Goal: Obtain resource: Obtain resource

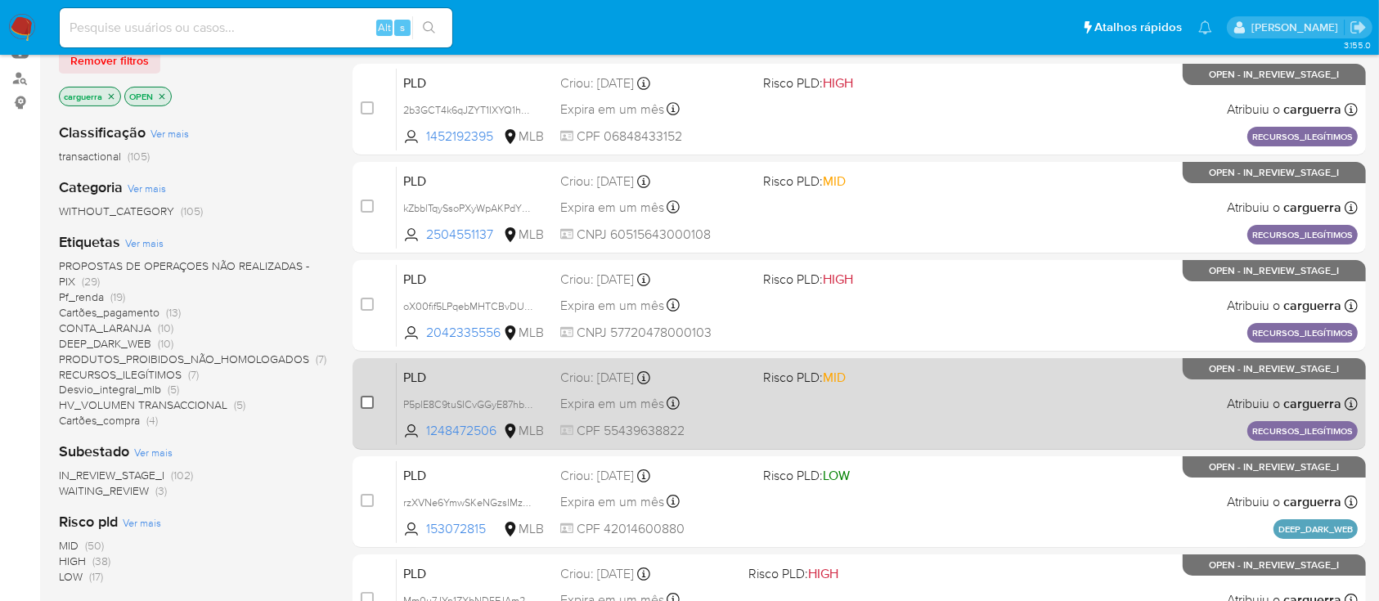
scroll to position [218, 0]
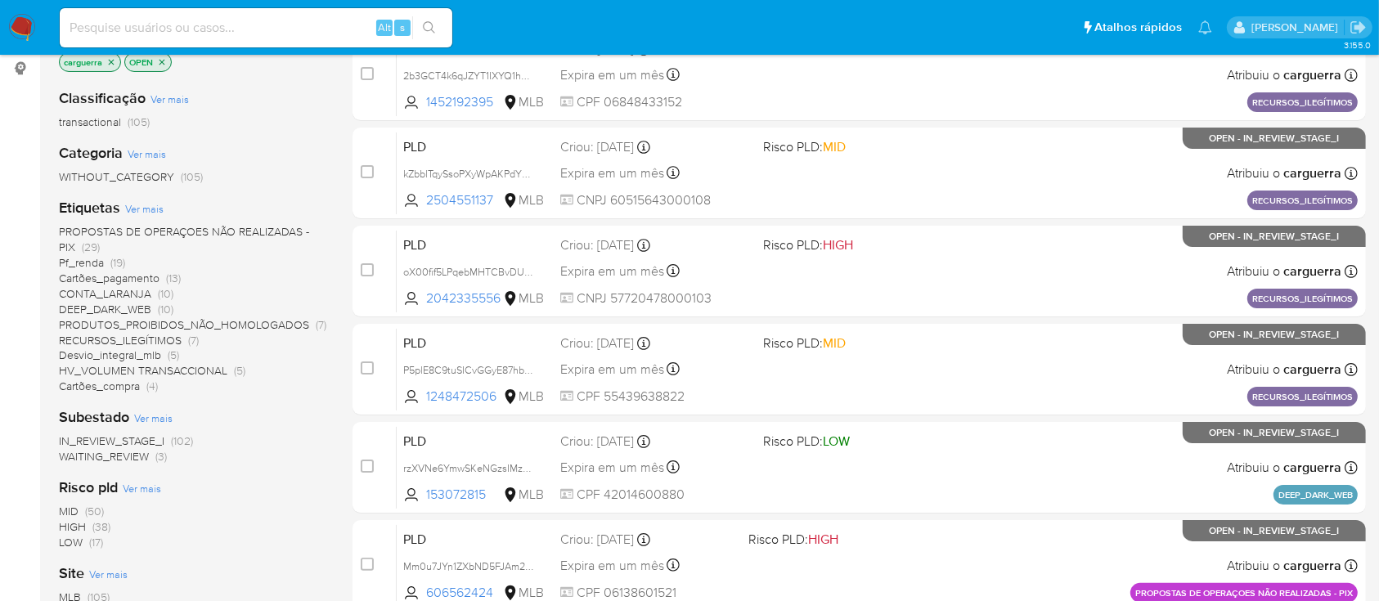
click at [92, 258] on span "Pf_renda" at bounding box center [81, 262] width 45 height 16
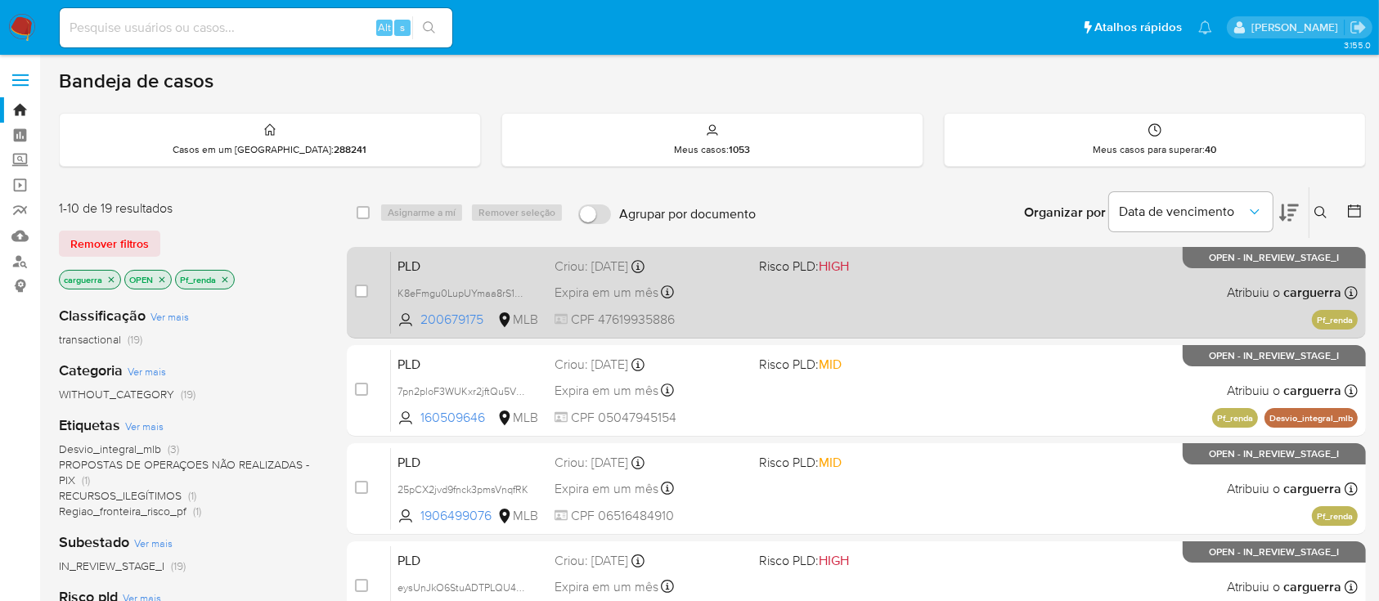
click at [953, 296] on div "PLD K8eFmgu0LupUYmaa8rS1OhdE 200679175 MLB Risco PLD: HIGH Criou: 12/08/2025 Cr…" at bounding box center [874, 292] width 967 height 83
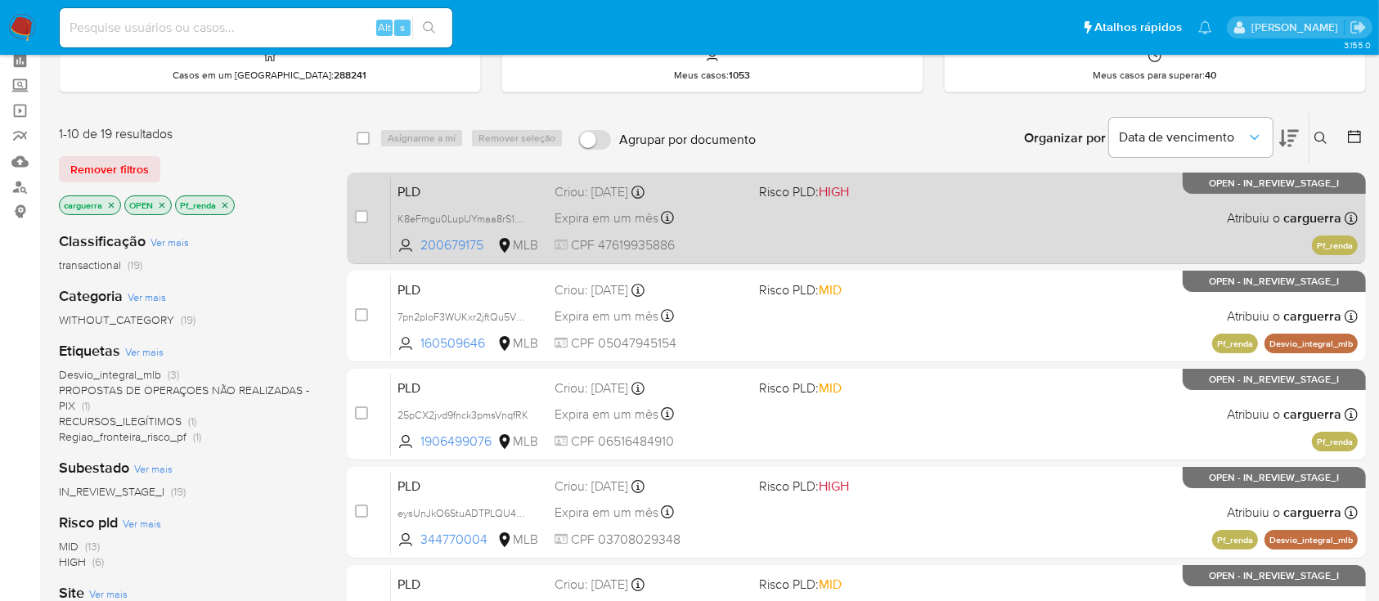
scroll to position [109, 0]
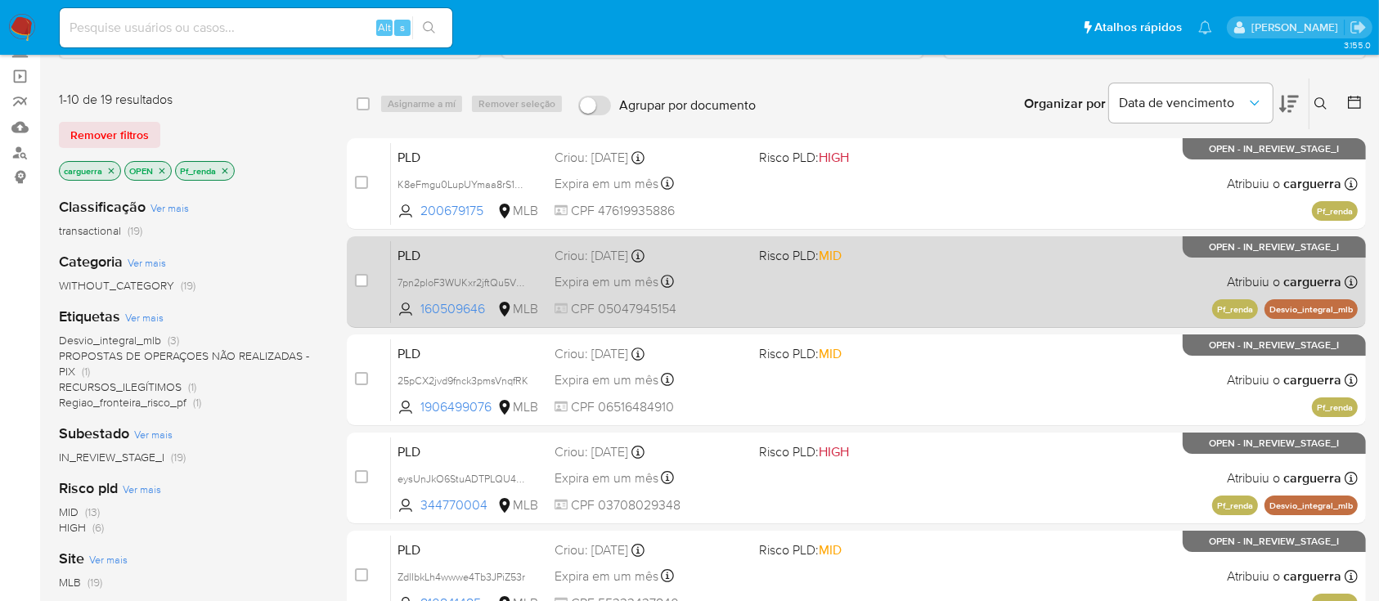
click at [883, 259] on span "Risco PLD: MID" at bounding box center [854, 254] width 191 height 21
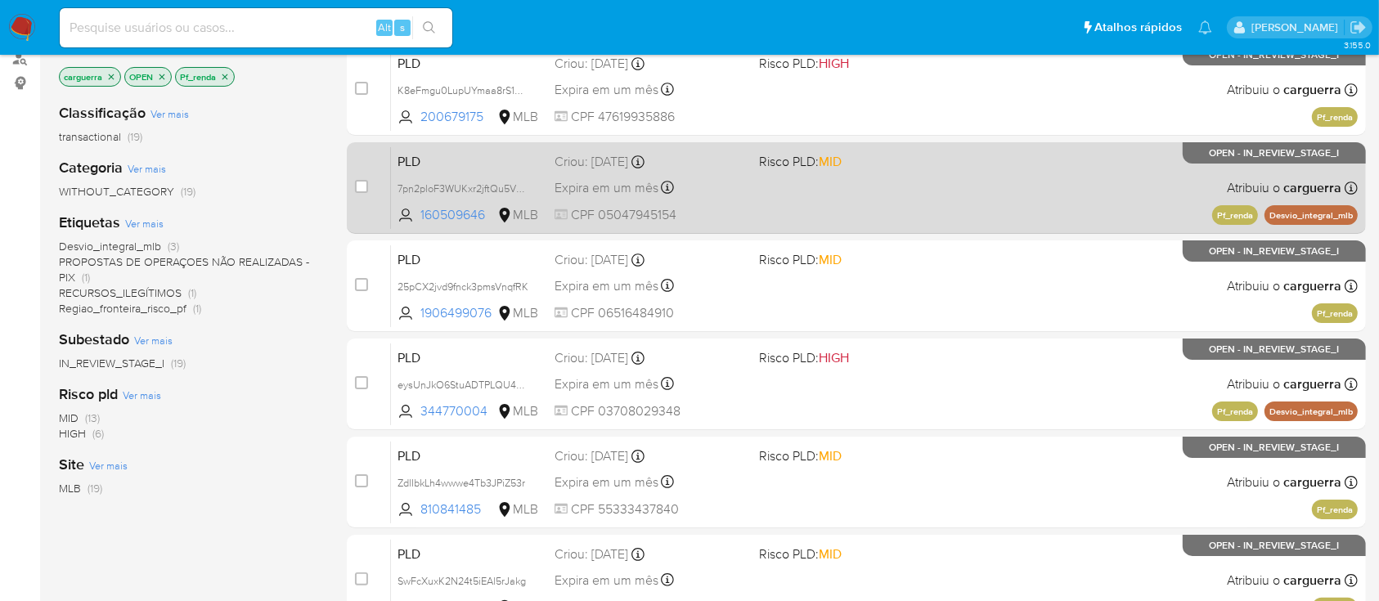
scroll to position [327, 0]
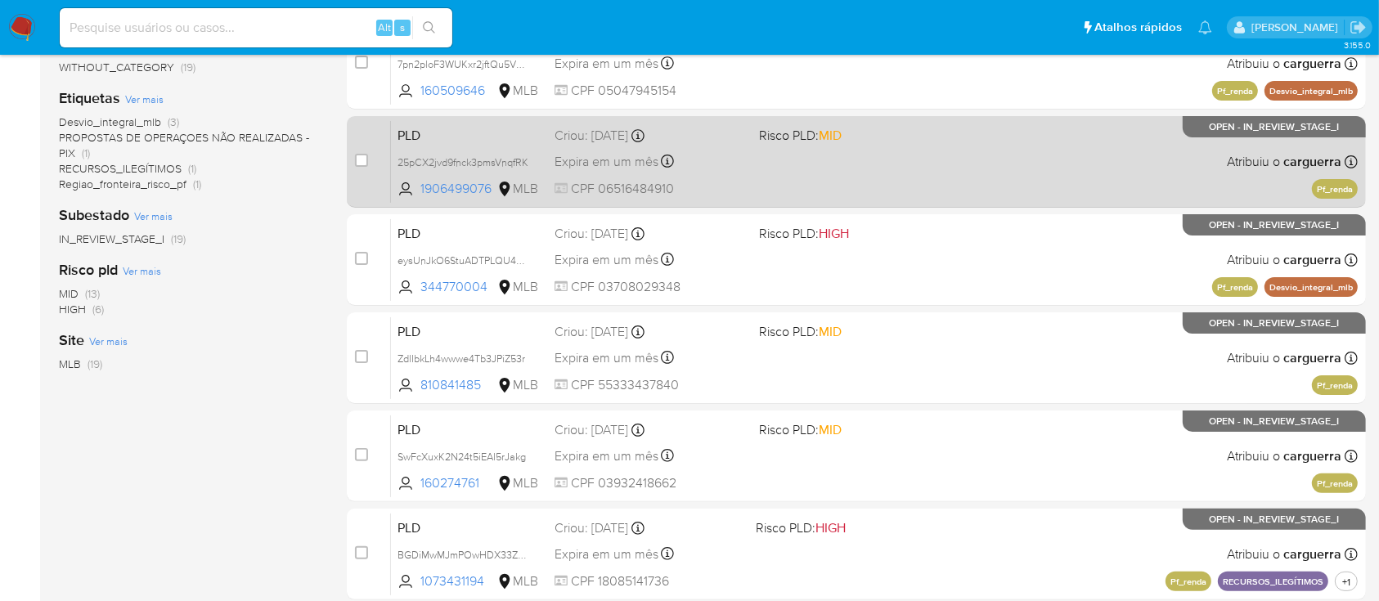
click at [941, 169] on div "PLD 25pCX2jvd9fnck3pmsVnqfRK 1906499076 MLB Risco PLD: MID Criou: 12/08/2025 Cr…" at bounding box center [874, 161] width 967 height 83
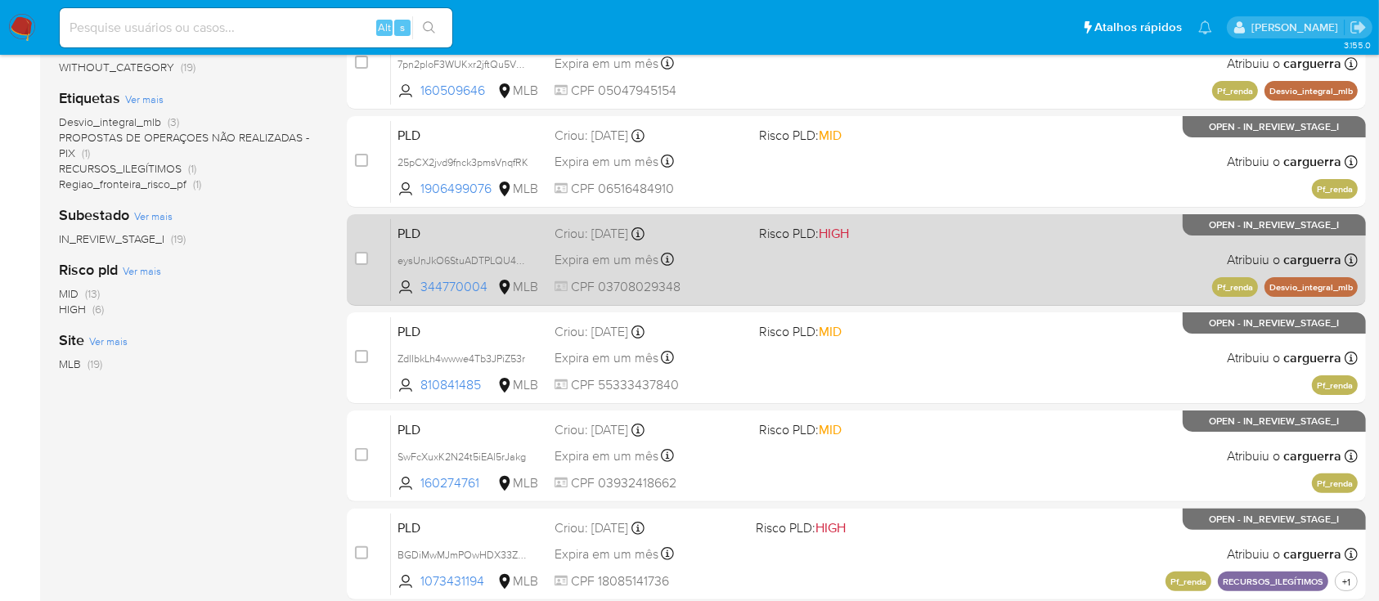
click at [1024, 280] on div "PLD eysUnJkO6StuADTPLQU4RYY1 344770004 MLB Risco PLD: HIGH Criou: 12/08/2025 Cr…" at bounding box center [874, 259] width 967 height 83
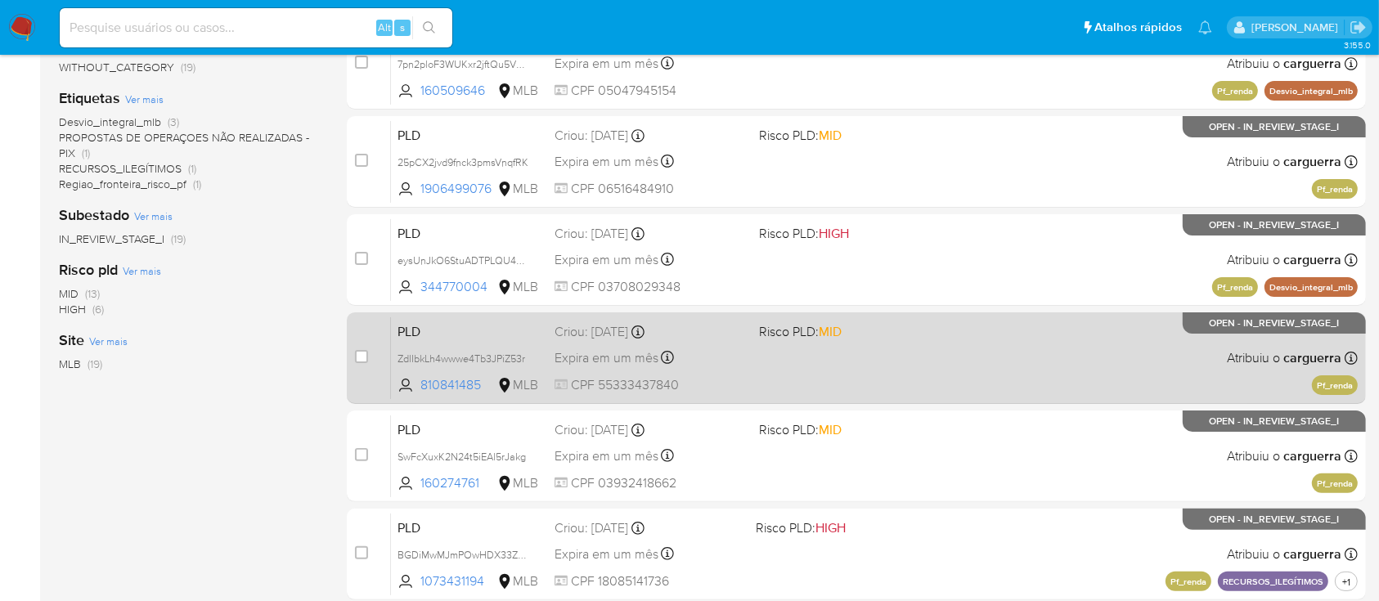
click at [1001, 352] on div "PLD ZdlIbkLh4wwwe4Tb3JPiZ53r 810841485 MLB Risco PLD: MID Criou: 12/08/2025 Cri…" at bounding box center [874, 357] width 967 height 83
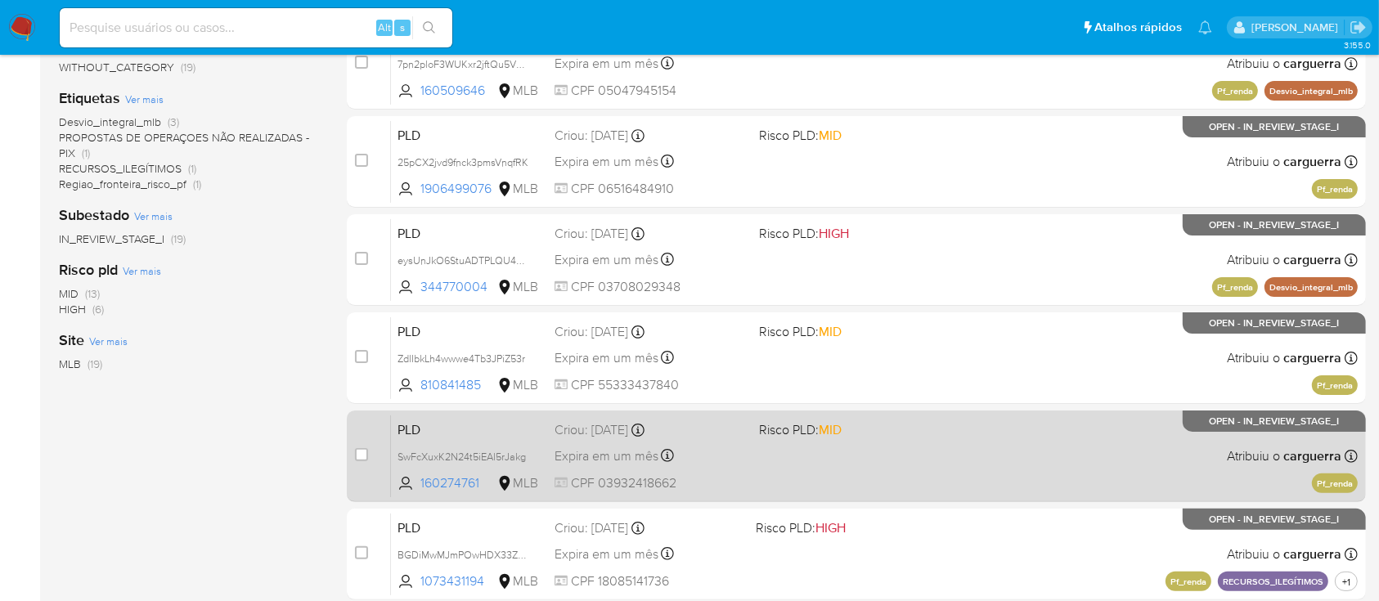
click at [913, 444] on div "PLD SwFcXuxK2N24t5iEAl5rJakg 160274761 MLB Risco PLD: MID Criou: 12/08/2025 Cri…" at bounding box center [874, 456] width 967 height 83
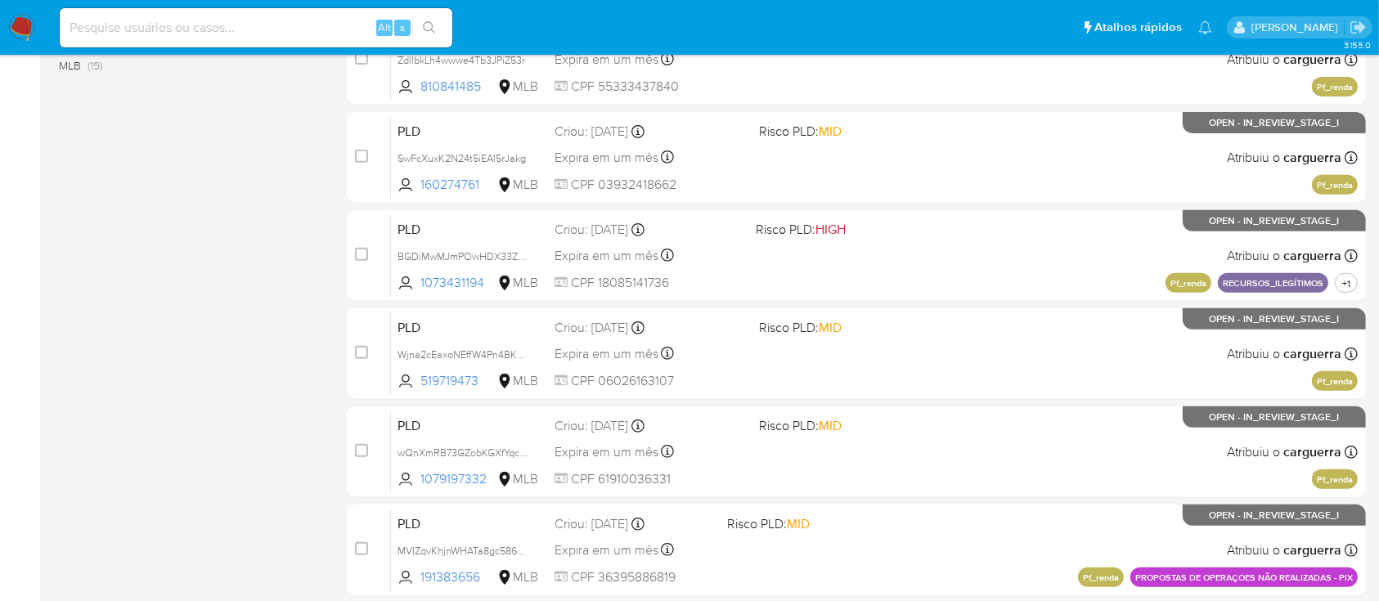
scroll to position [654, 0]
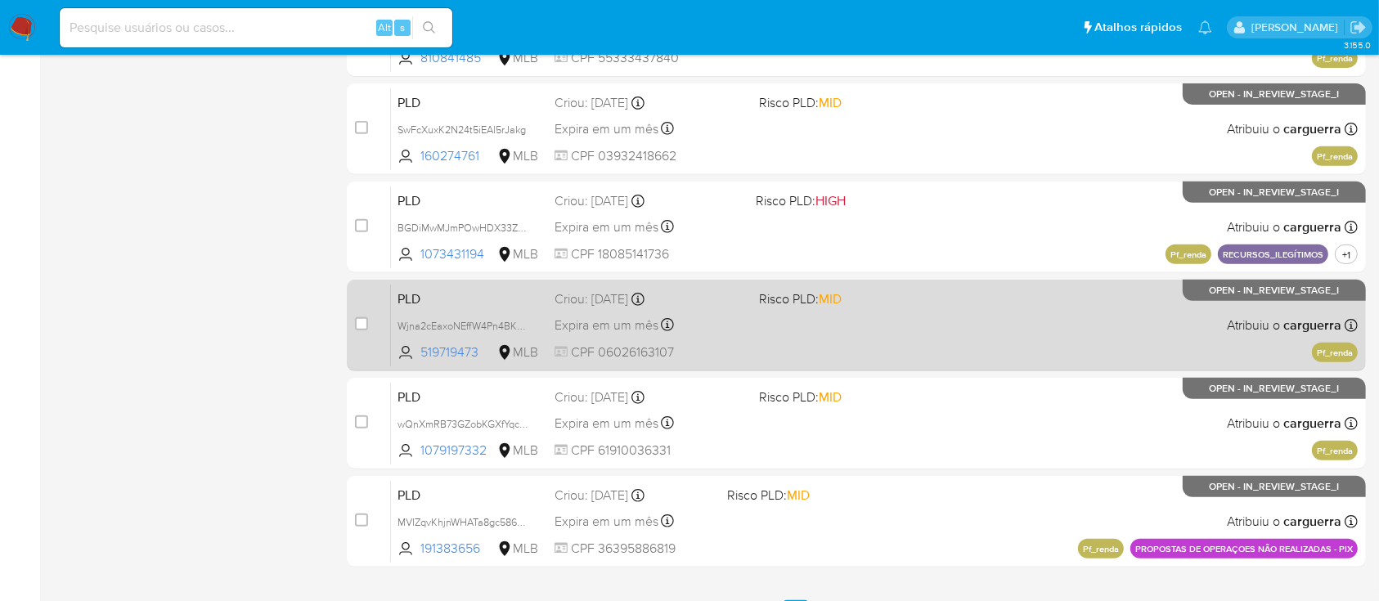
click at [1019, 318] on div "PLD Wjna2cEaxoNEffW4Pn4BKeKU 519719473 MLB Risco PLD: MID Criou: 12/08/2025 Cri…" at bounding box center [874, 325] width 967 height 83
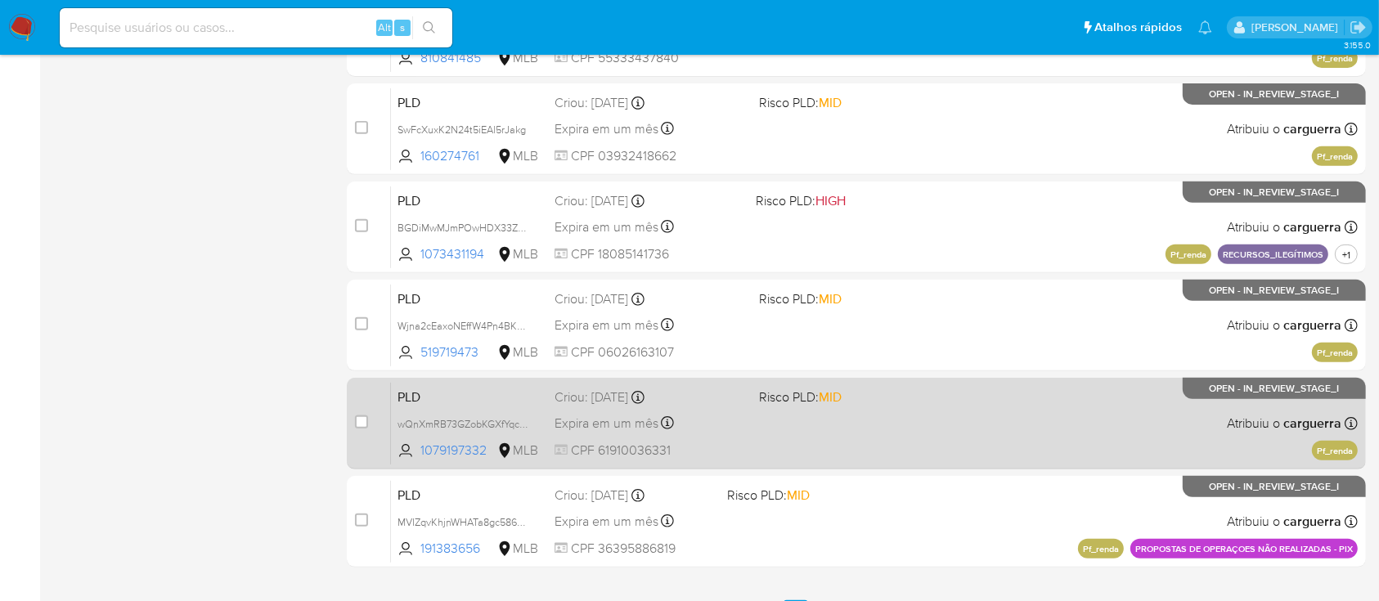
click at [1114, 450] on div "PLD wQnXmRB73GZobKGXfYqcdg28 1079197332 MLB Risco PLD: MID Criou: 12/08/2025 Cr…" at bounding box center [874, 423] width 967 height 83
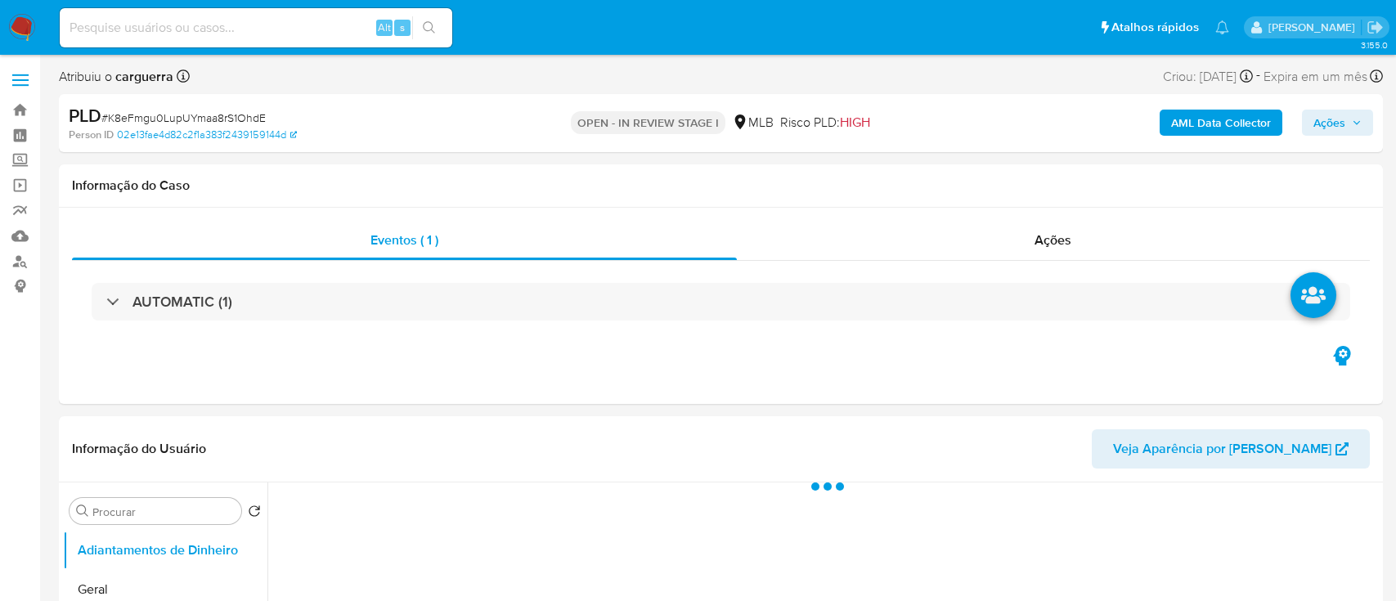
select select "10"
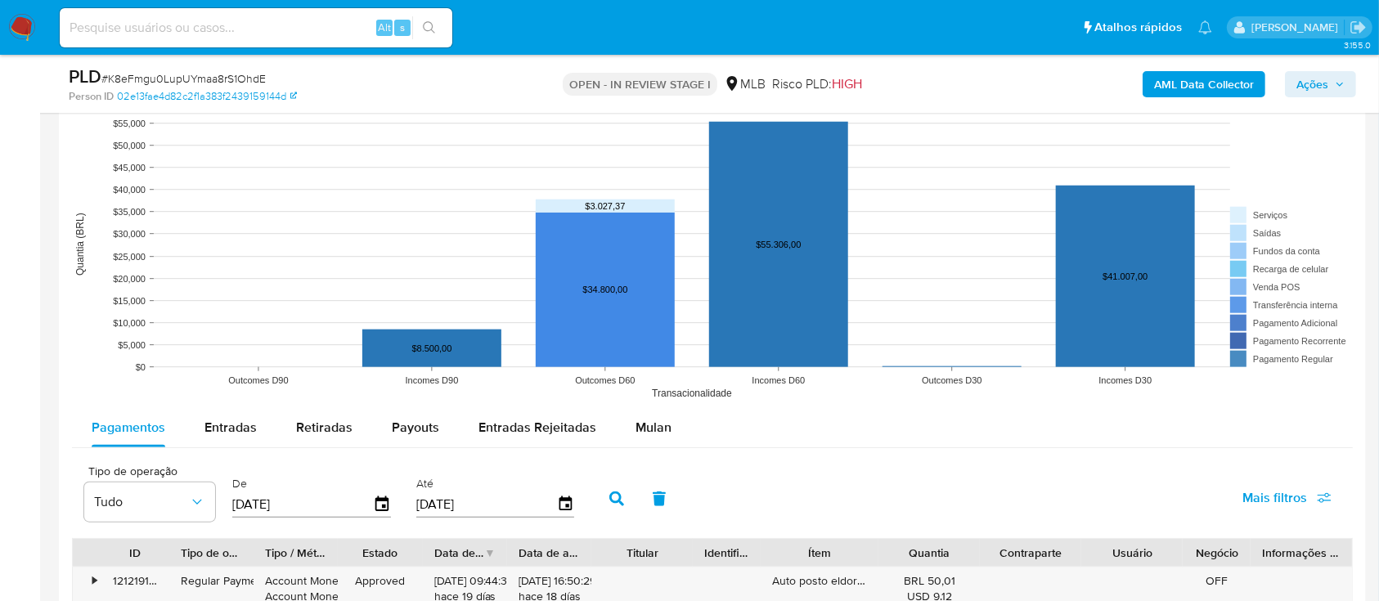
scroll to position [1635, 0]
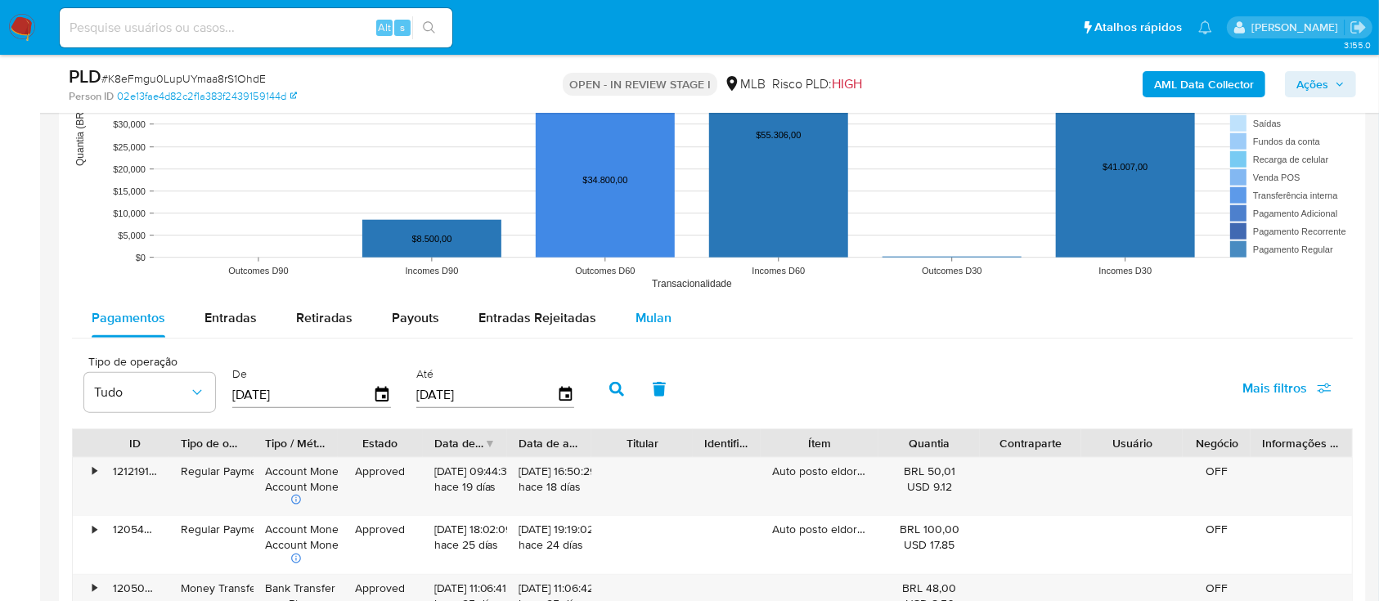
click at [635, 317] on span "Mulan" at bounding box center [653, 317] width 36 height 19
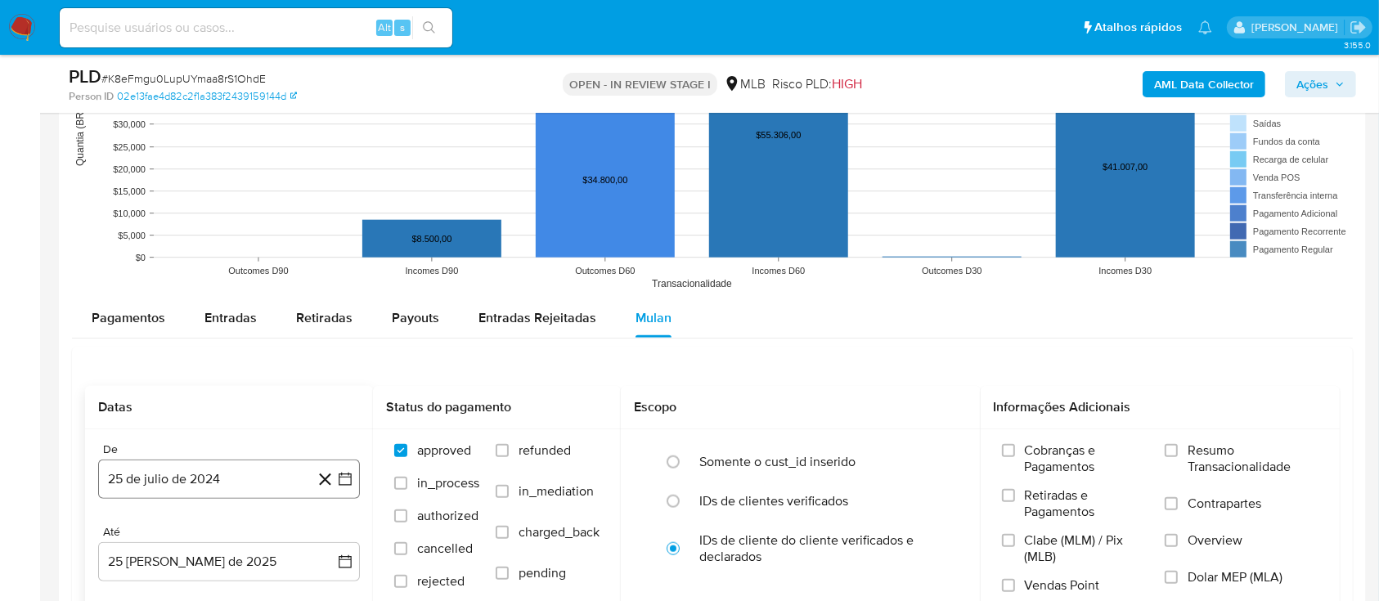
click at [340, 475] on icon "button" at bounding box center [345, 479] width 16 height 16
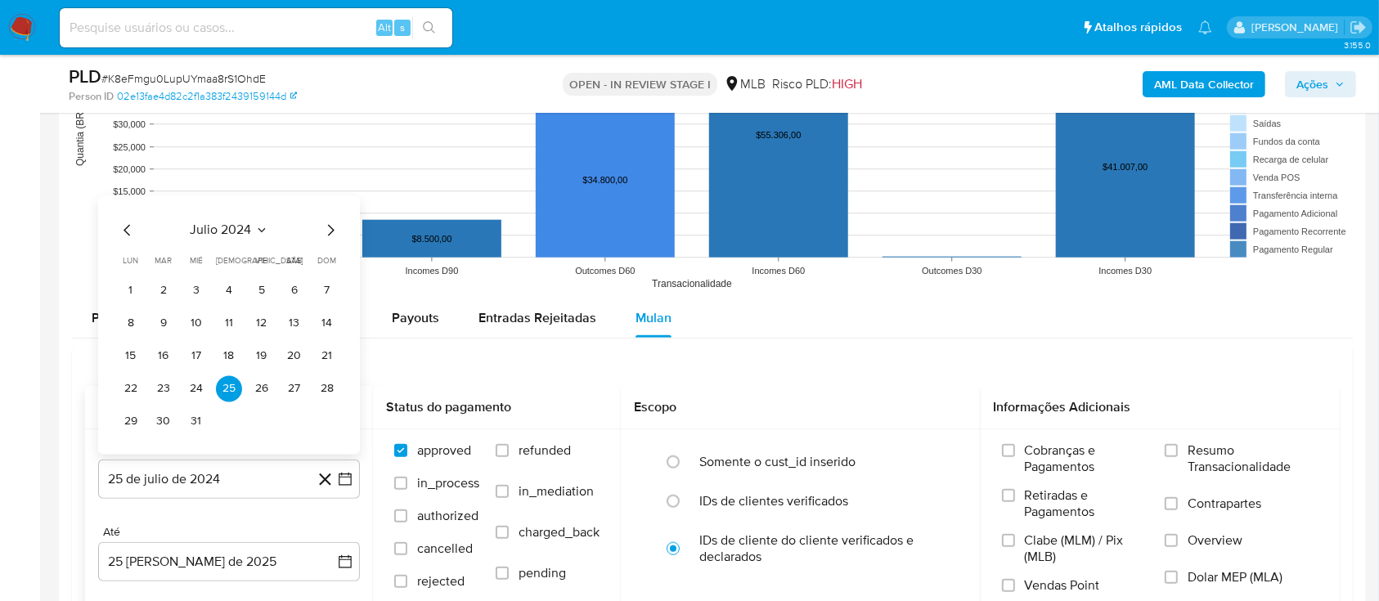
click at [255, 224] on icon "Seleccionar mes y año" at bounding box center [261, 229] width 13 height 13
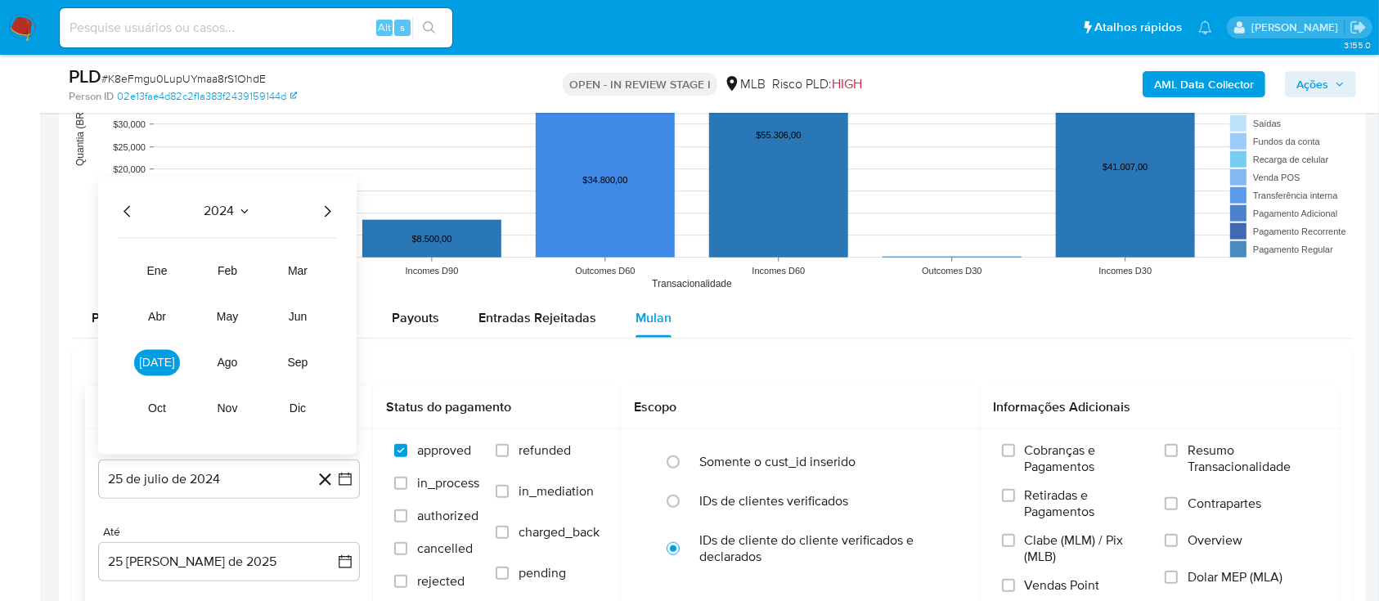
click at [332, 209] on icon "Año siguiente" at bounding box center [327, 211] width 20 height 20
click at [145, 370] on button "[DATE]" at bounding box center [157, 362] width 46 height 26
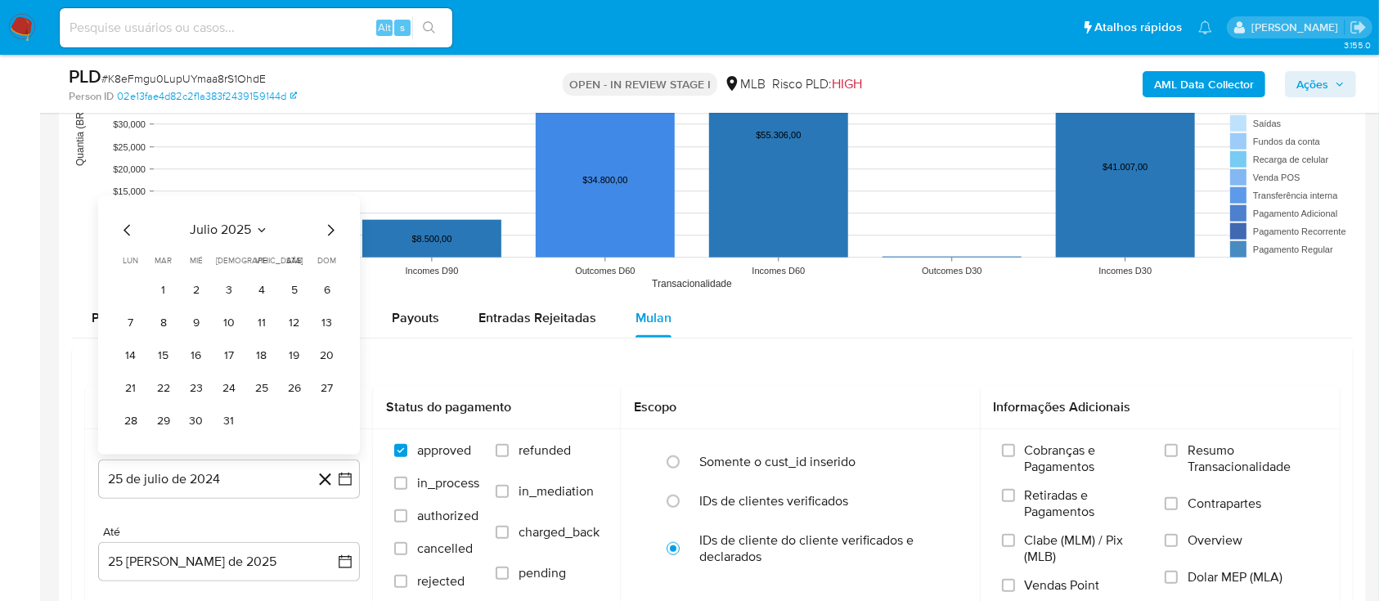
drag, startPoint x: 168, startPoint y: 293, endPoint x: 198, endPoint y: 294, distance: 30.3
click at [169, 294] on button "1" at bounding box center [163, 290] width 26 height 26
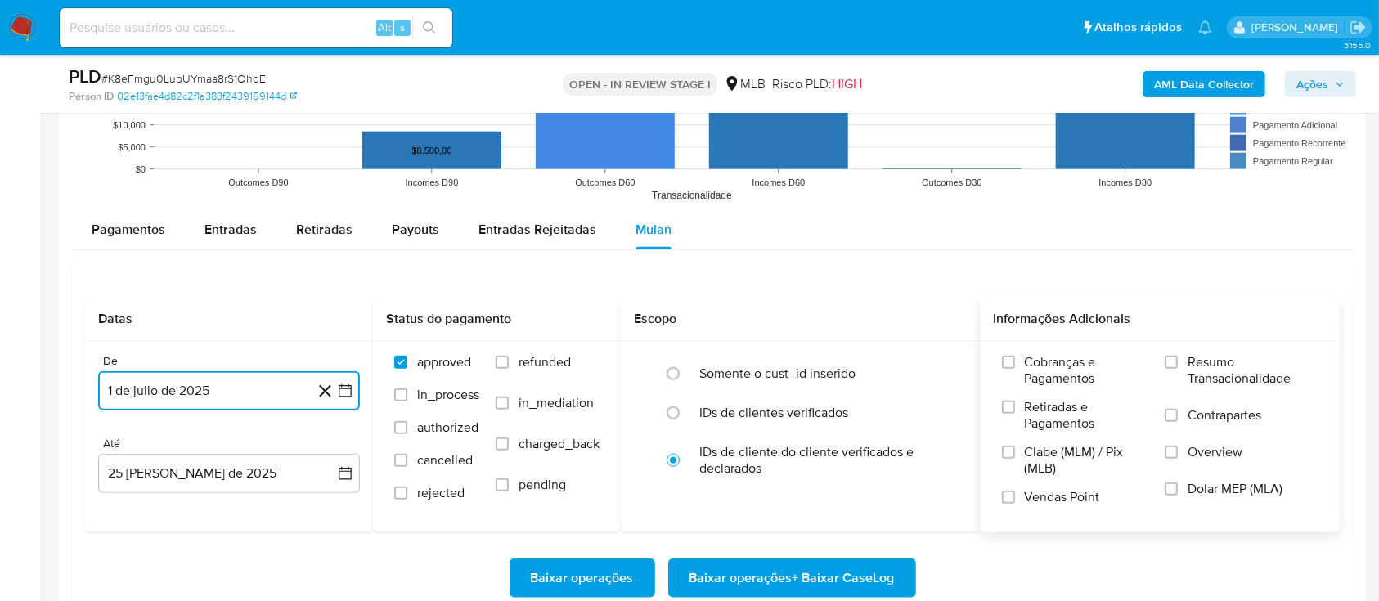
scroll to position [1744, 0]
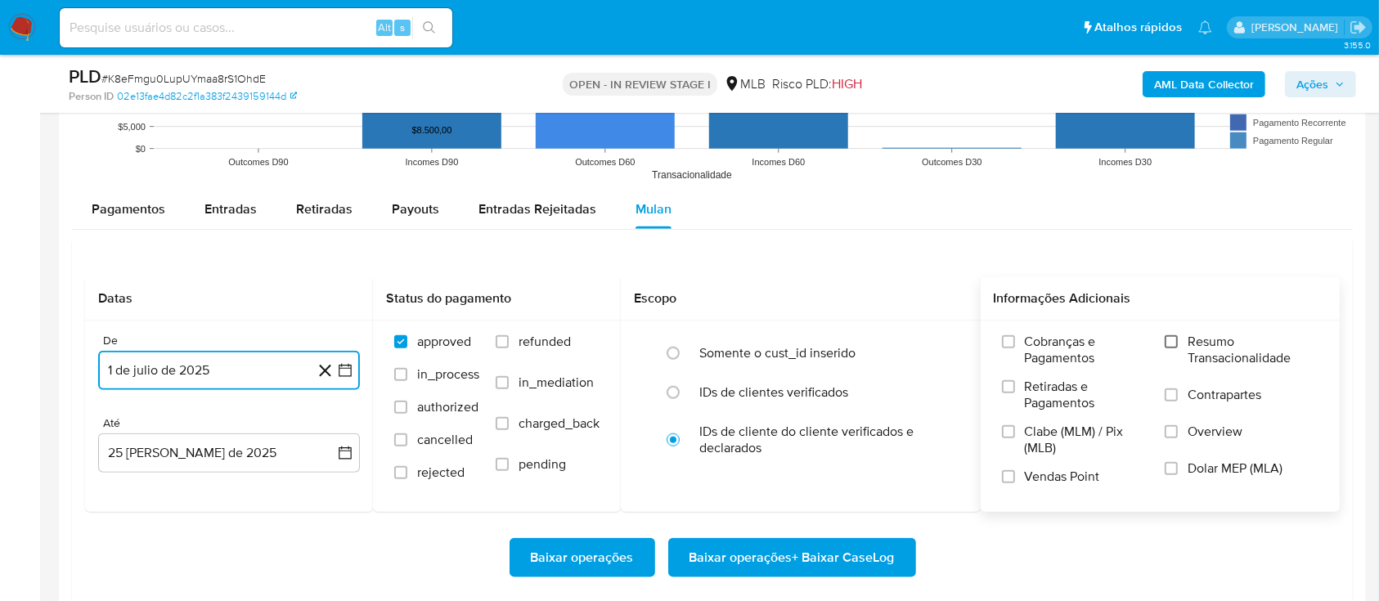
click at [1165, 335] on input "Resumo Transacionalidade" at bounding box center [1170, 341] width 13 height 13
click at [766, 548] on span "Baixar operações + Baixar CaseLog" at bounding box center [791, 558] width 205 height 36
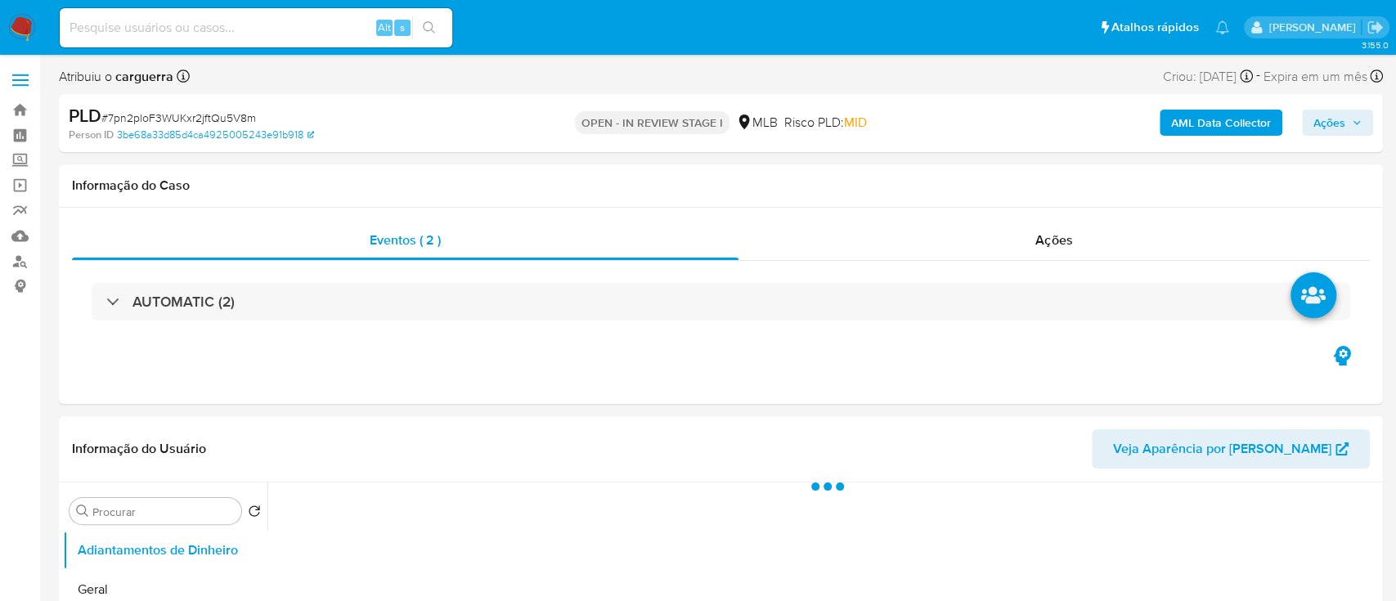
select select "10"
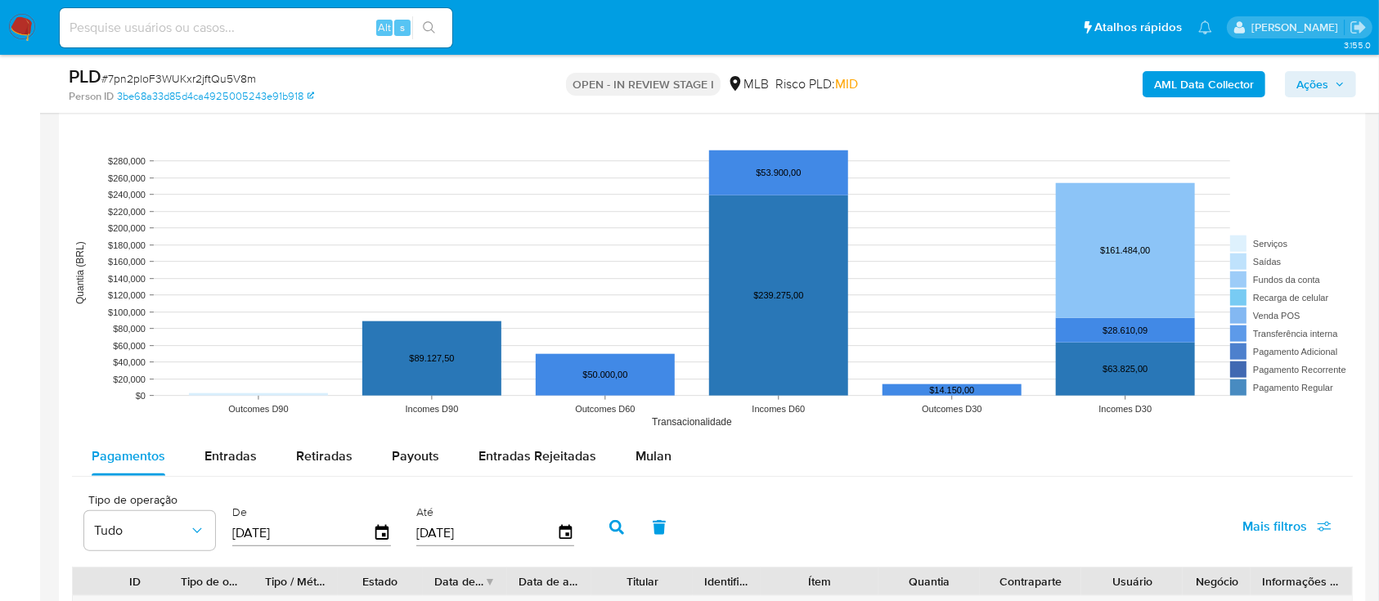
scroll to position [1526, 0]
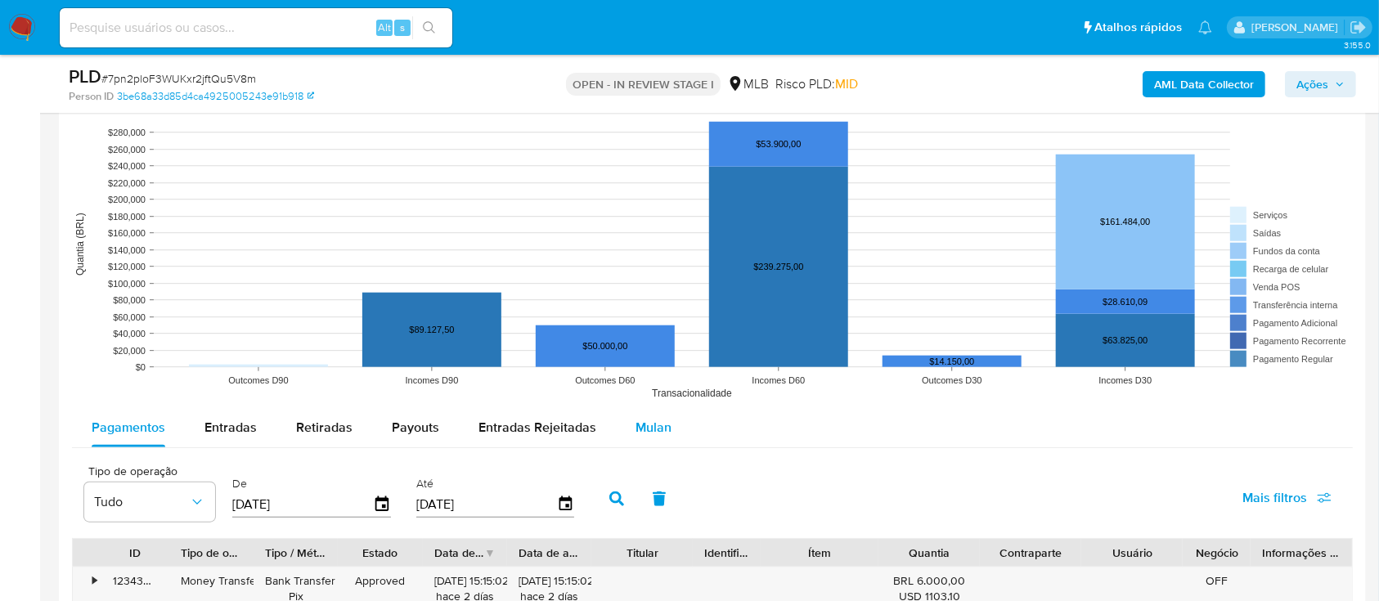
click at [639, 425] on span "Mulan" at bounding box center [653, 427] width 36 height 19
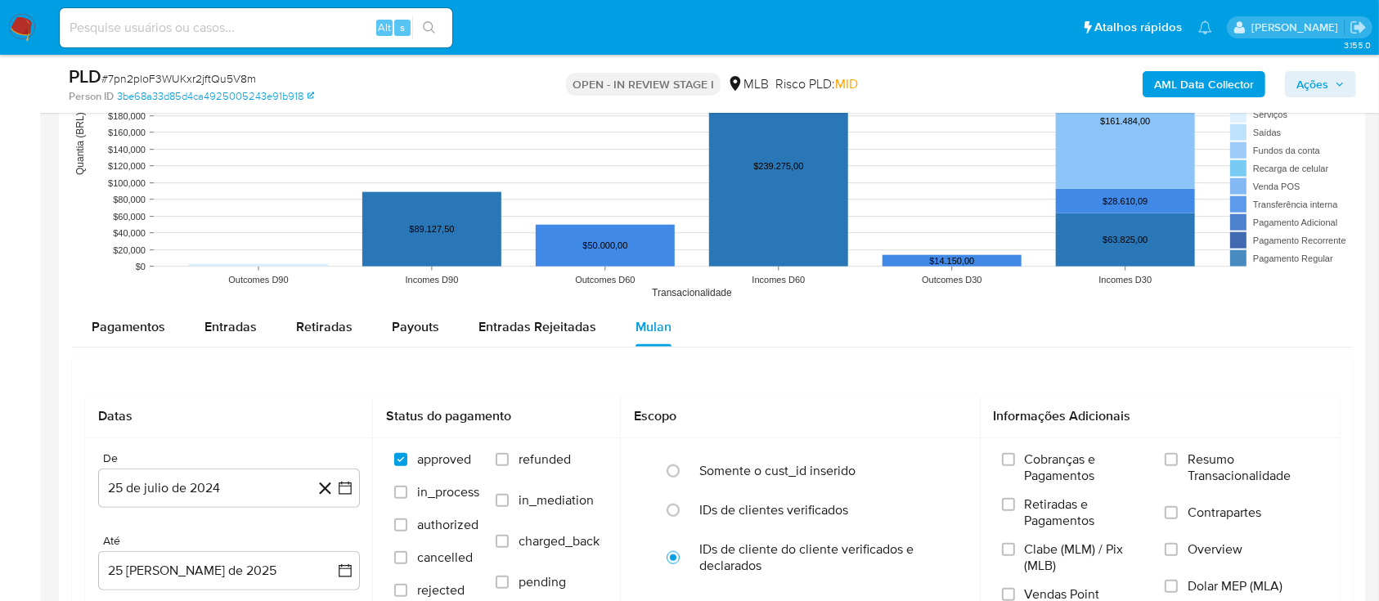
scroll to position [1853, 0]
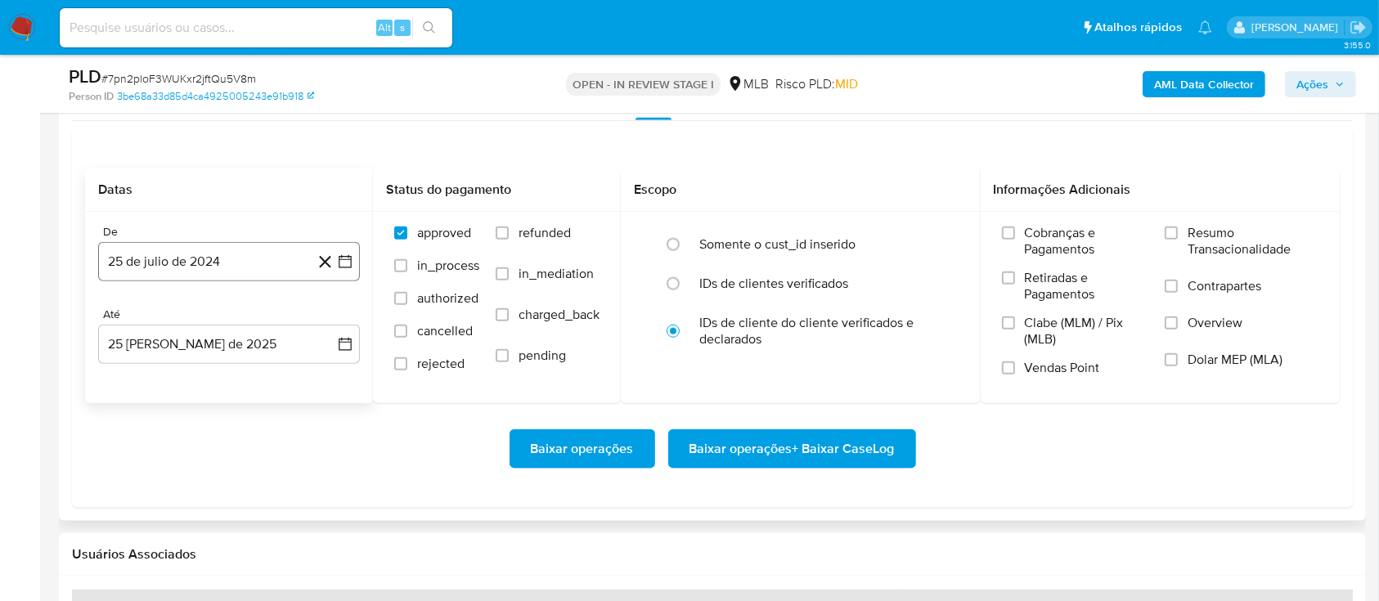
click at [348, 261] on icon "button" at bounding box center [345, 261] width 16 height 16
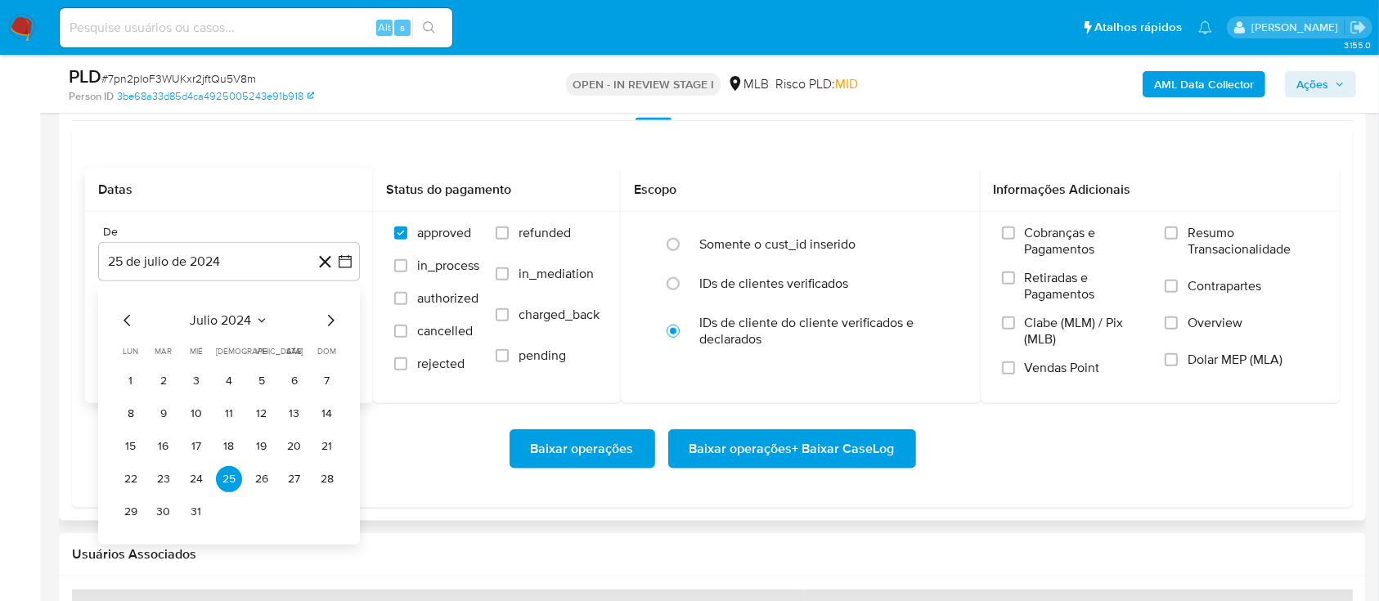
click at [341, 314] on div "julio 2024 julio 2024 lun lunes mar martes mié miércoles jue jueves vie viernes…" at bounding box center [229, 415] width 262 height 258
click at [333, 314] on icon "Mes siguiente" at bounding box center [331, 321] width 20 height 20
click at [270, 317] on icon "Seleccionar mes y año" at bounding box center [268, 320] width 13 height 13
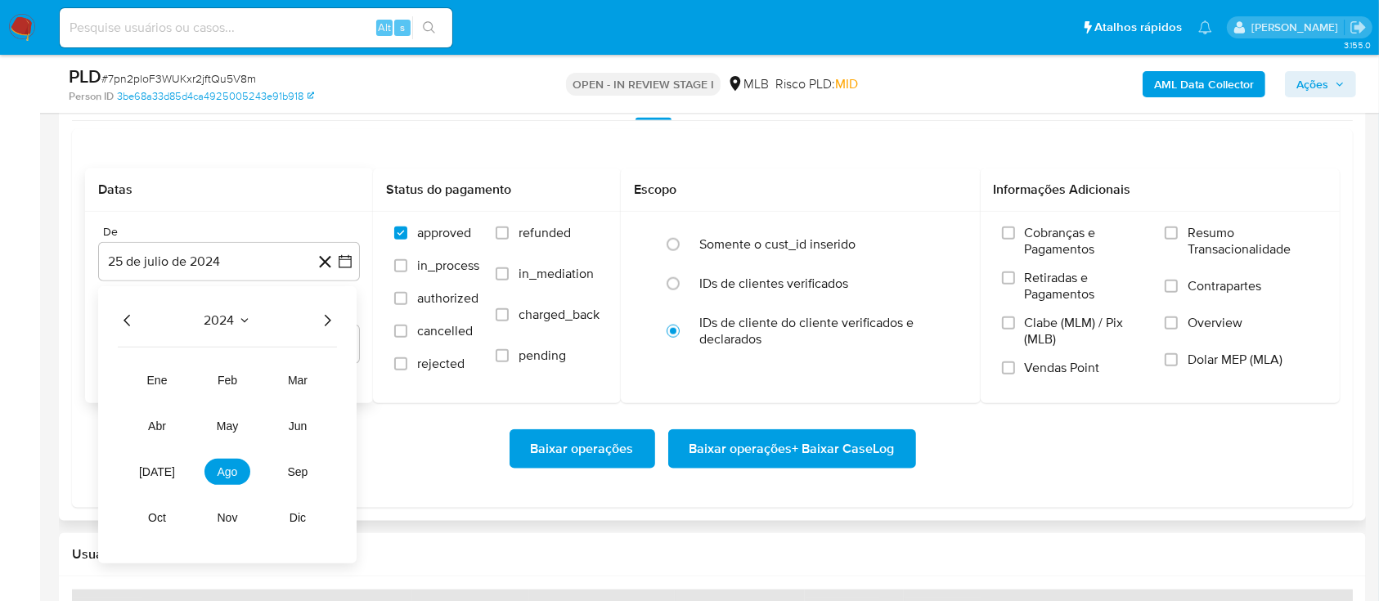
click at [323, 317] on icon "Año siguiente" at bounding box center [327, 321] width 20 height 20
click at [158, 473] on span "[DATE]" at bounding box center [157, 471] width 36 height 13
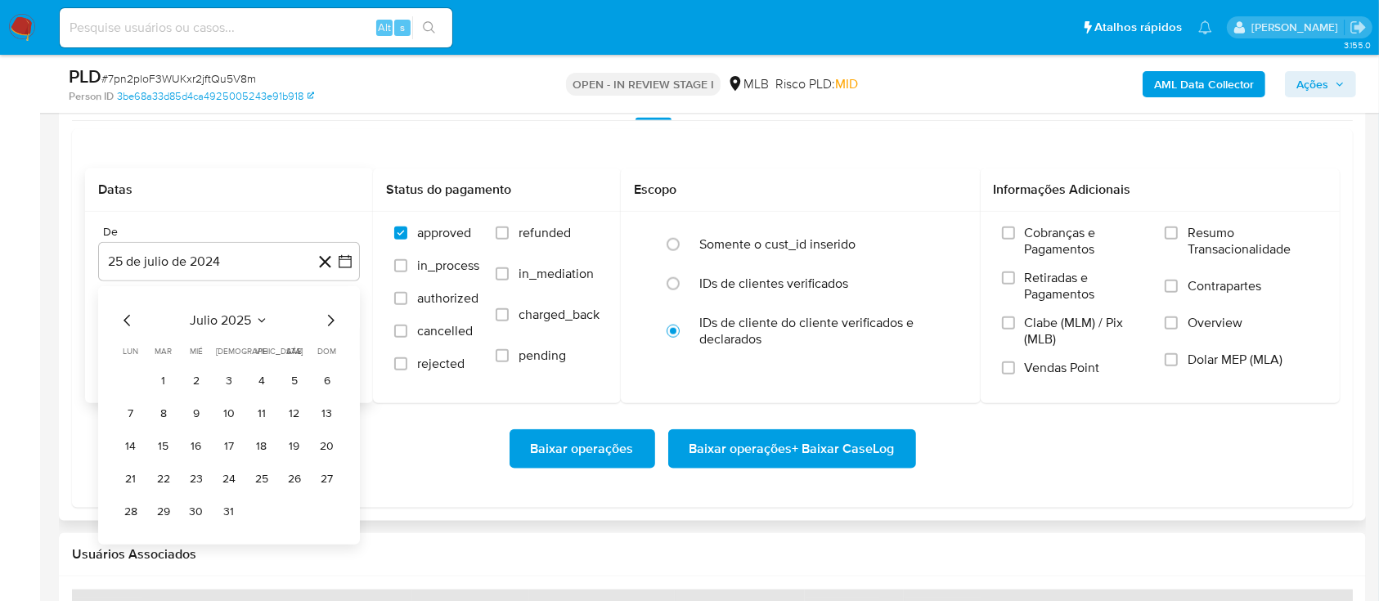
click at [165, 377] on button "1" at bounding box center [163, 381] width 26 height 26
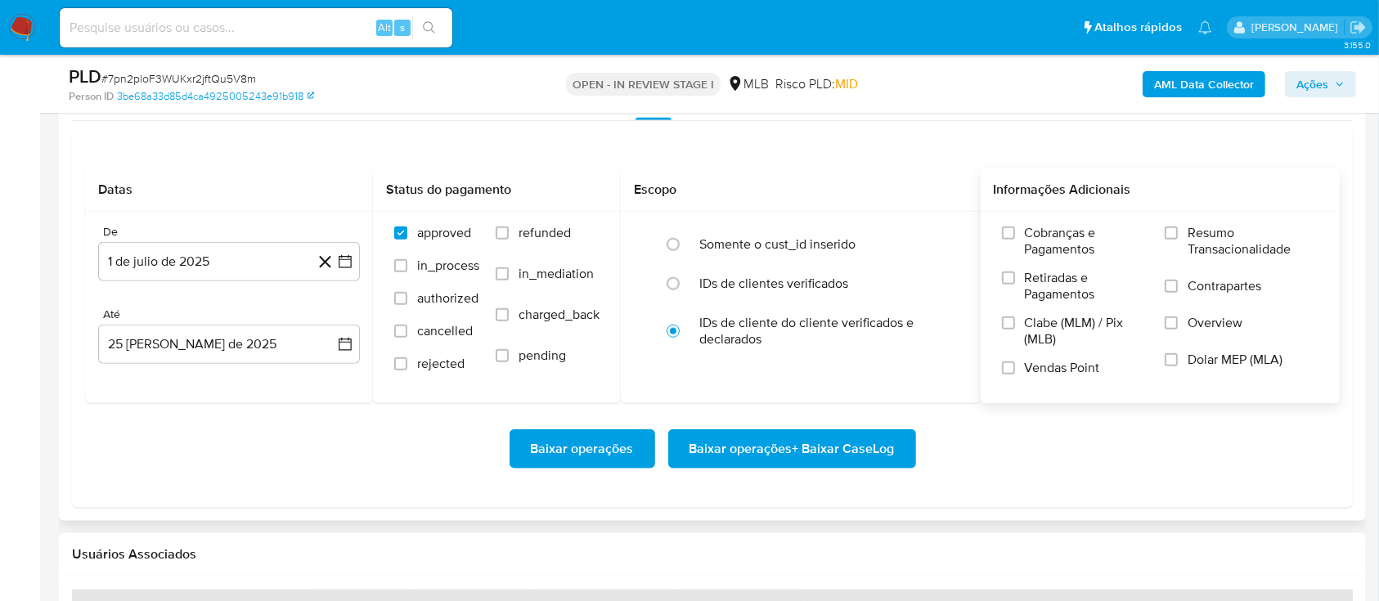
click at [1187, 228] on span "Resumo Transacionalidade" at bounding box center [1252, 241] width 131 height 33
click at [1177, 228] on input "Resumo Transacionalidade" at bounding box center [1170, 233] width 13 height 13
click at [757, 448] on span "Baixar operações + Baixar CaseLog" at bounding box center [791, 449] width 205 height 36
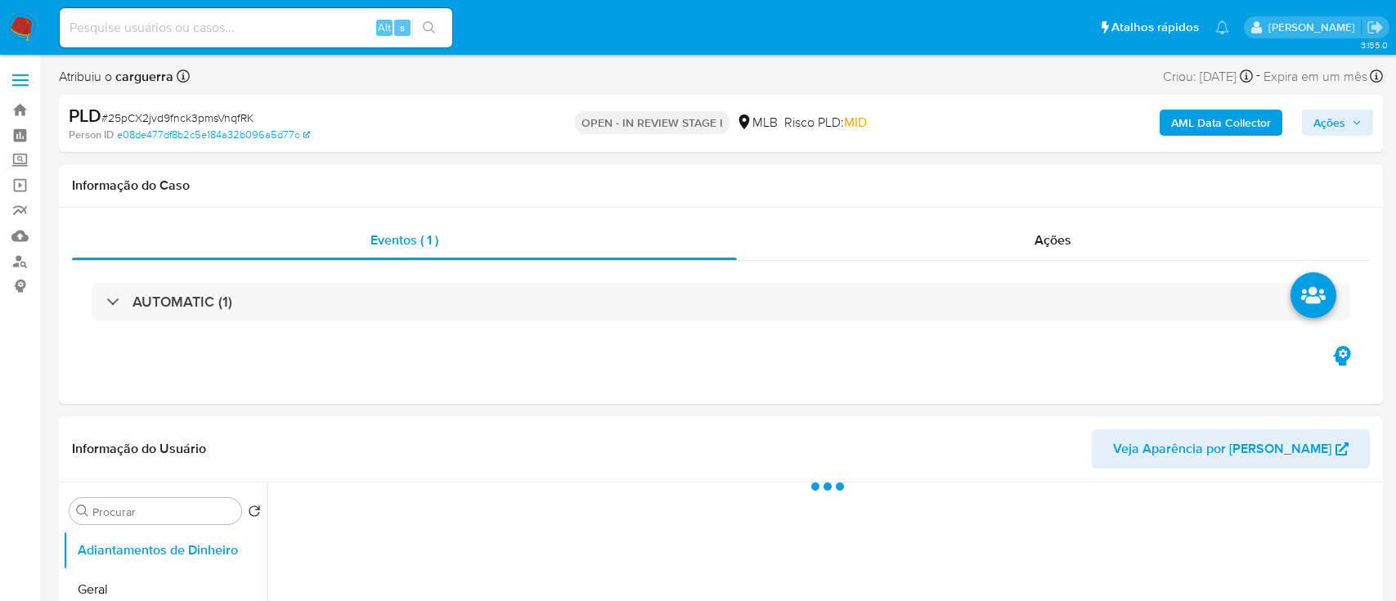
select select "10"
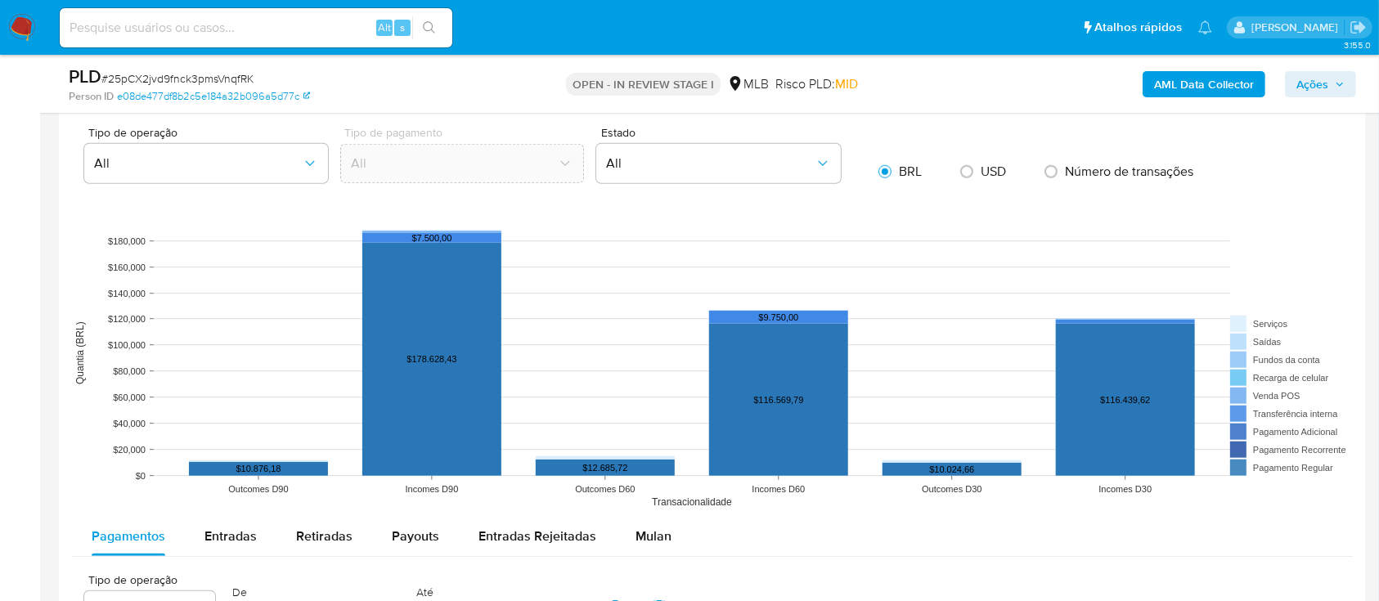
scroll to position [1635, 0]
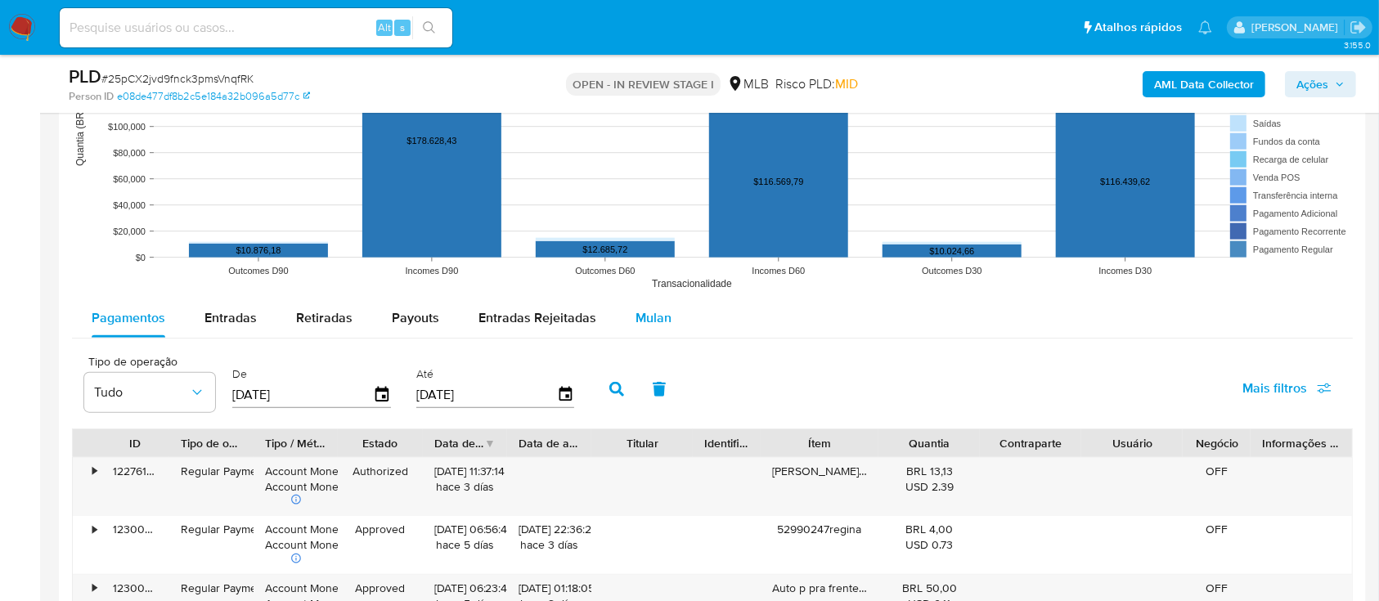
click at [641, 316] on span "Mulan" at bounding box center [653, 317] width 36 height 19
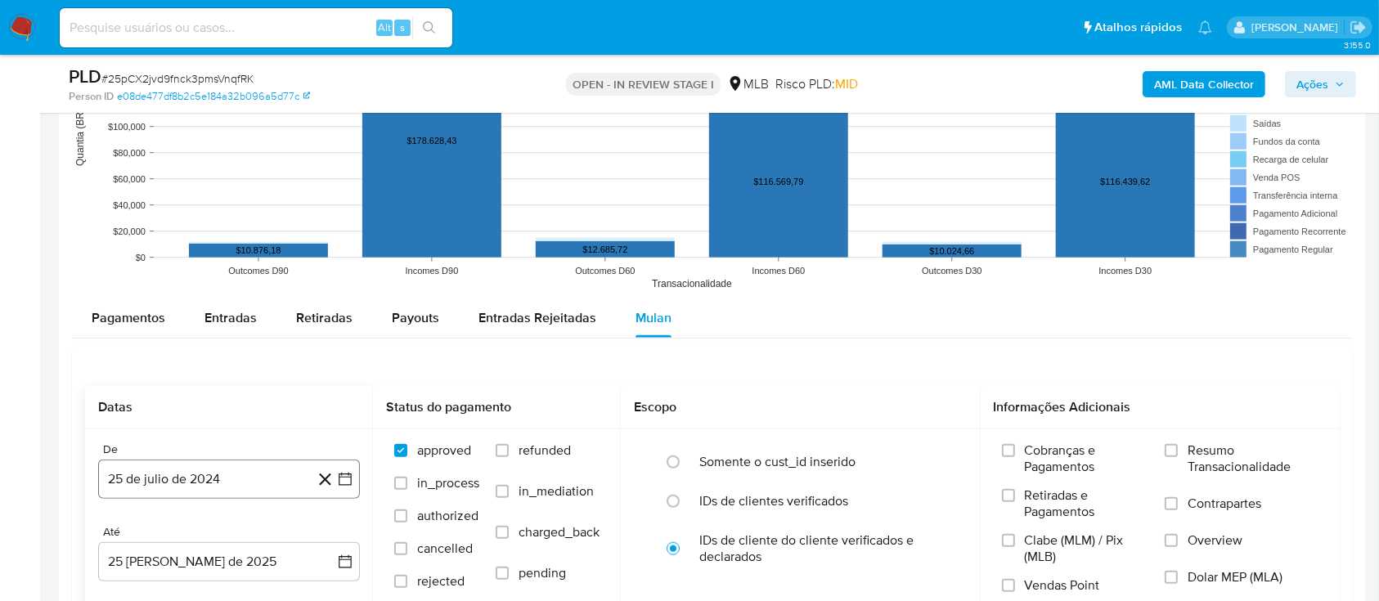
click at [344, 481] on icon "button" at bounding box center [345, 479] width 16 height 16
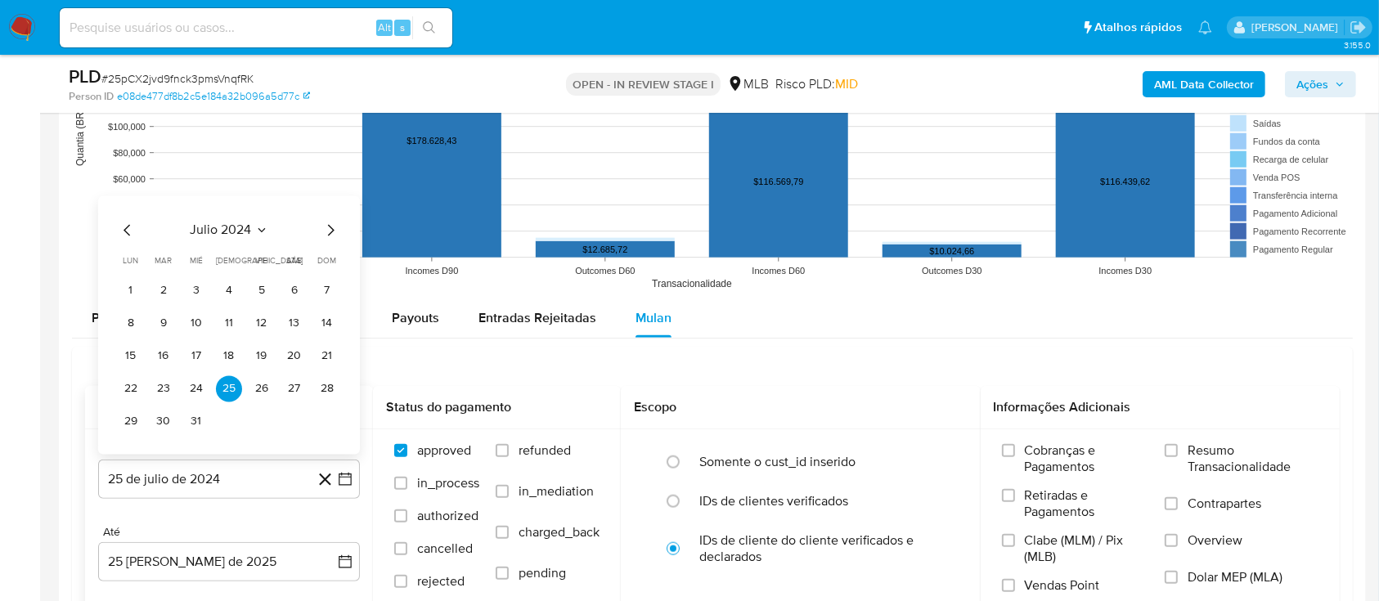
click at [261, 220] on div "julio 2024" at bounding box center [229, 230] width 222 height 20
click at [261, 227] on icon "Seleccionar mes y año" at bounding box center [261, 229] width 13 height 13
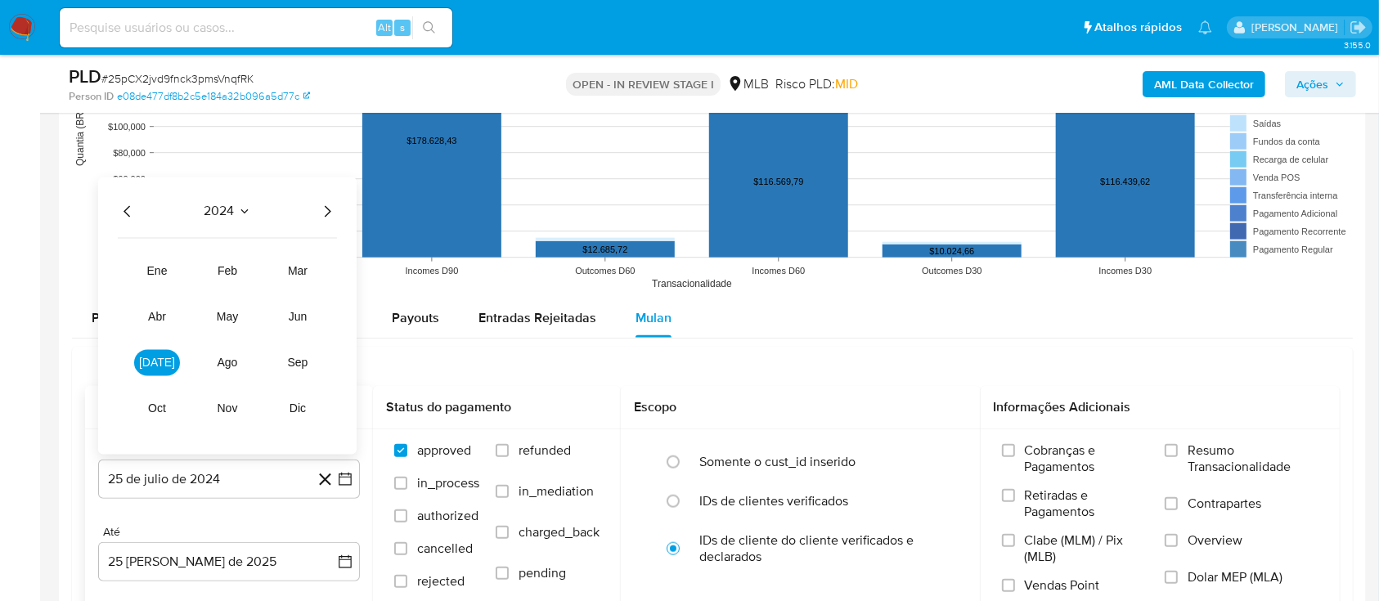
click at [329, 218] on icon "Año siguiente" at bounding box center [327, 211] width 20 height 20
click at [160, 362] on span "[DATE]" at bounding box center [157, 362] width 36 height 13
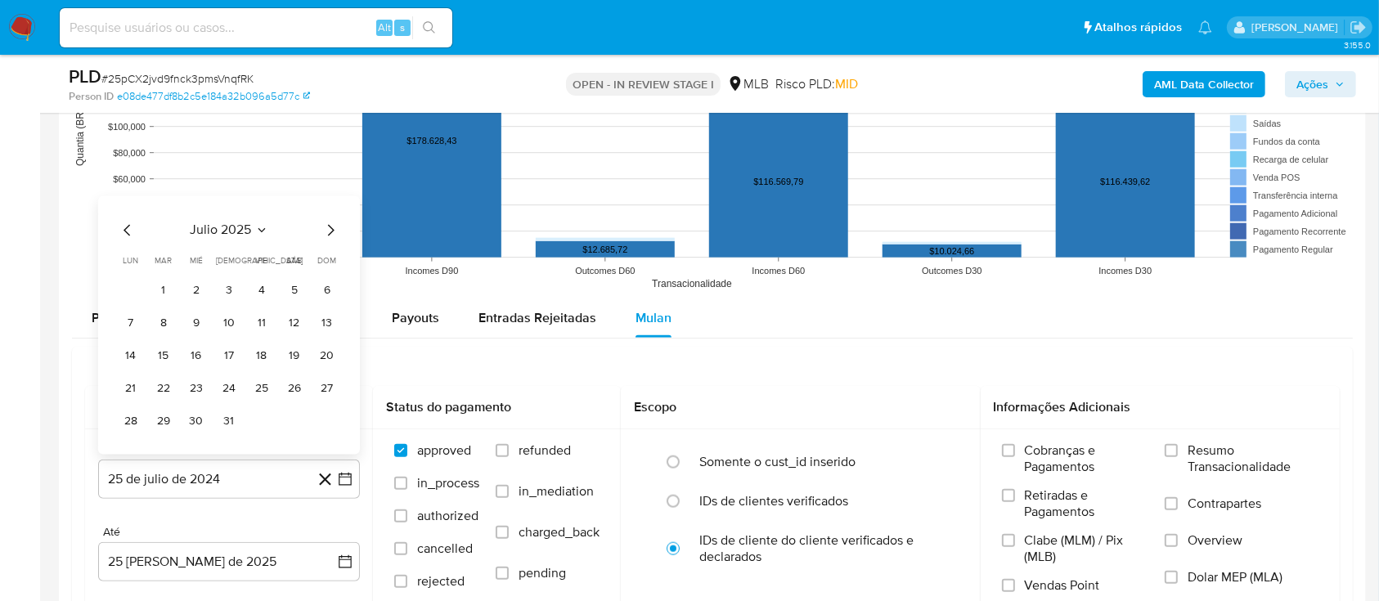
drag, startPoint x: 170, startPoint y: 288, endPoint x: 196, endPoint y: 298, distance: 27.9
click at [170, 290] on button "1" at bounding box center [163, 290] width 26 height 26
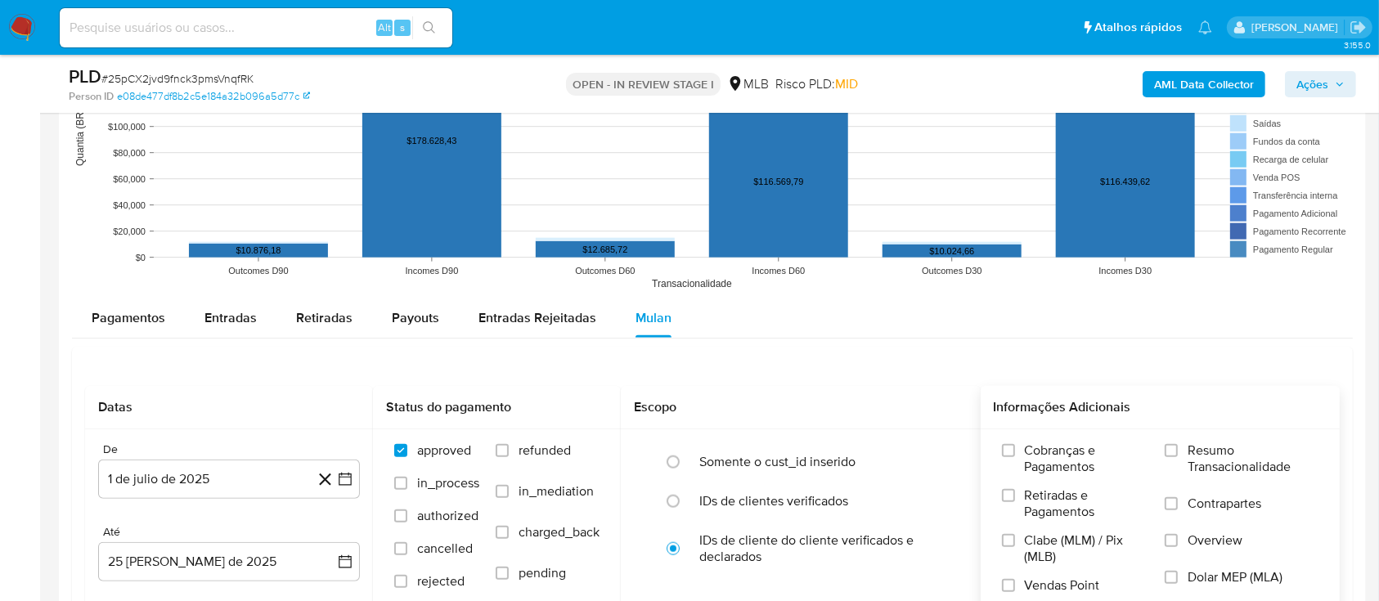
click at [1175, 458] on label "Resumo Transacionalidade" at bounding box center [1241, 468] width 154 height 53
click at [1175, 457] on input "Resumo Transacionalidade" at bounding box center [1170, 450] width 13 height 13
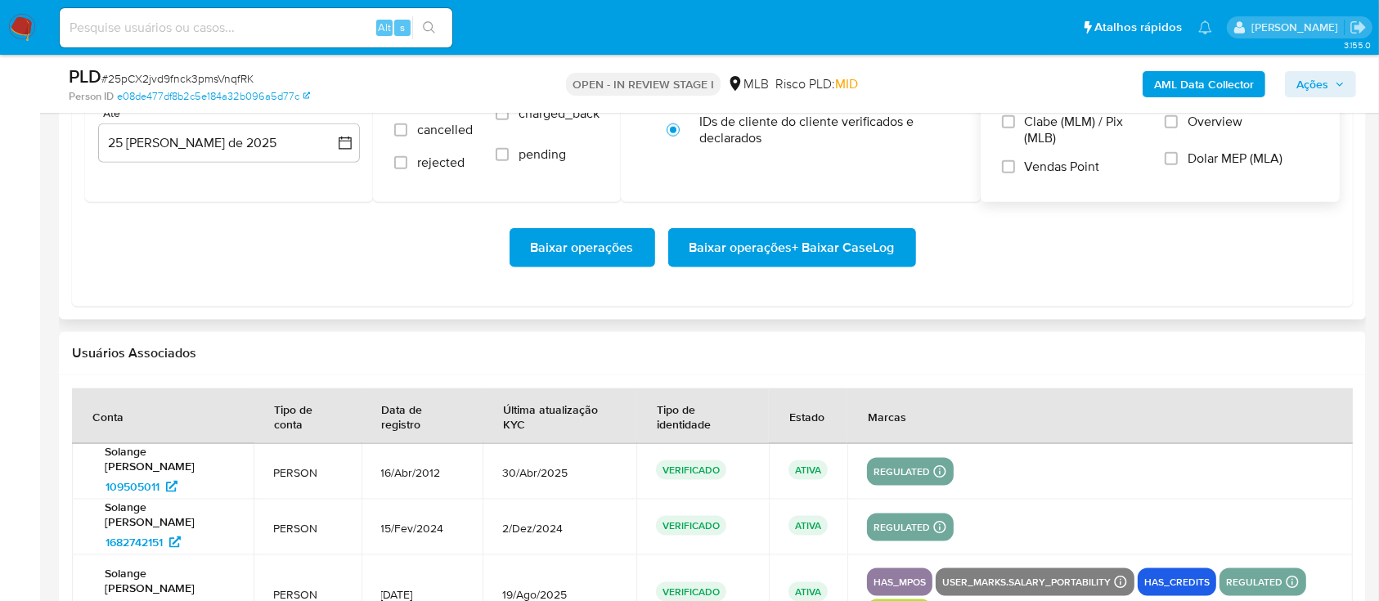
scroll to position [2071, 0]
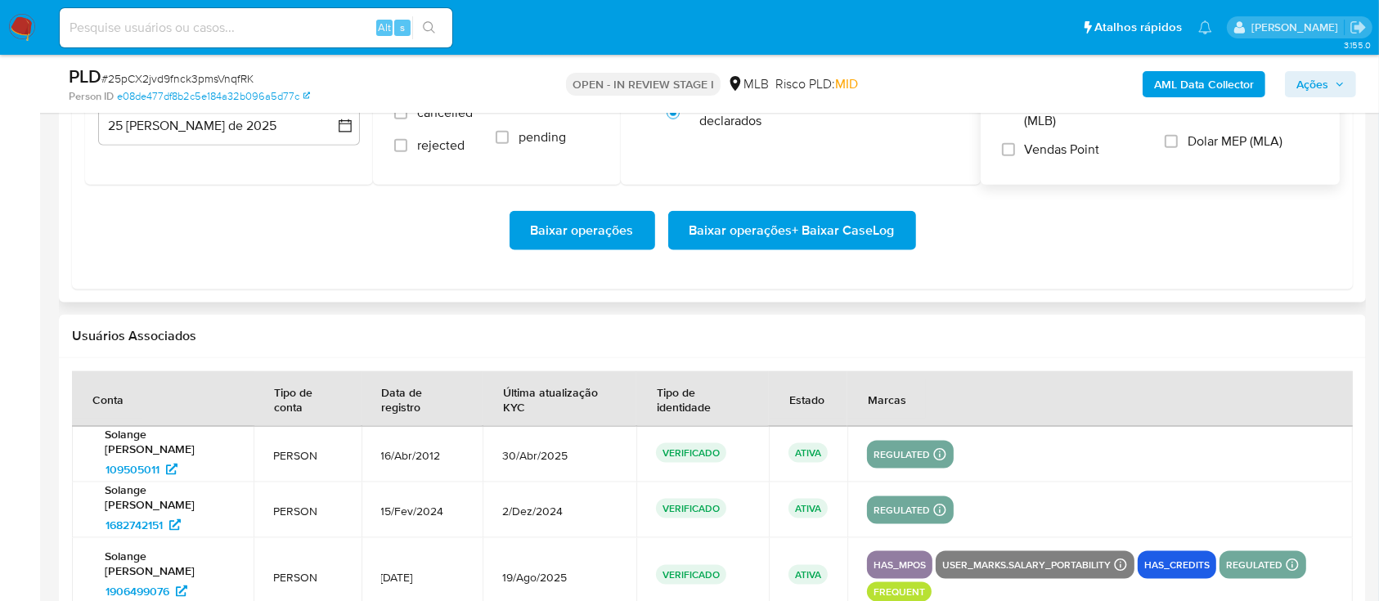
click at [765, 235] on span "Baixar operações + Baixar CaseLog" at bounding box center [791, 231] width 205 height 36
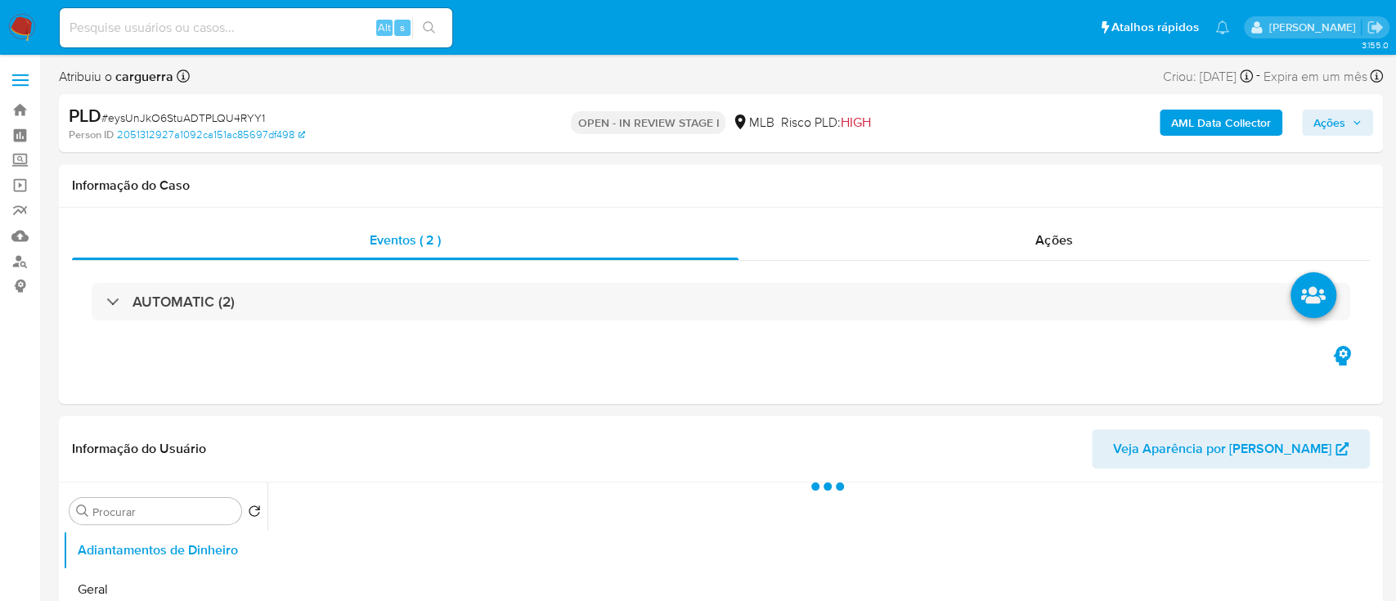
select select "10"
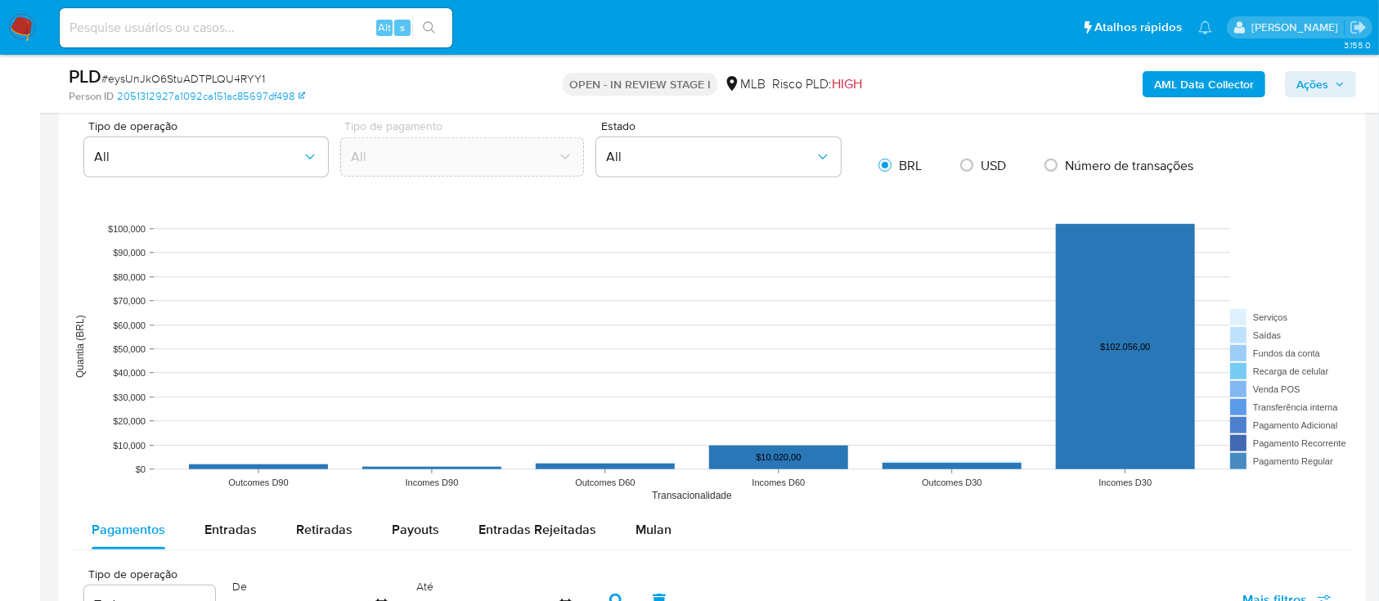
scroll to position [1526, 0]
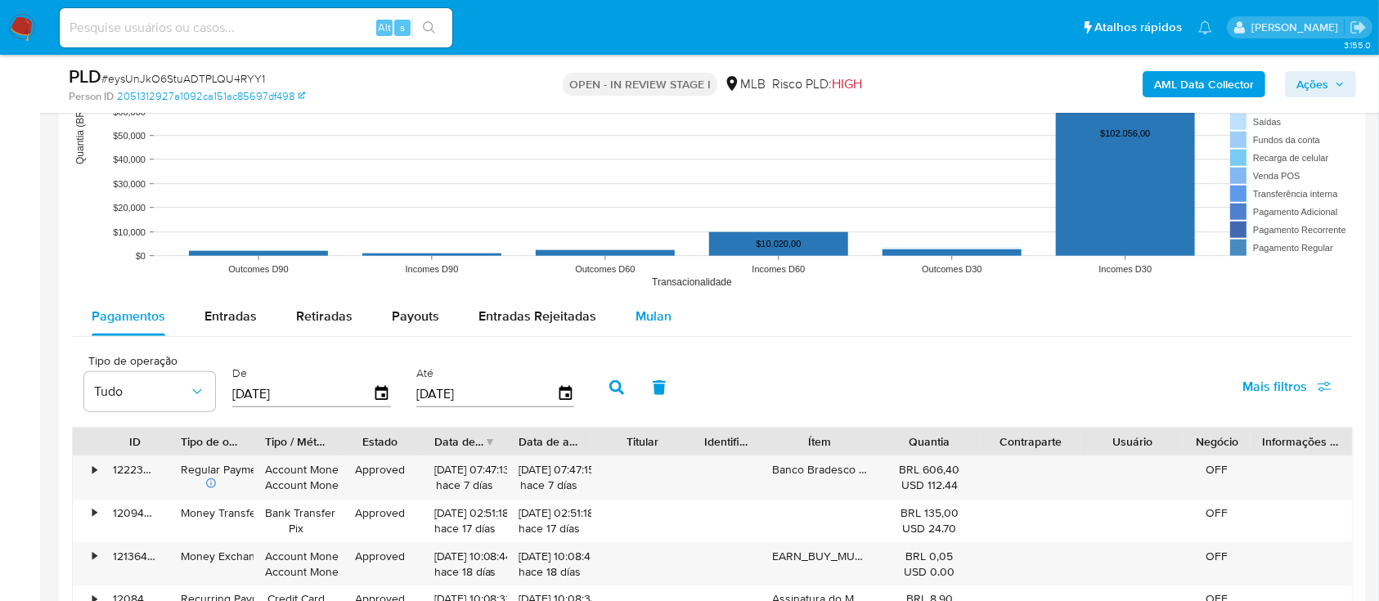
click at [639, 322] on span "Mulan" at bounding box center [653, 316] width 36 height 19
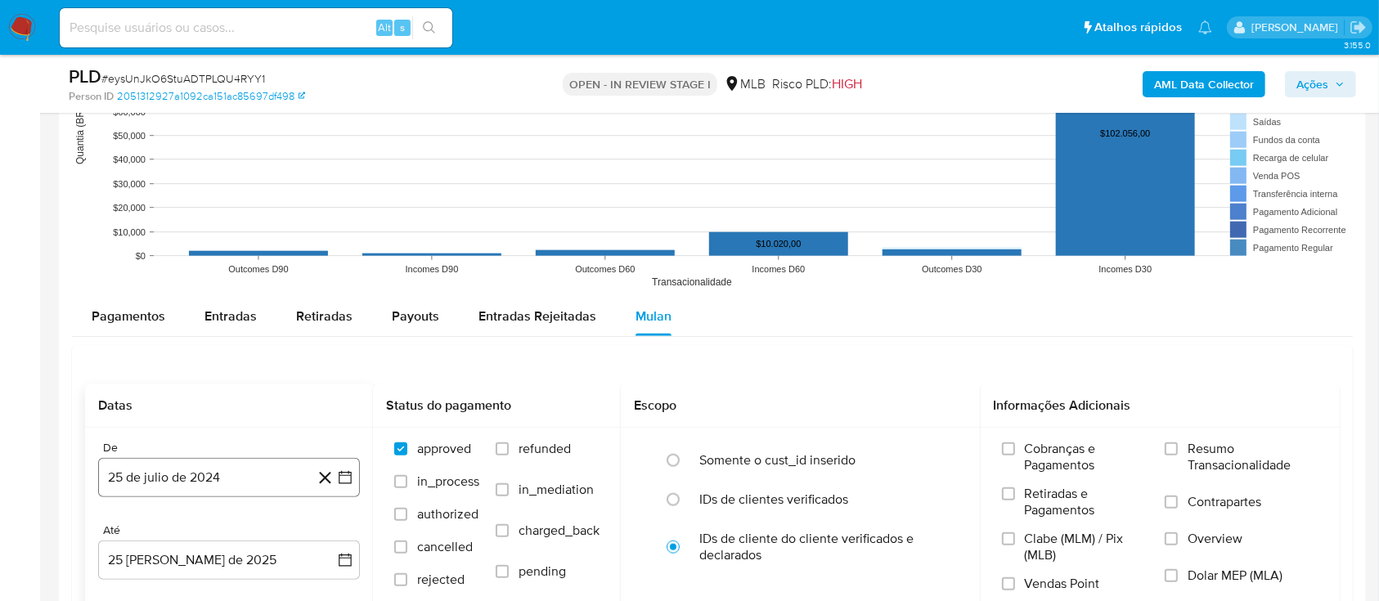
click at [347, 478] on icon "button" at bounding box center [345, 477] width 16 height 16
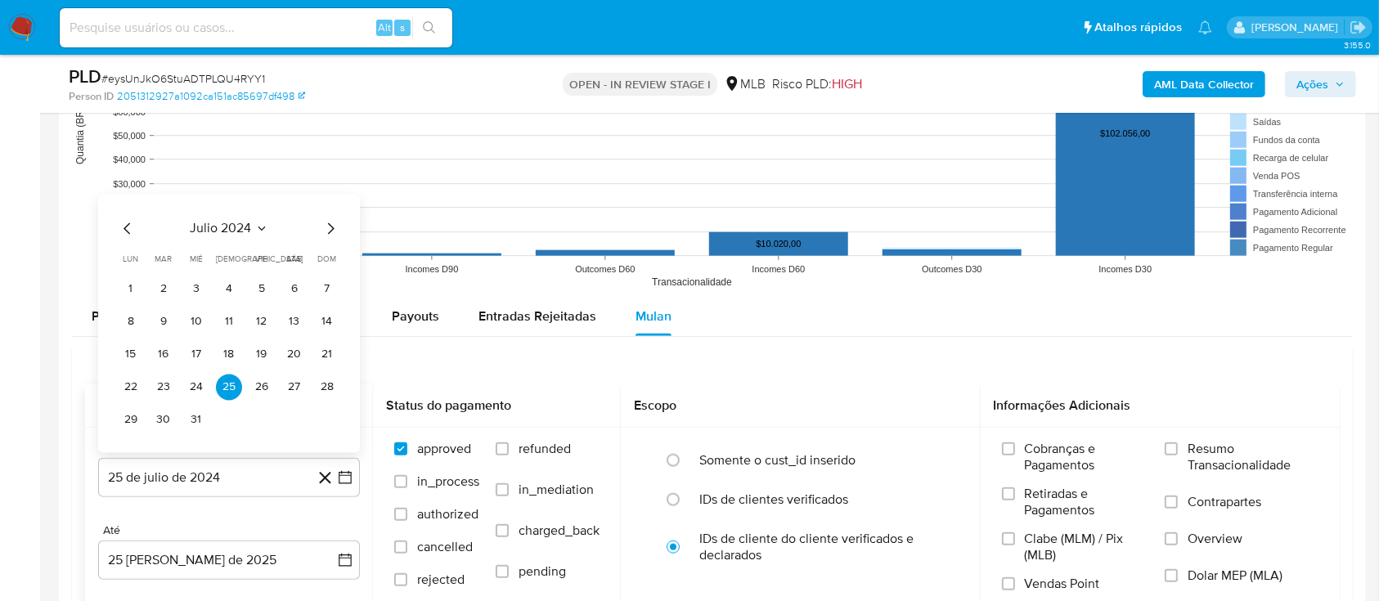
click at [255, 226] on icon "Seleccionar mes y año" at bounding box center [261, 228] width 13 height 13
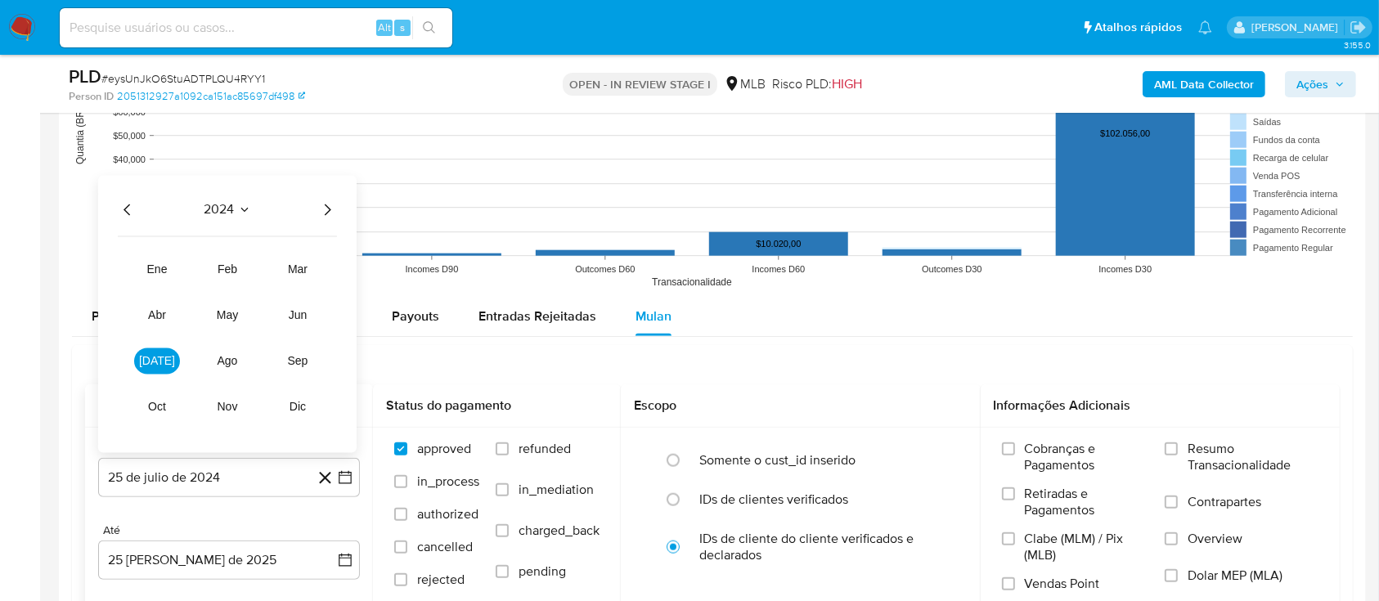
click at [330, 209] on icon "Año siguiente" at bounding box center [327, 210] width 20 height 20
click at [150, 367] on button "[DATE]" at bounding box center [157, 361] width 46 height 26
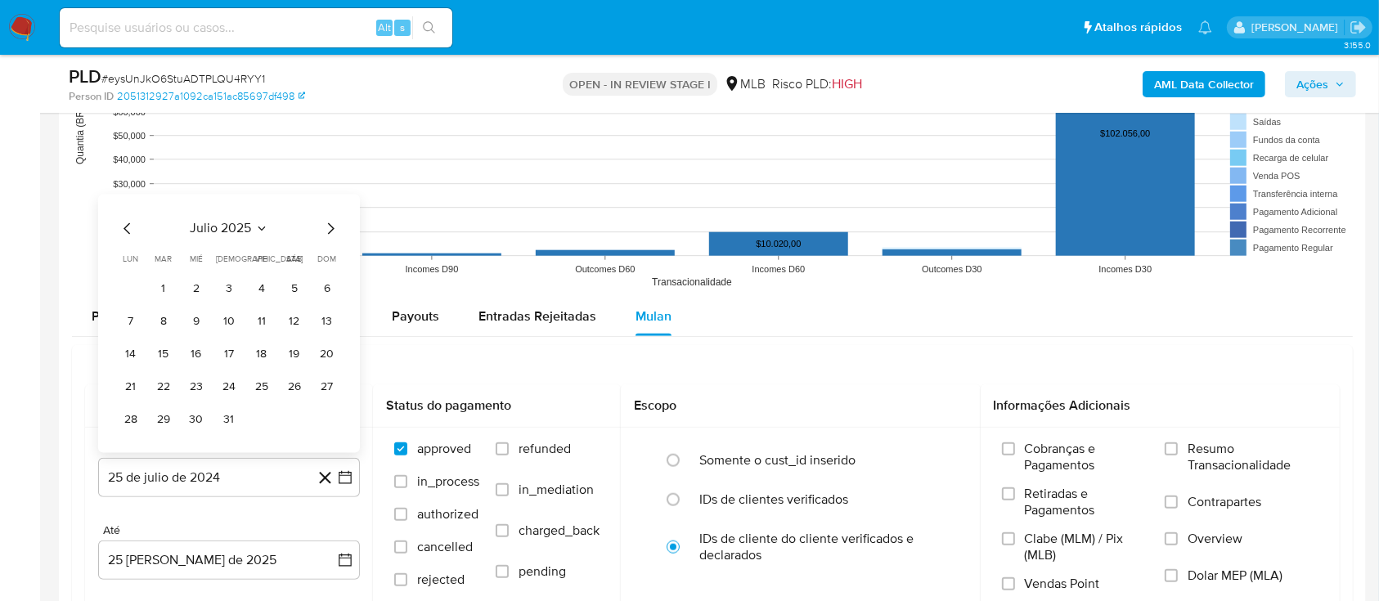
click at [172, 292] on button "1" at bounding box center [163, 289] width 26 height 26
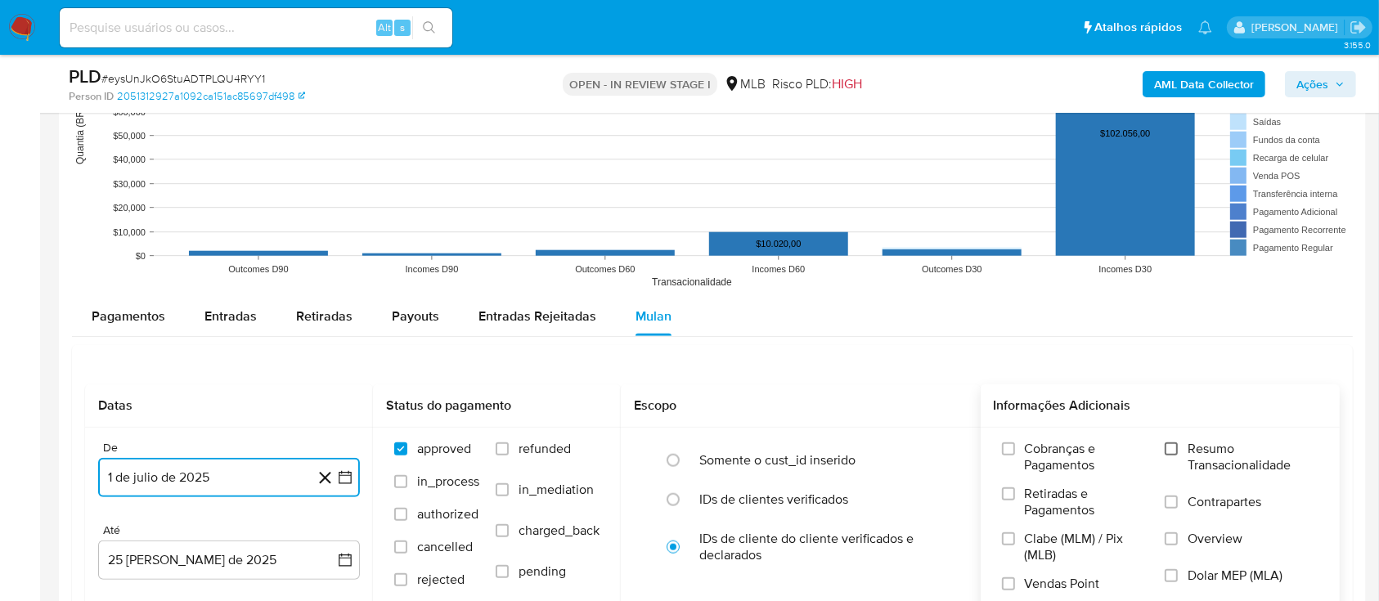
click at [1177, 454] on input "Resumo Transacionalidade" at bounding box center [1170, 448] width 13 height 13
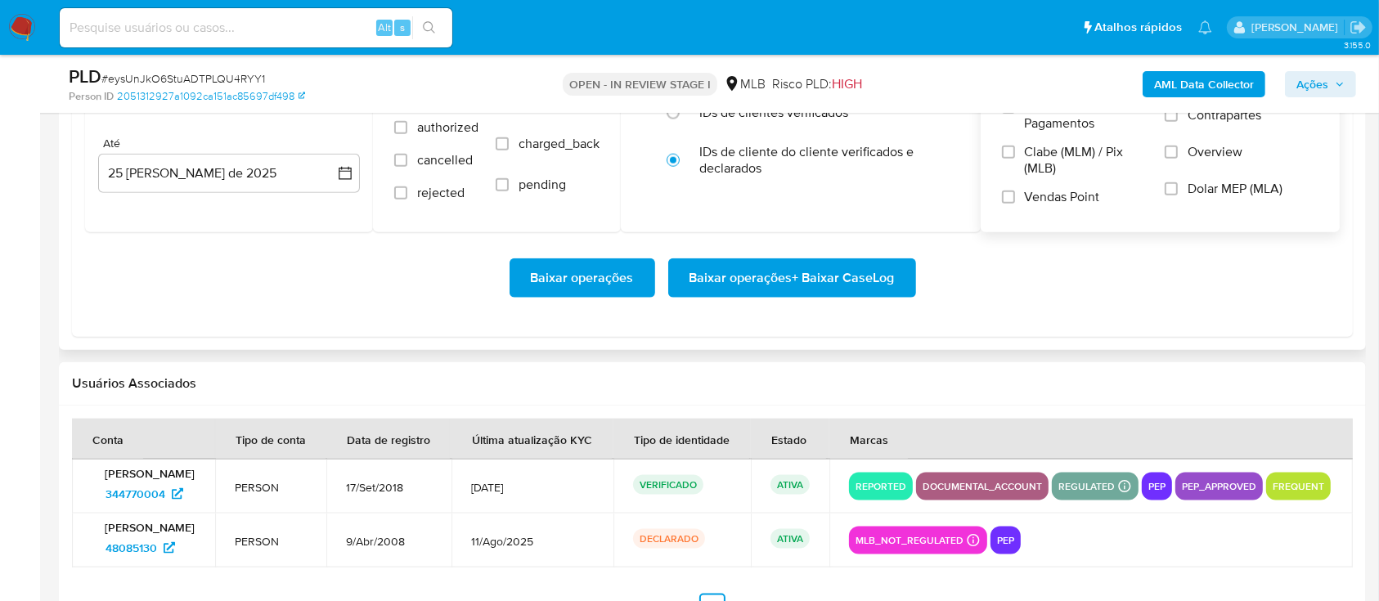
scroll to position [1962, 0]
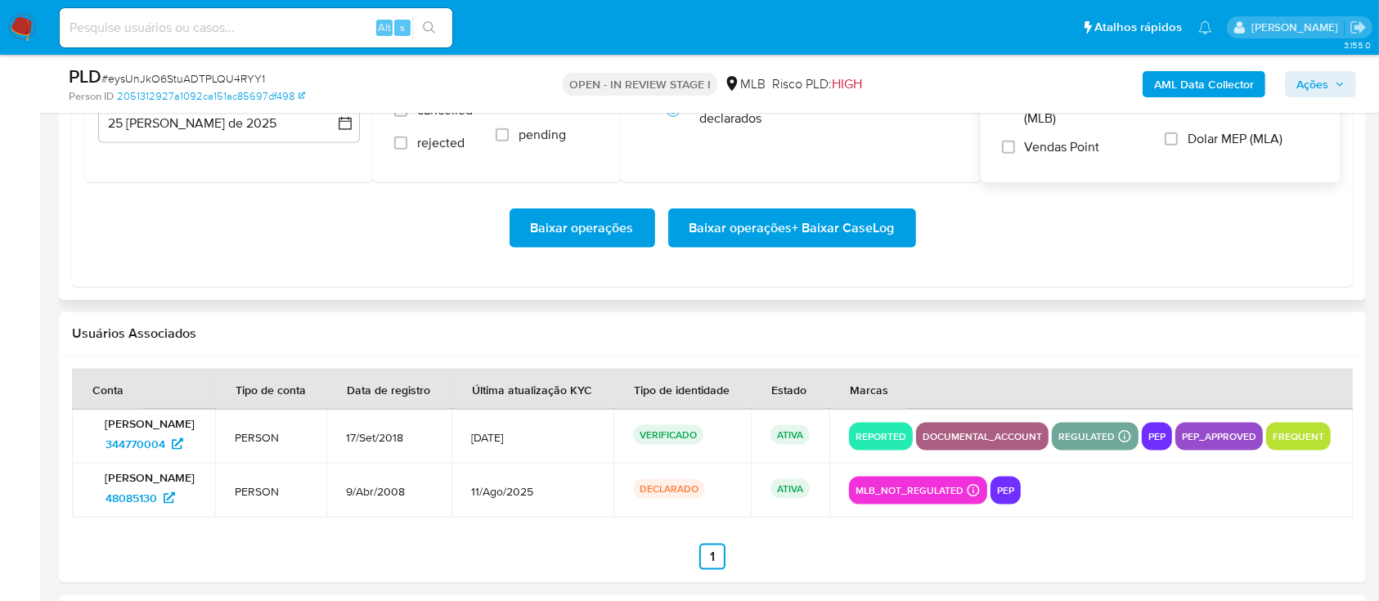
click at [752, 231] on span "Baixar operações + Baixar CaseLog" at bounding box center [791, 228] width 205 height 36
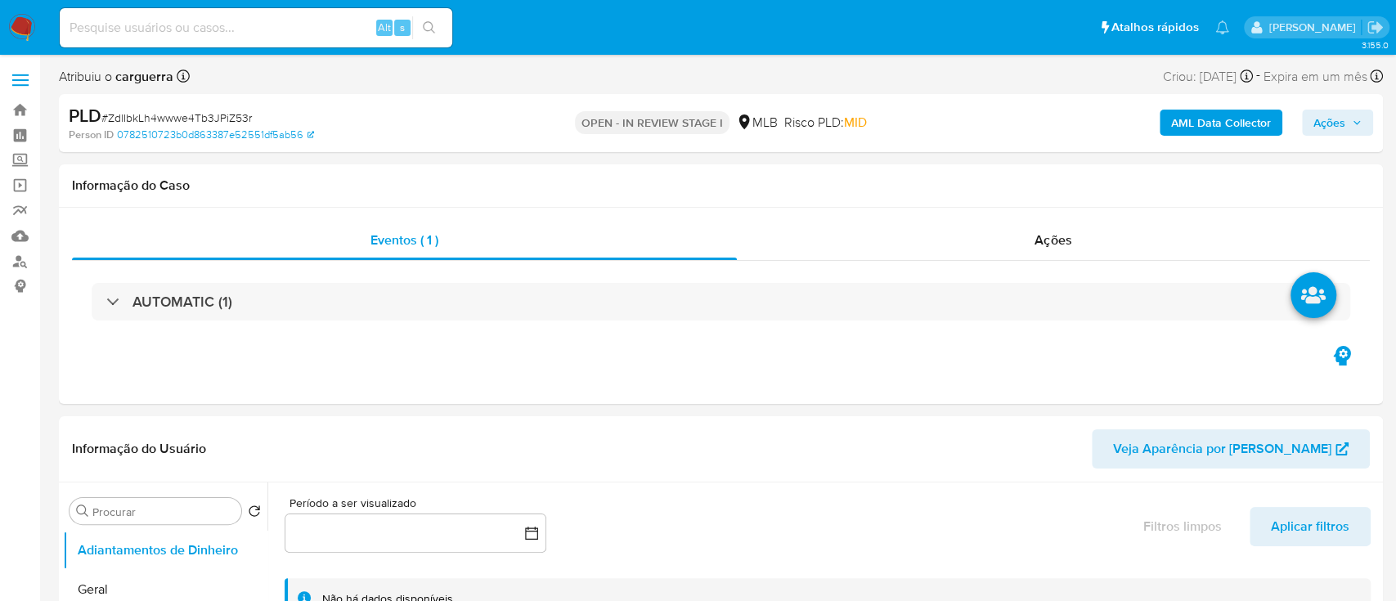
select select "10"
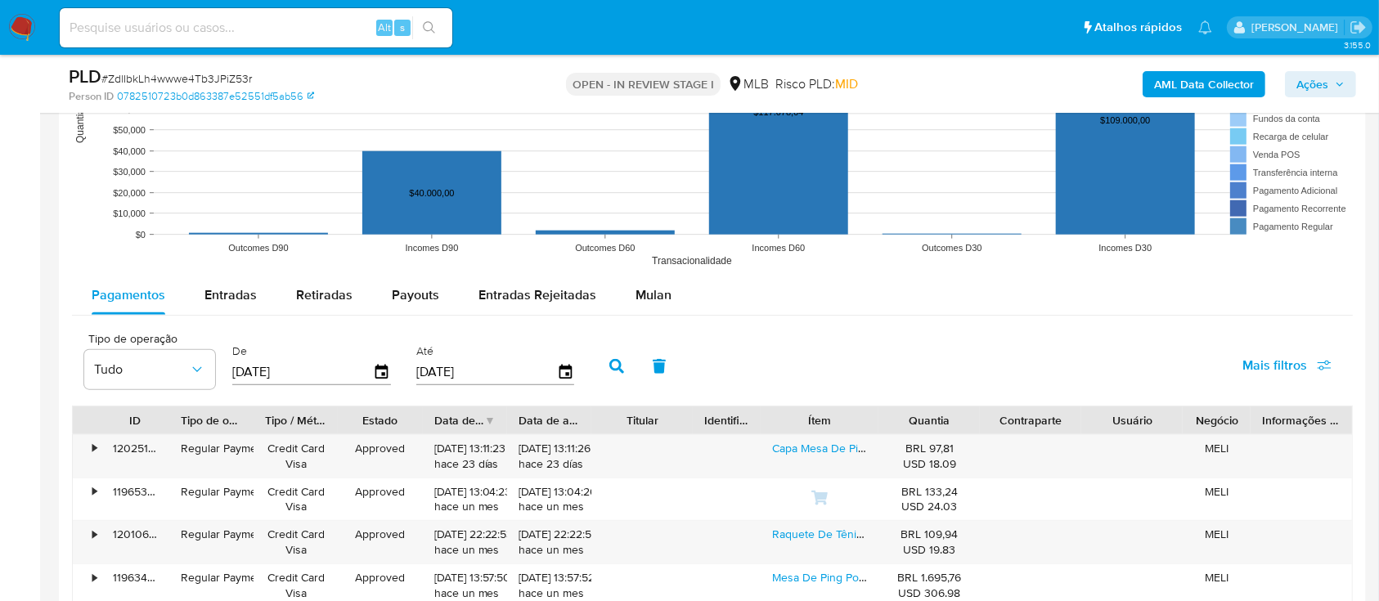
scroll to position [1635, 0]
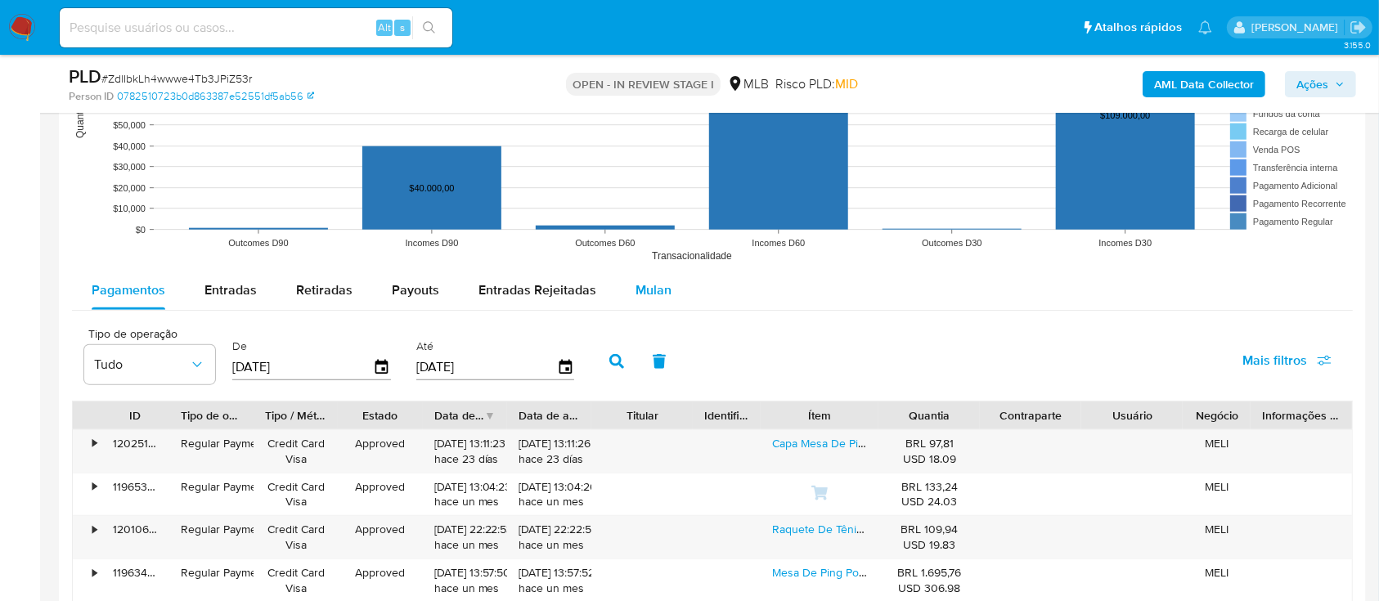
click at [653, 285] on span "Mulan" at bounding box center [653, 289] width 36 height 19
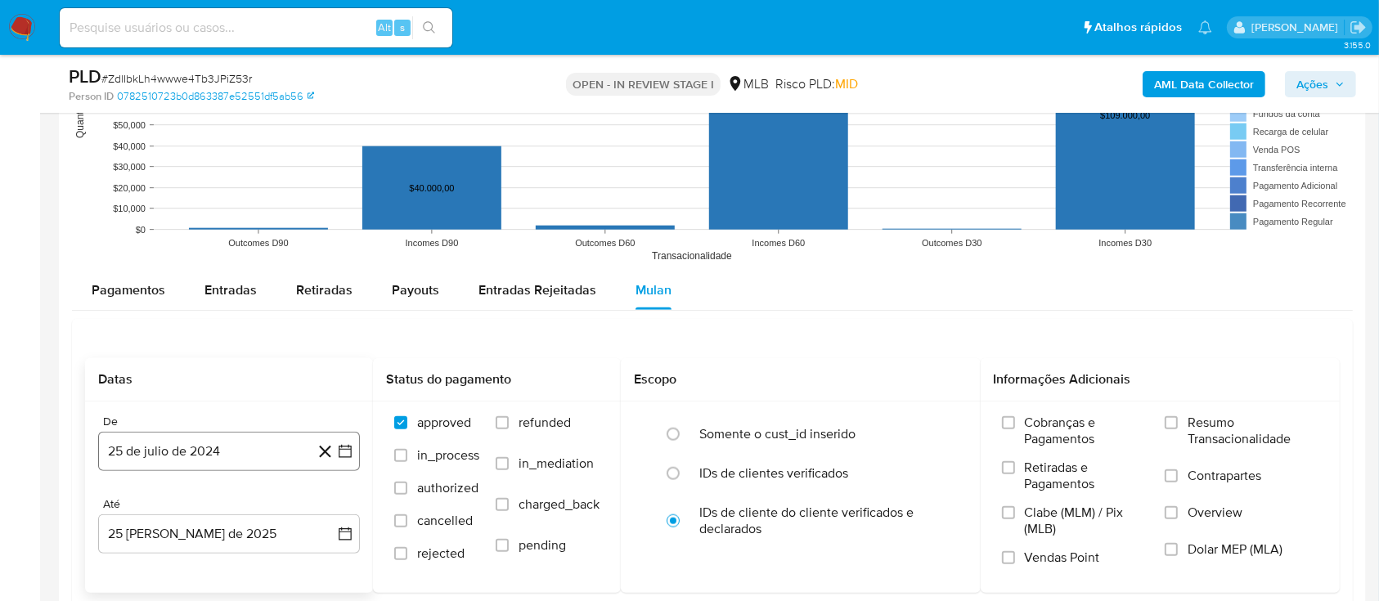
click at [340, 445] on icon "button" at bounding box center [345, 451] width 16 height 16
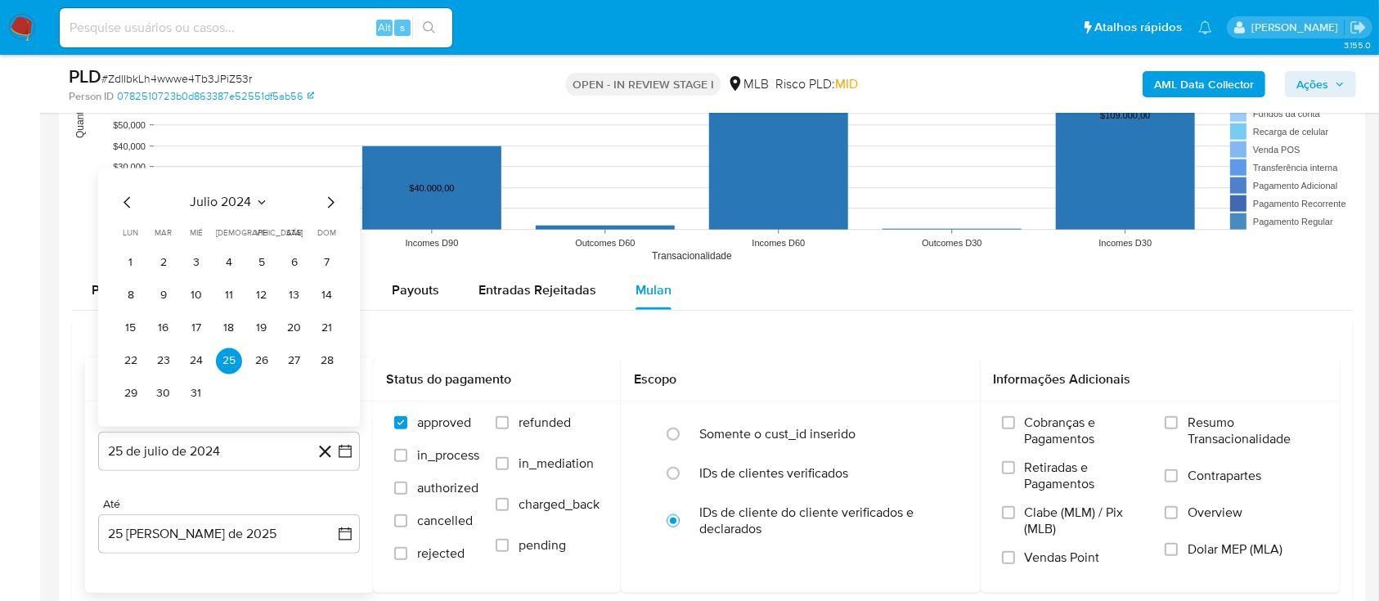
click at [262, 200] on icon "Seleccionar mes y año" at bounding box center [261, 202] width 13 height 13
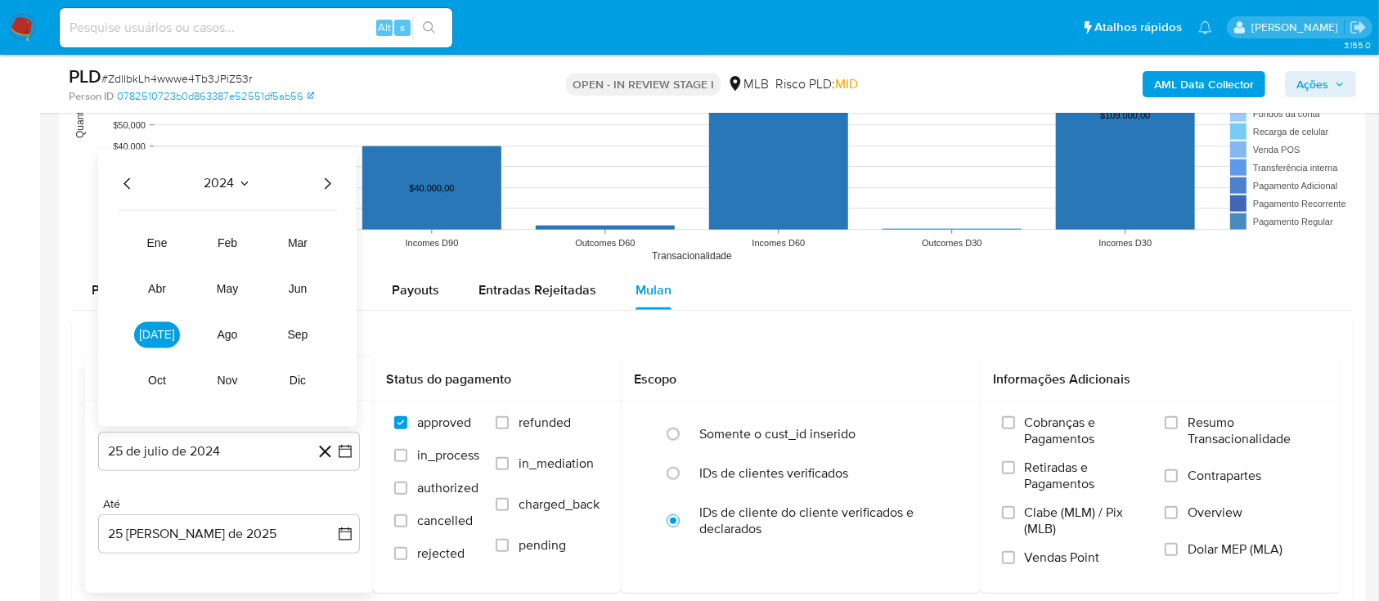
click at [330, 188] on icon "Año siguiente" at bounding box center [327, 184] width 20 height 20
click at [158, 336] on span "[DATE]" at bounding box center [157, 335] width 36 height 13
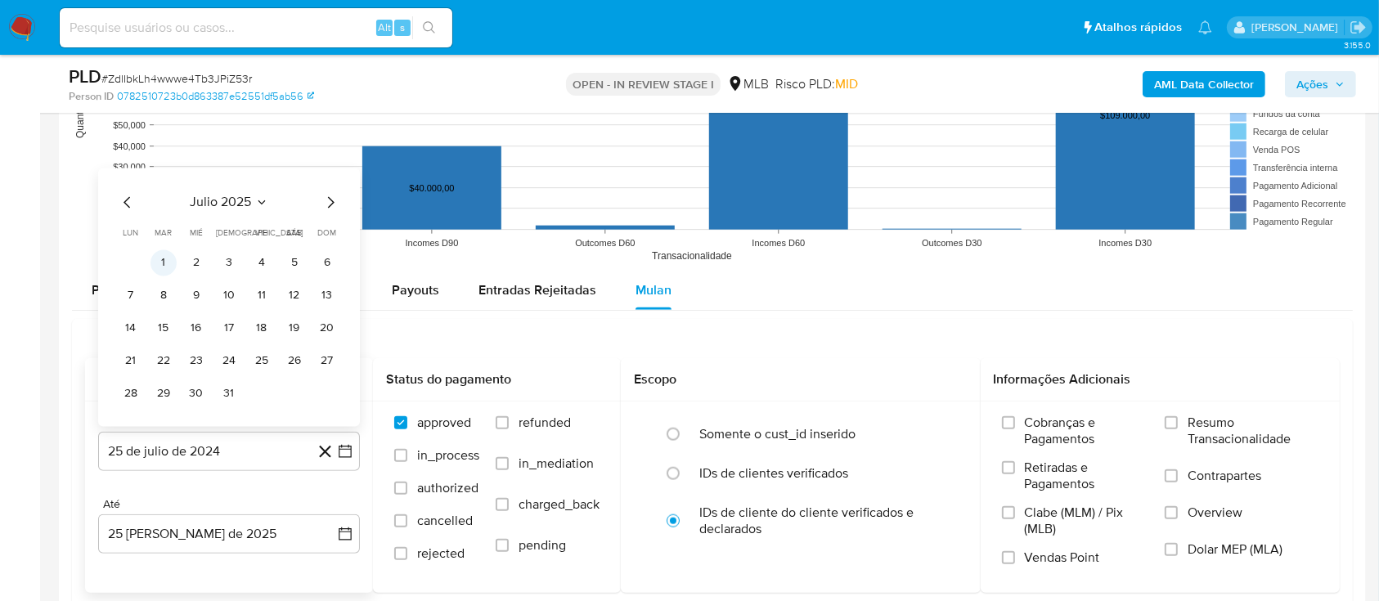
click at [164, 257] on button "1" at bounding box center [163, 263] width 26 height 26
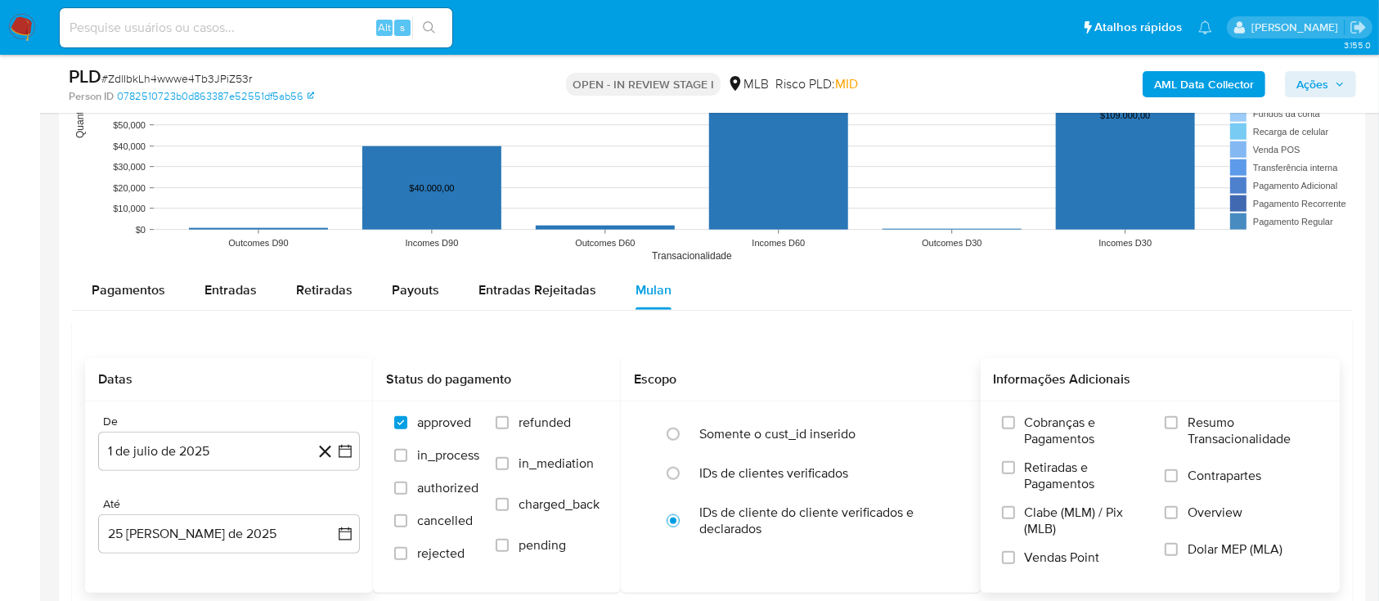
click at [1198, 419] on span "Resumo Transacionalidade" at bounding box center [1252, 431] width 131 height 33
click at [1177, 419] on input "Resumo Transacionalidade" at bounding box center [1170, 422] width 13 height 13
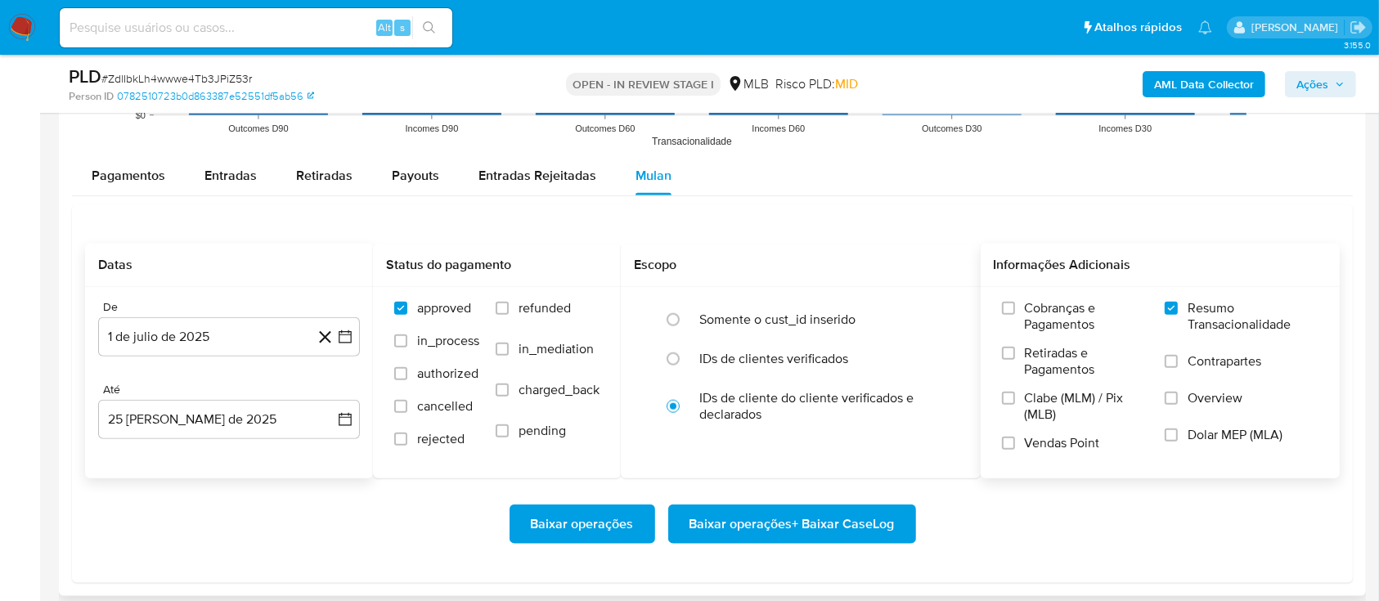
scroll to position [1962, 0]
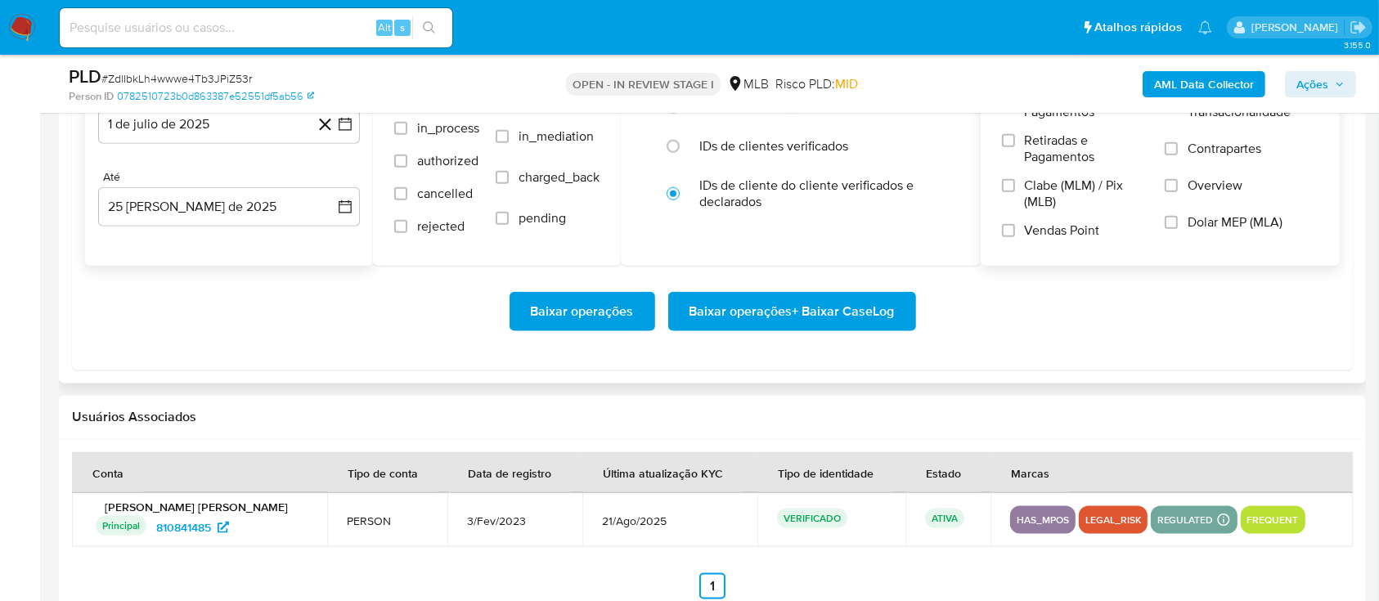
click at [822, 309] on span "Baixar operações + Baixar CaseLog" at bounding box center [791, 312] width 205 height 36
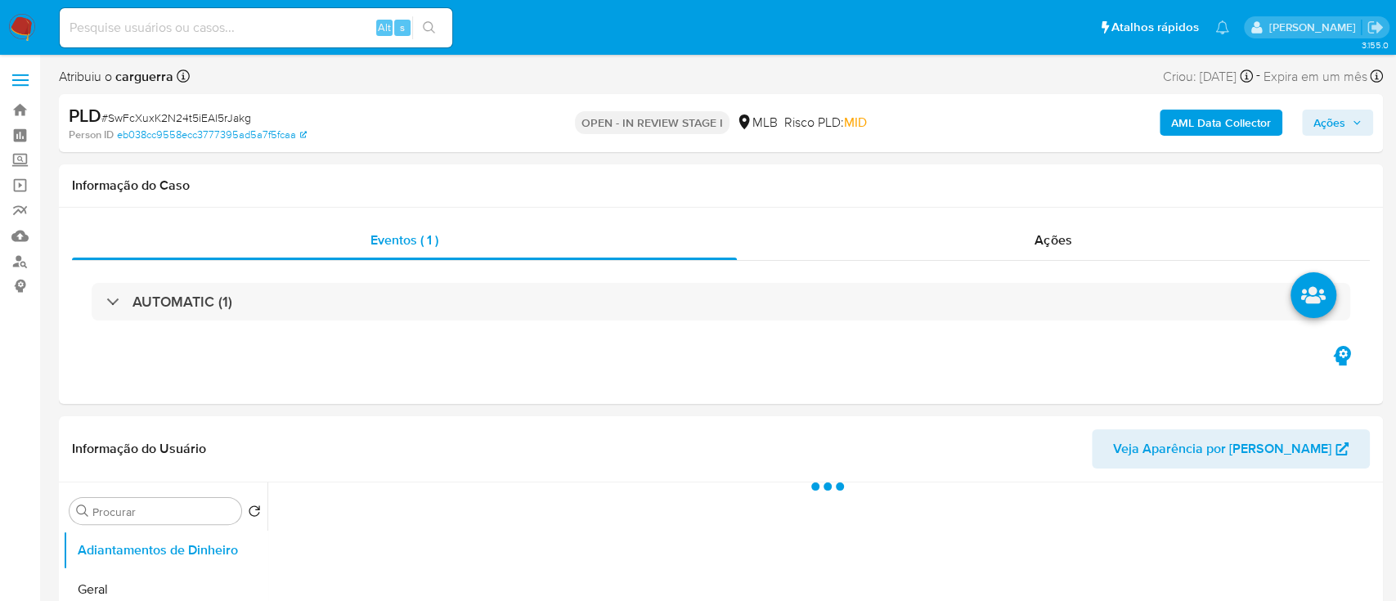
select select "10"
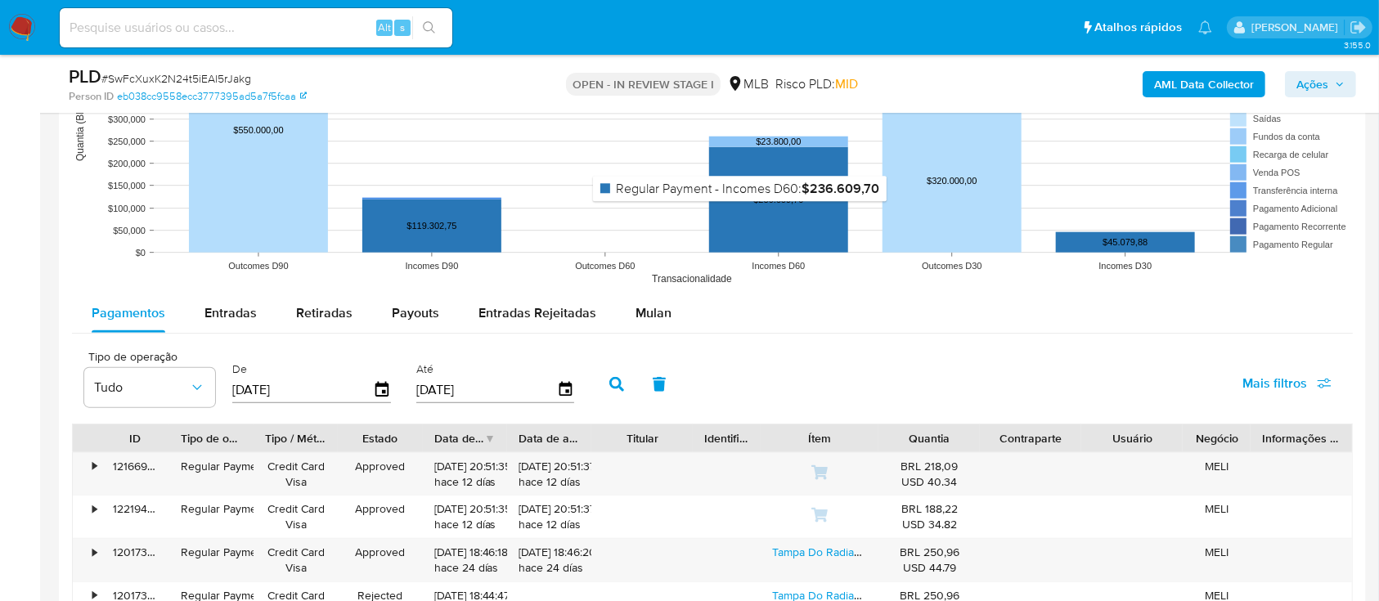
scroll to position [1635, 0]
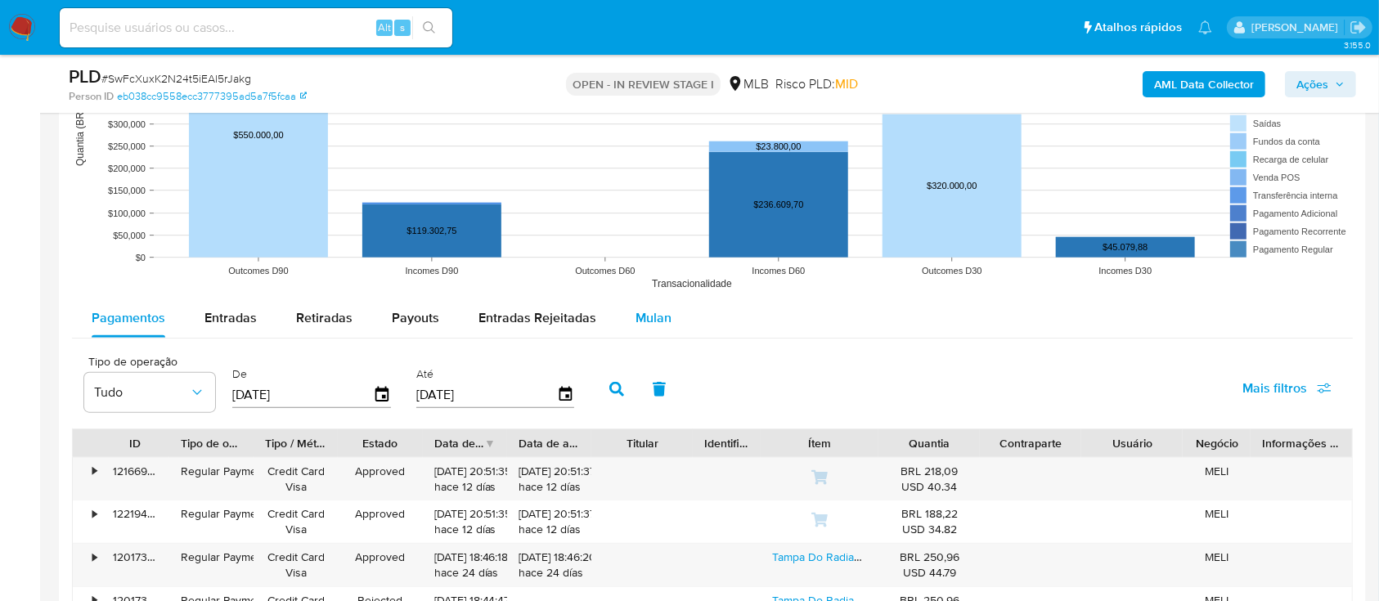
click at [647, 319] on span "Mulan" at bounding box center [653, 317] width 36 height 19
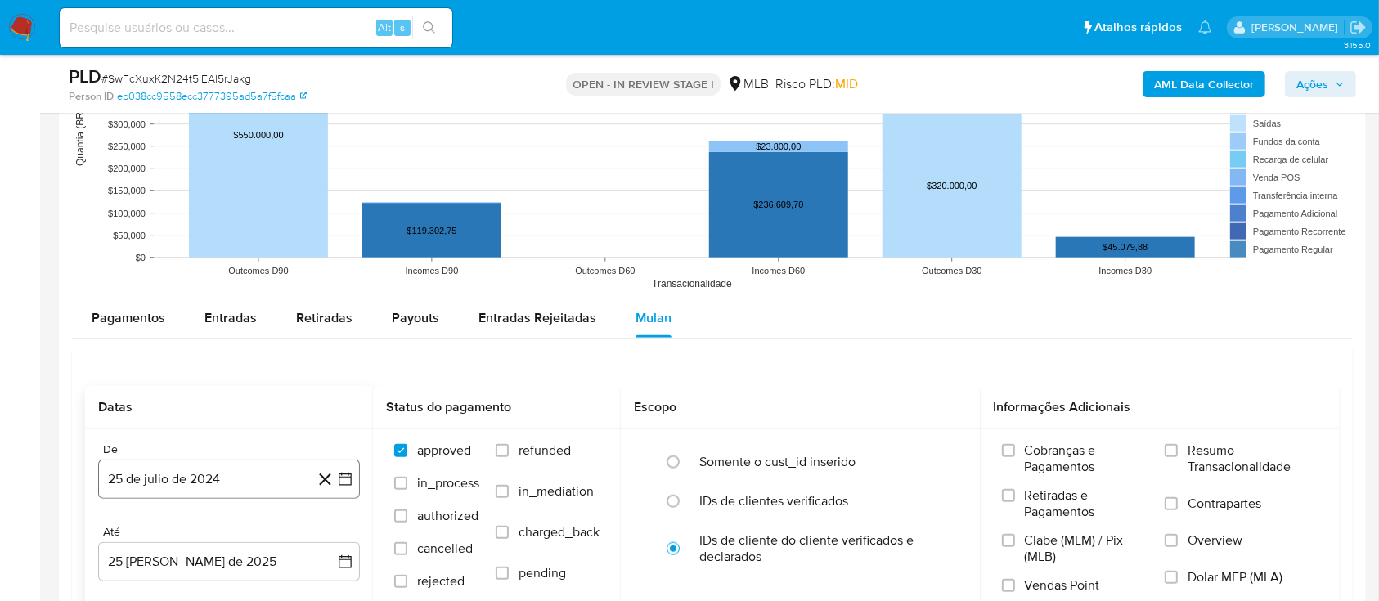
click at [356, 481] on button "25 de julio de 2024" at bounding box center [229, 479] width 262 height 39
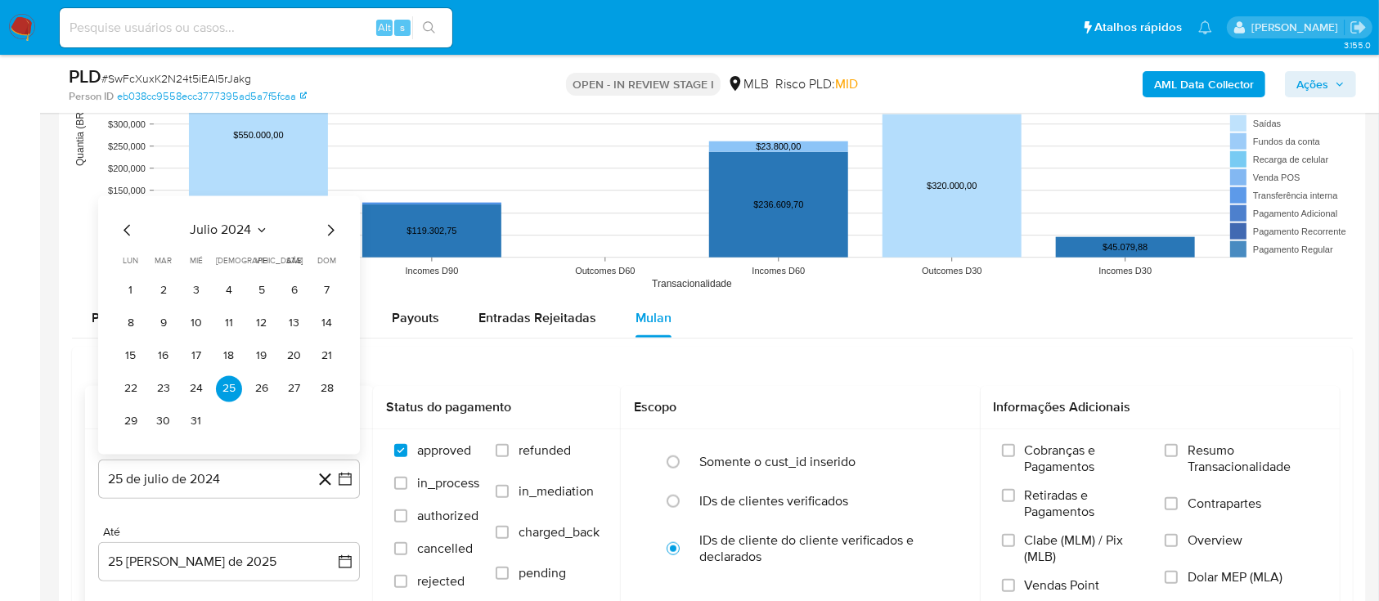
click at [331, 227] on icon "Mes siguiente" at bounding box center [331, 230] width 20 height 20
click at [268, 230] on icon "Seleccionar mes y año" at bounding box center [267, 230] width 7 height 4
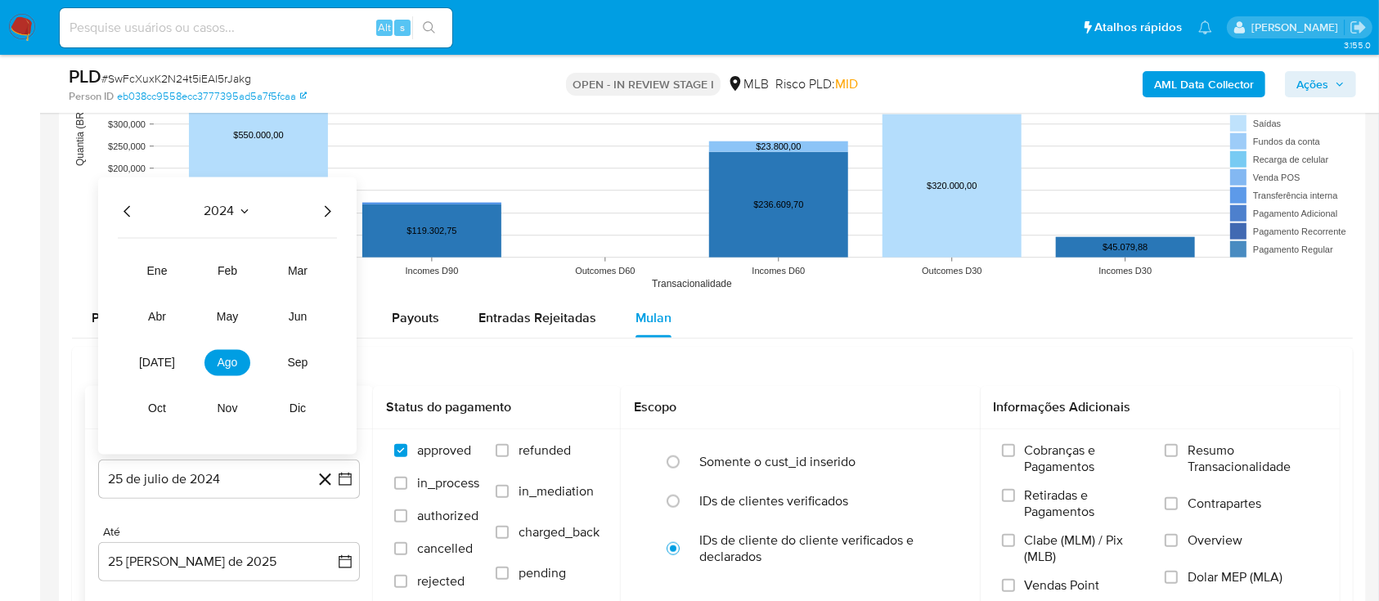
click at [326, 209] on icon "Año siguiente" at bounding box center [327, 211] width 20 height 20
click at [159, 361] on span "[DATE]" at bounding box center [157, 362] width 36 height 13
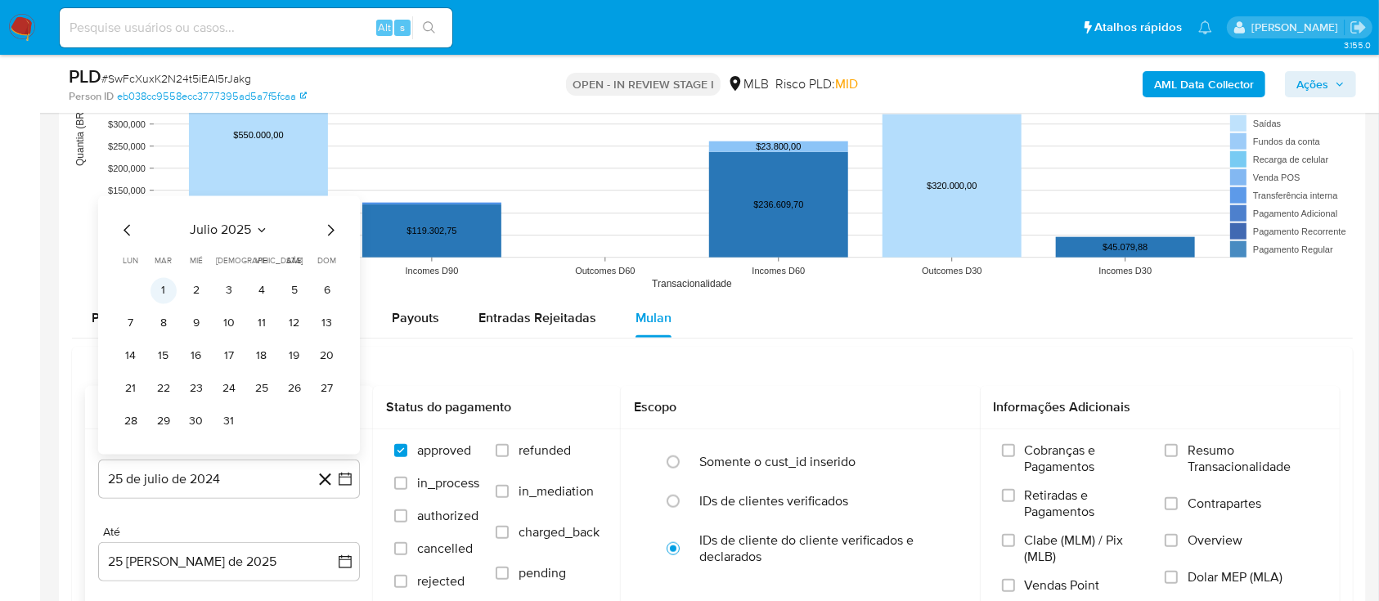
click at [171, 283] on button "1" at bounding box center [163, 290] width 26 height 26
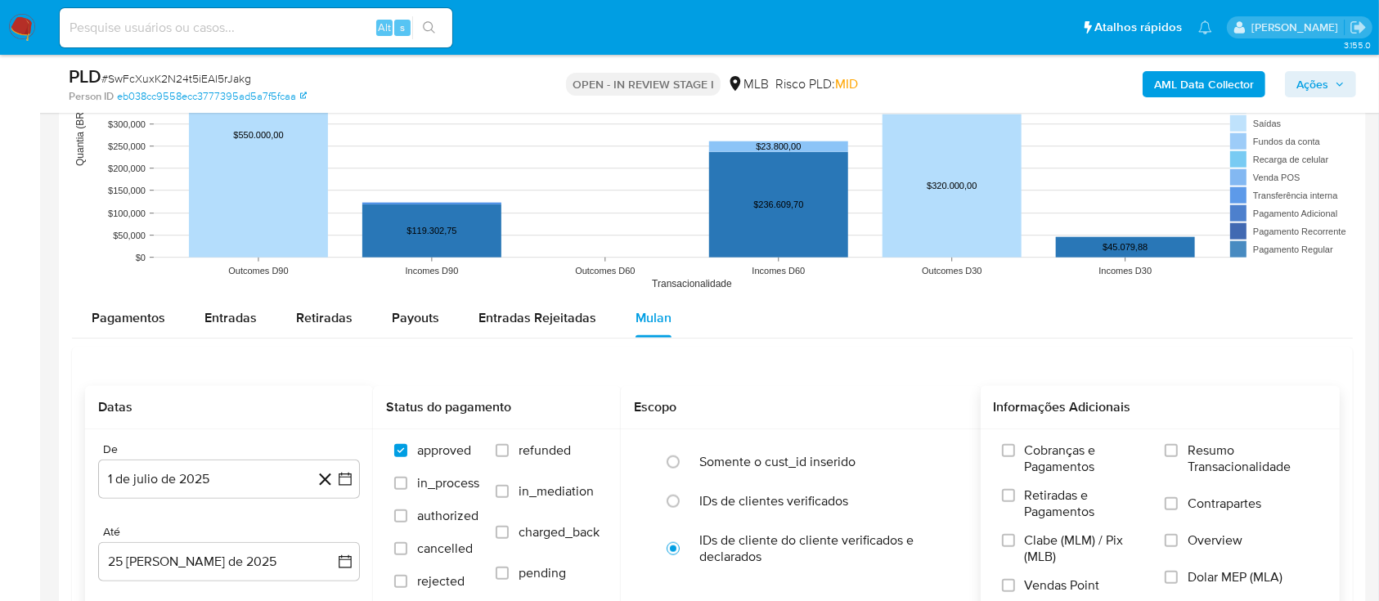
click at [1183, 442] on label "Resumo Transacionalidade" at bounding box center [1241, 468] width 154 height 53
click at [1177, 444] on input "Resumo Transacionalidade" at bounding box center [1170, 450] width 13 height 13
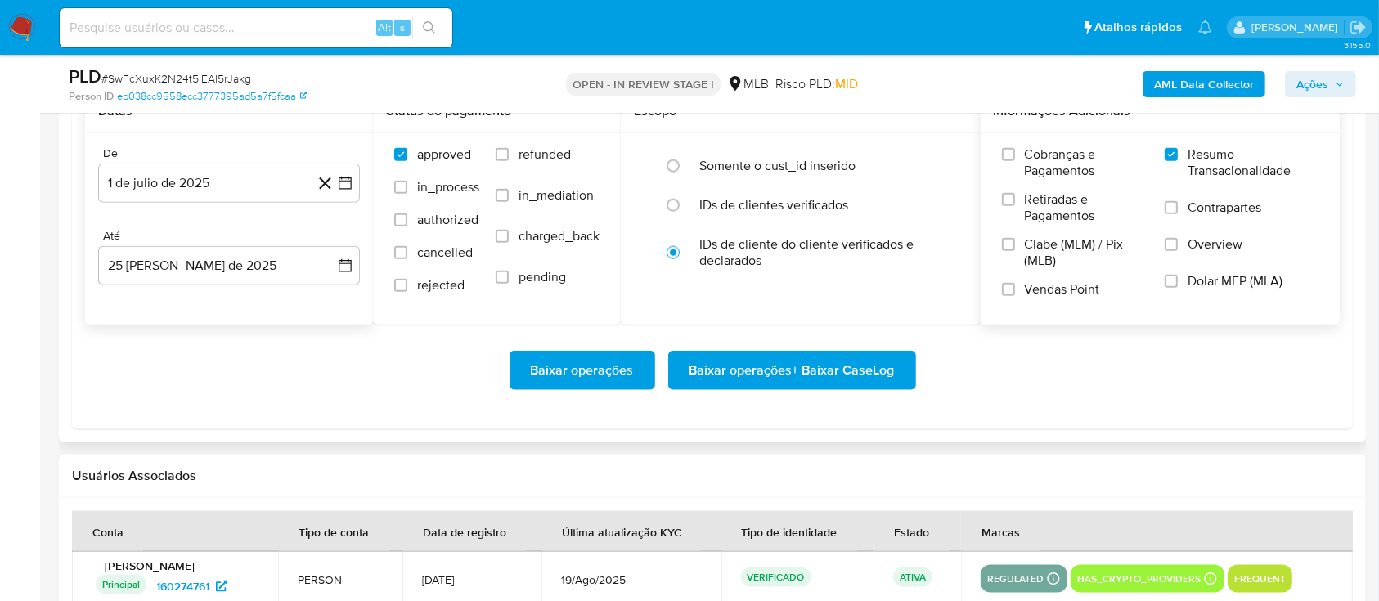
scroll to position [1962, 0]
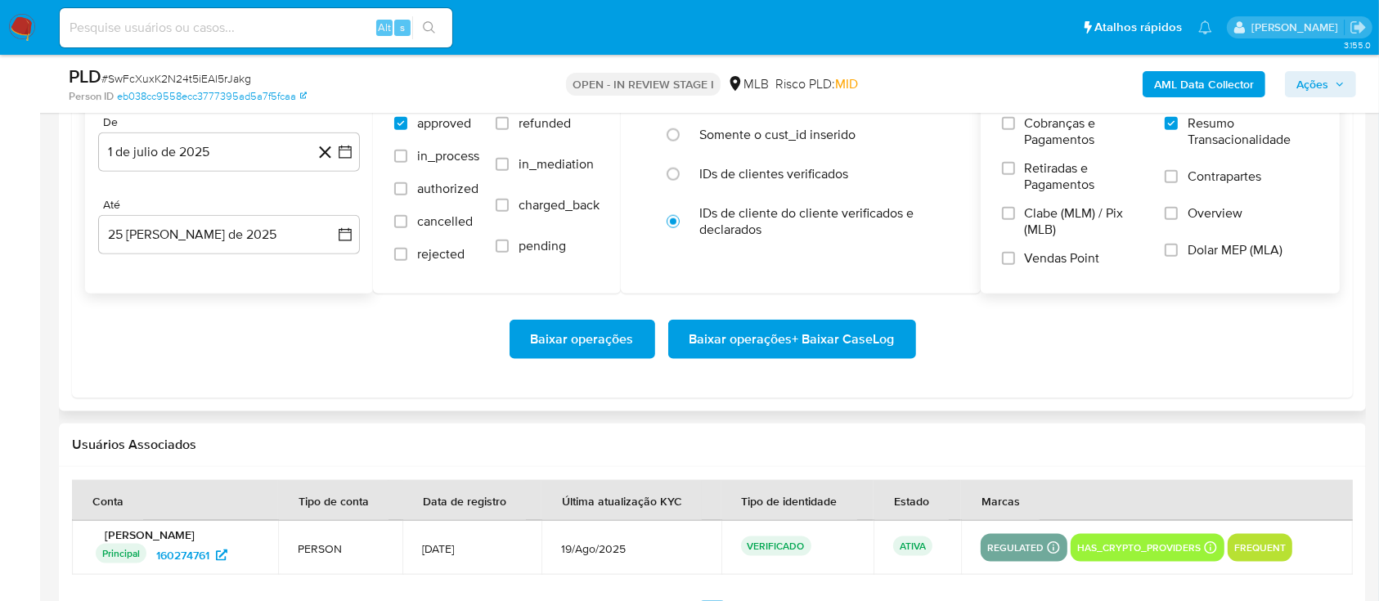
click at [782, 348] on span "Baixar operações + Baixar CaseLog" at bounding box center [791, 339] width 205 height 36
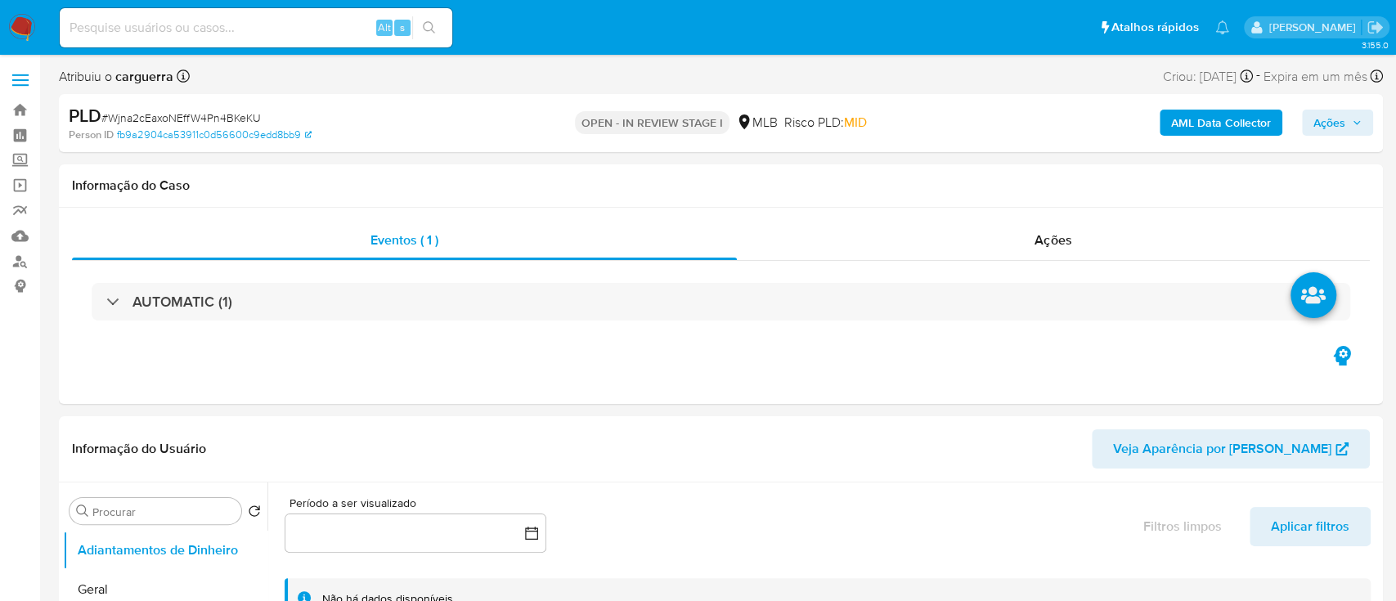
select select "10"
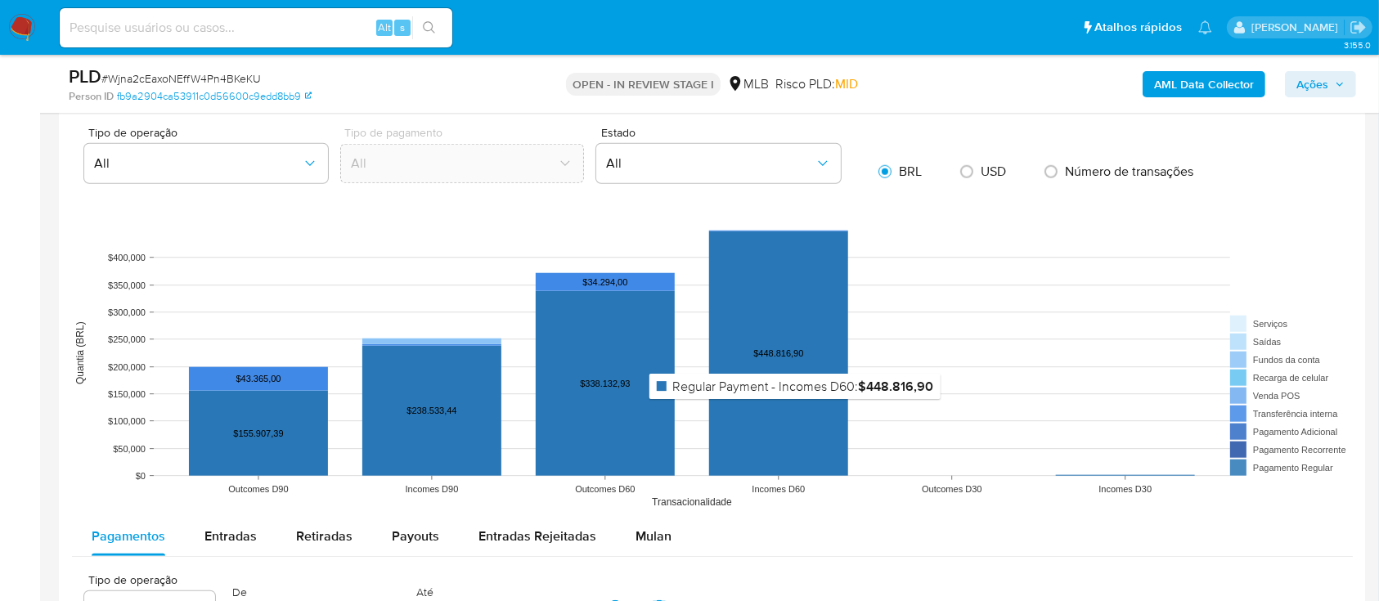
scroll to position [1526, 0]
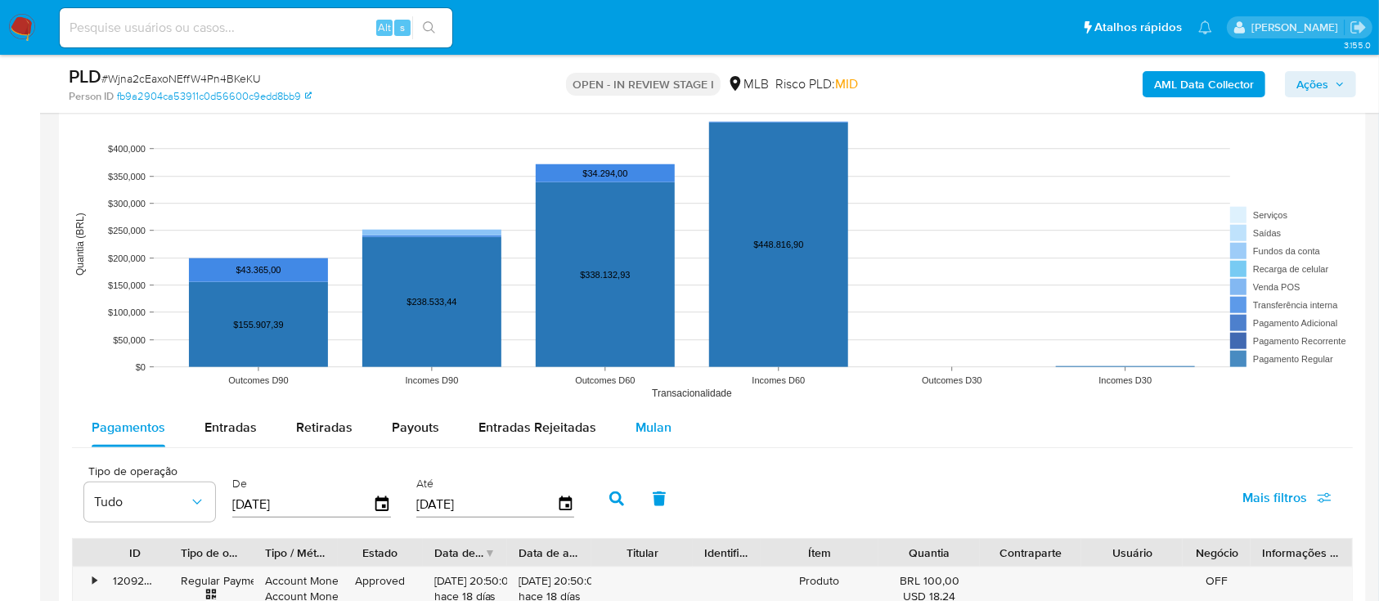
click at [660, 430] on span "Mulan" at bounding box center [653, 427] width 36 height 19
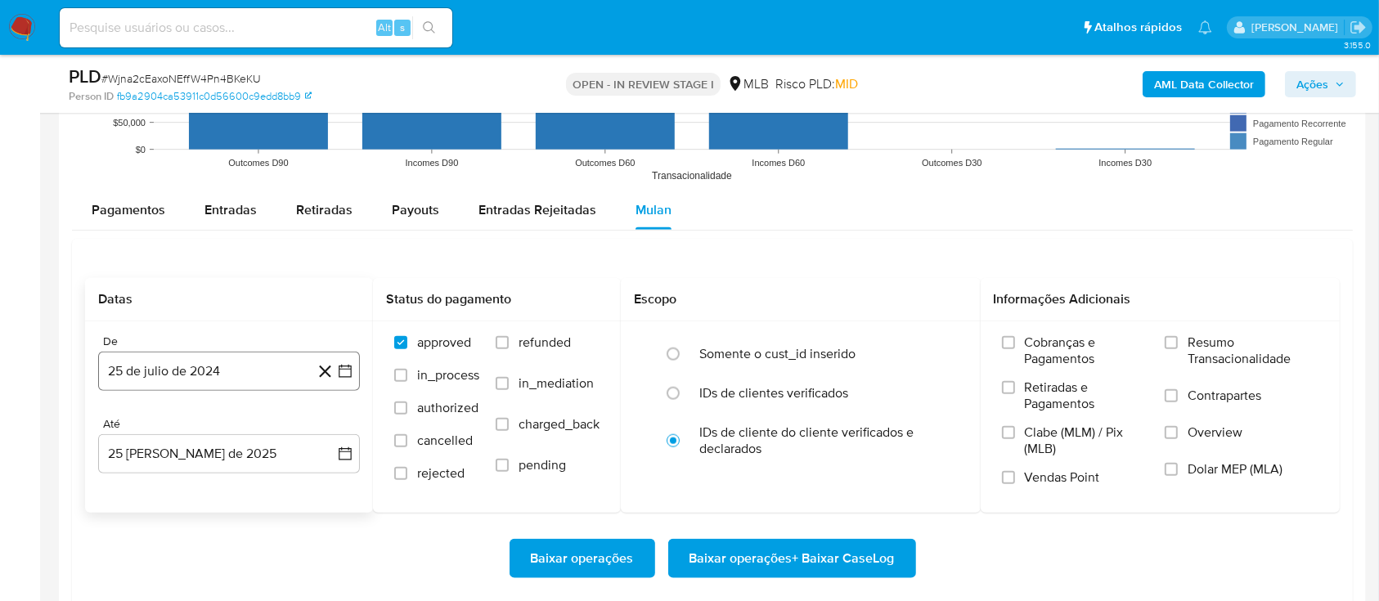
scroll to position [1744, 0]
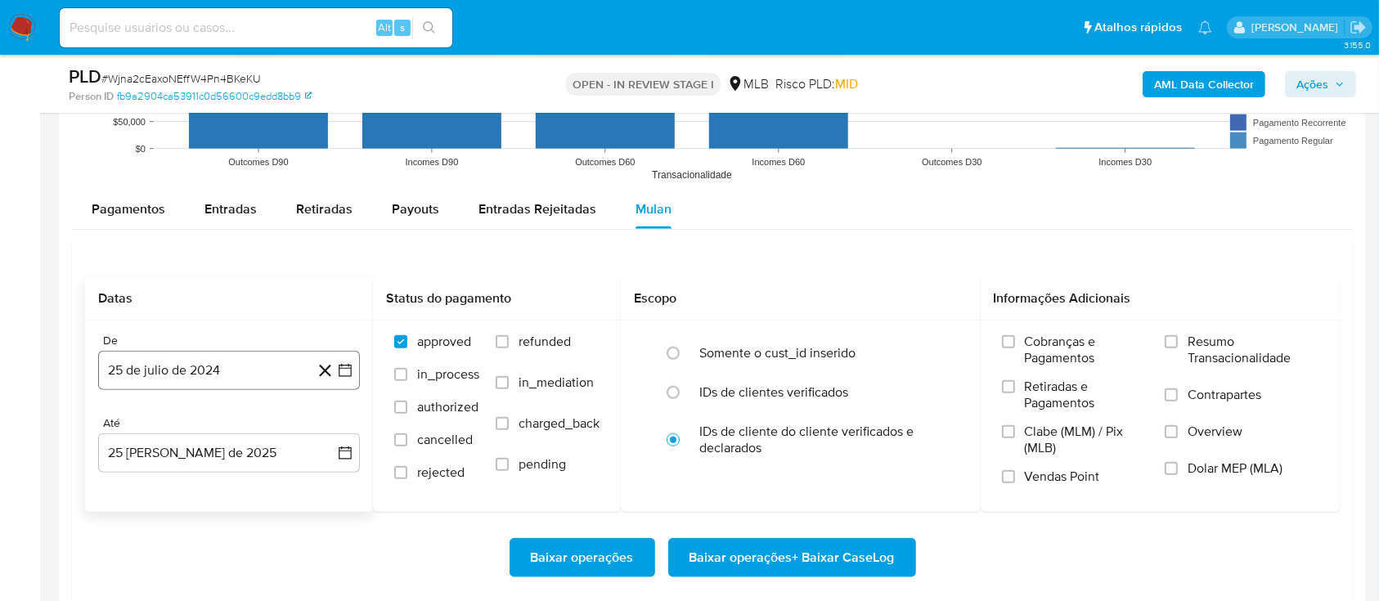
click at [343, 367] on icon "button" at bounding box center [345, 370] width 13 height 13
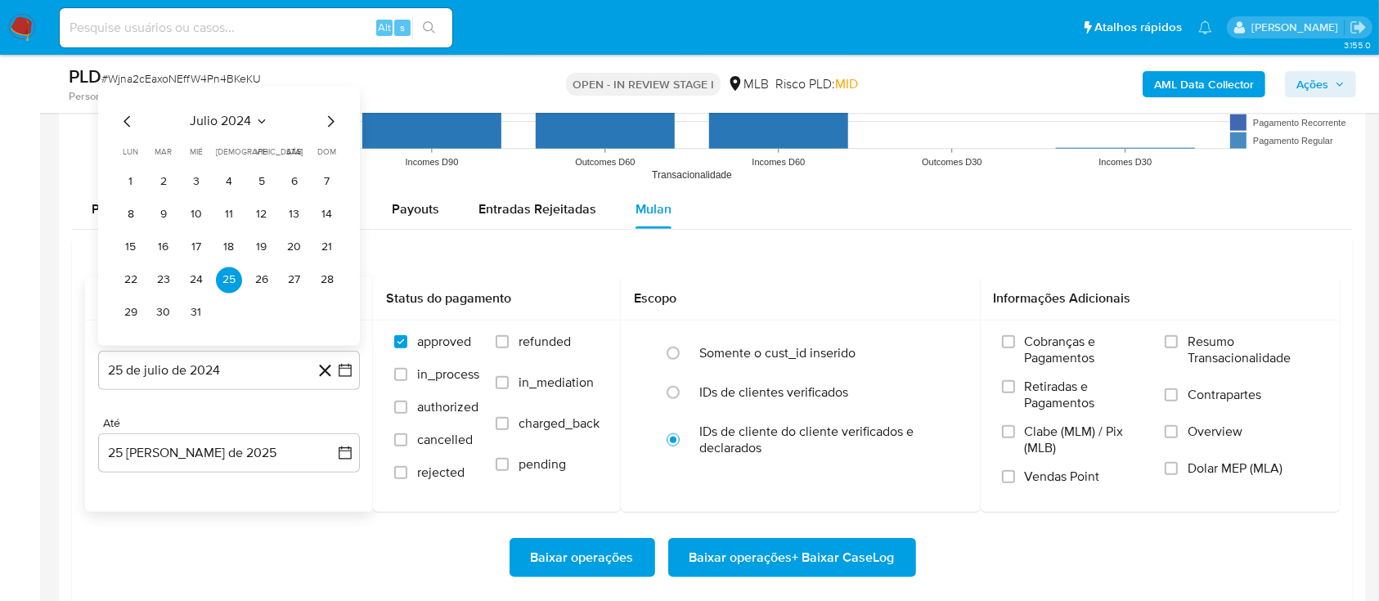
click at [264, 118] on icon "Seleccionar mes y año" at bounding box center [261, 120] width 13 height 13
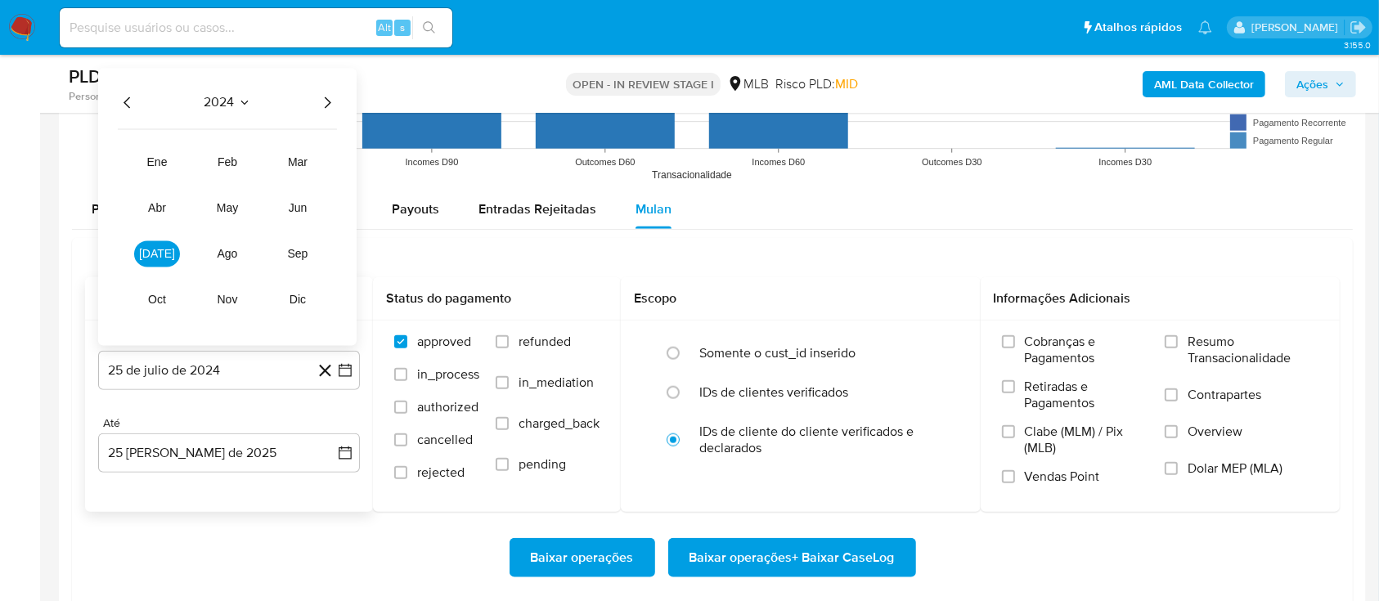
click at [328, 95] on icon "Año siguiente" at bounding box center [327, 102] width 20 height 20
click at [164, 250] on button "[DATE]" at bounding box center [157, 253] width 46 height 26
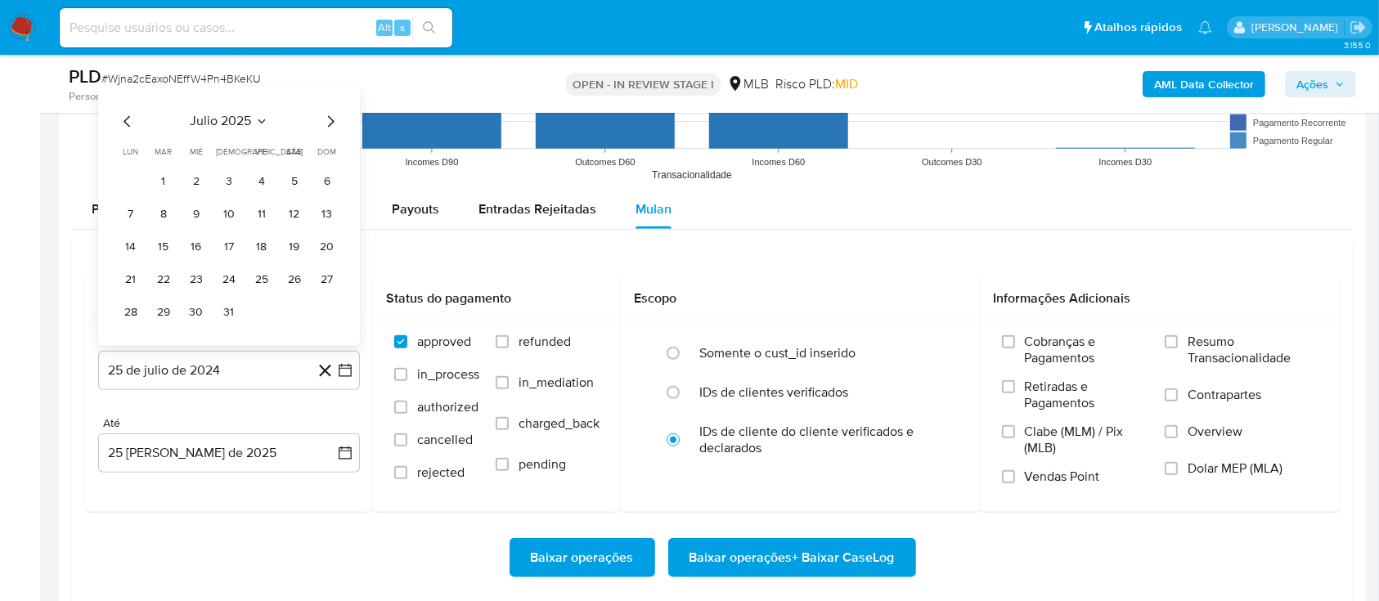
click at [158, 177] on button "1" at bounding box center [163, 181] width 26 height 26
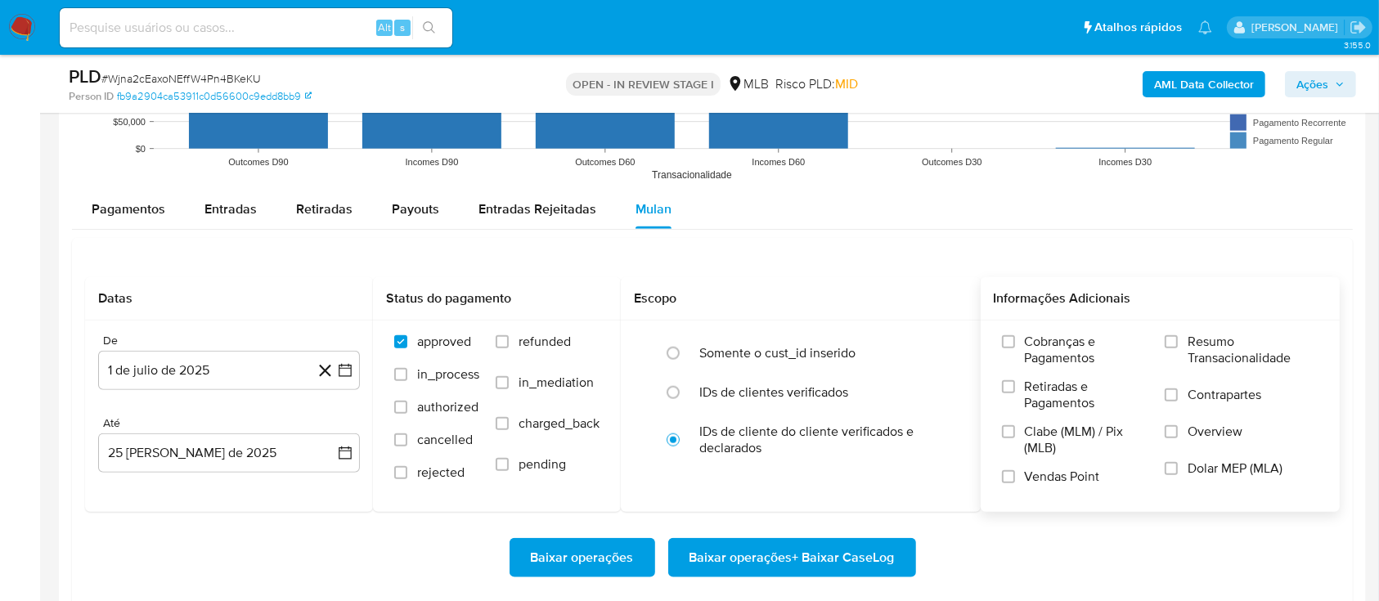
click at [1212, 343] on span "Resumo Transacionalidade" at bounding box center [1252, 350] width 131 height 33
click at [1177, 343] on input "Resumo Transacionalidade" at bounding box center [1170, 341] width 13 height 13
click at [769, 558] on span "Baixar operações + Baixar CaseLog" at bounding box center [791, 558] width 205 height 36
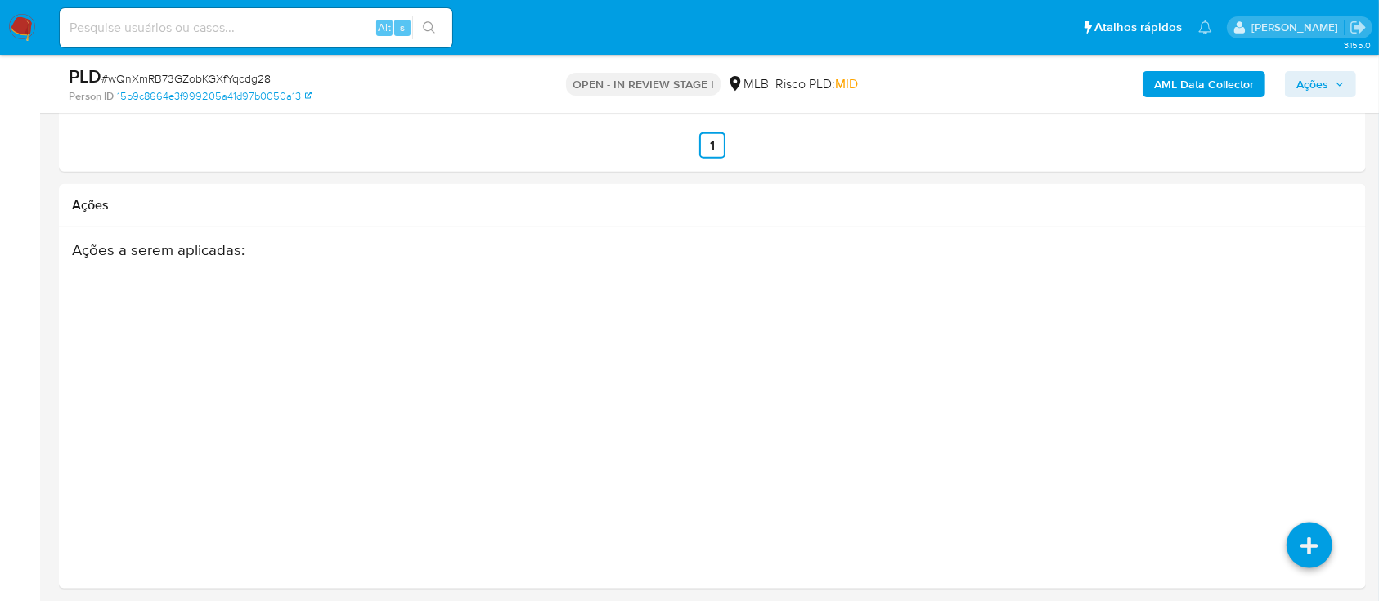
select select "10"
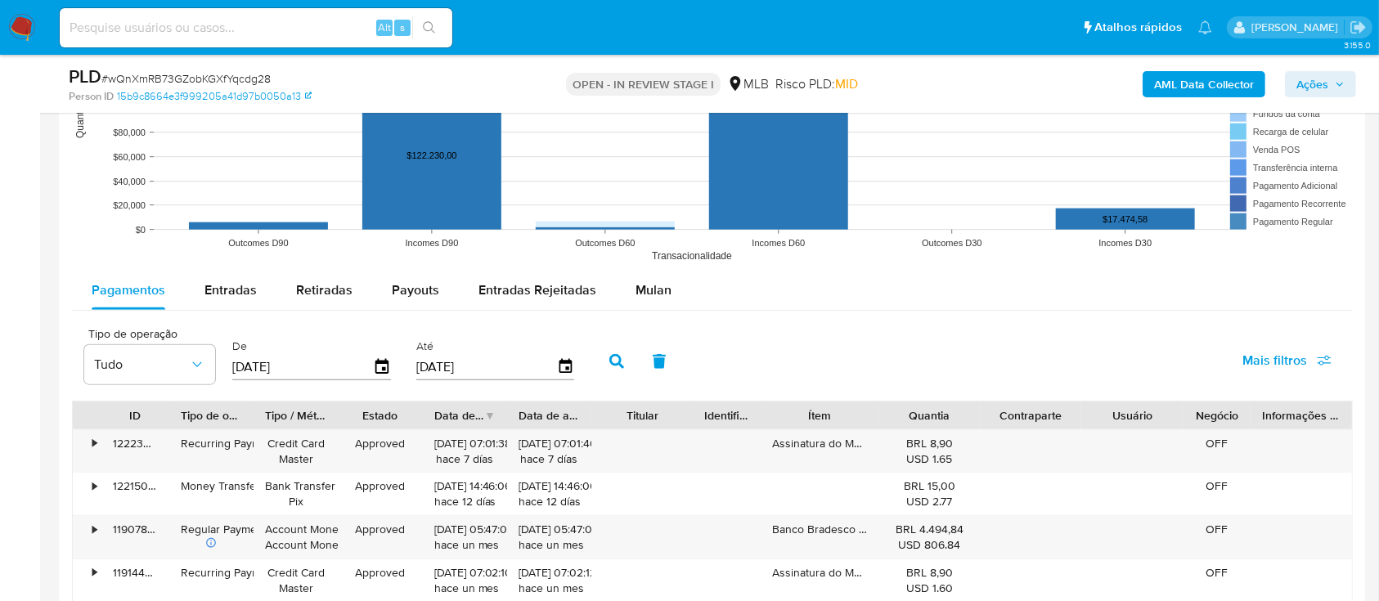
scroll to position [1635, 0]
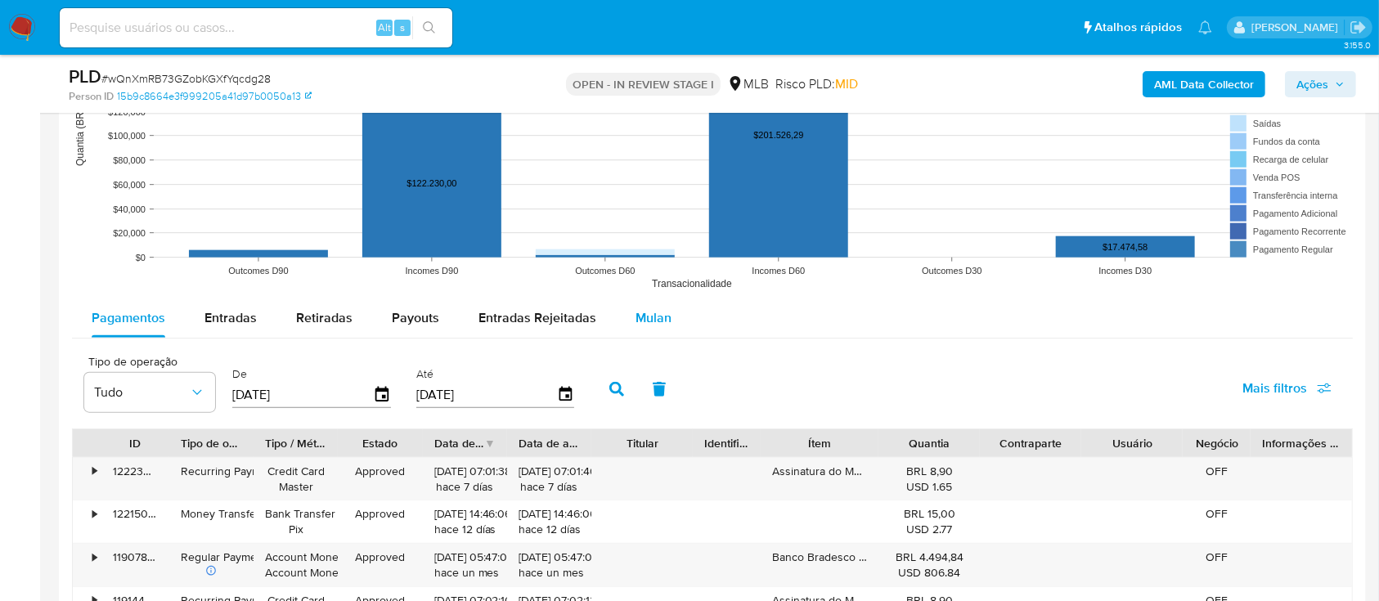
click at [647, 308] on span "Mulan" at bounding box center [653, 317] width 36 height 19
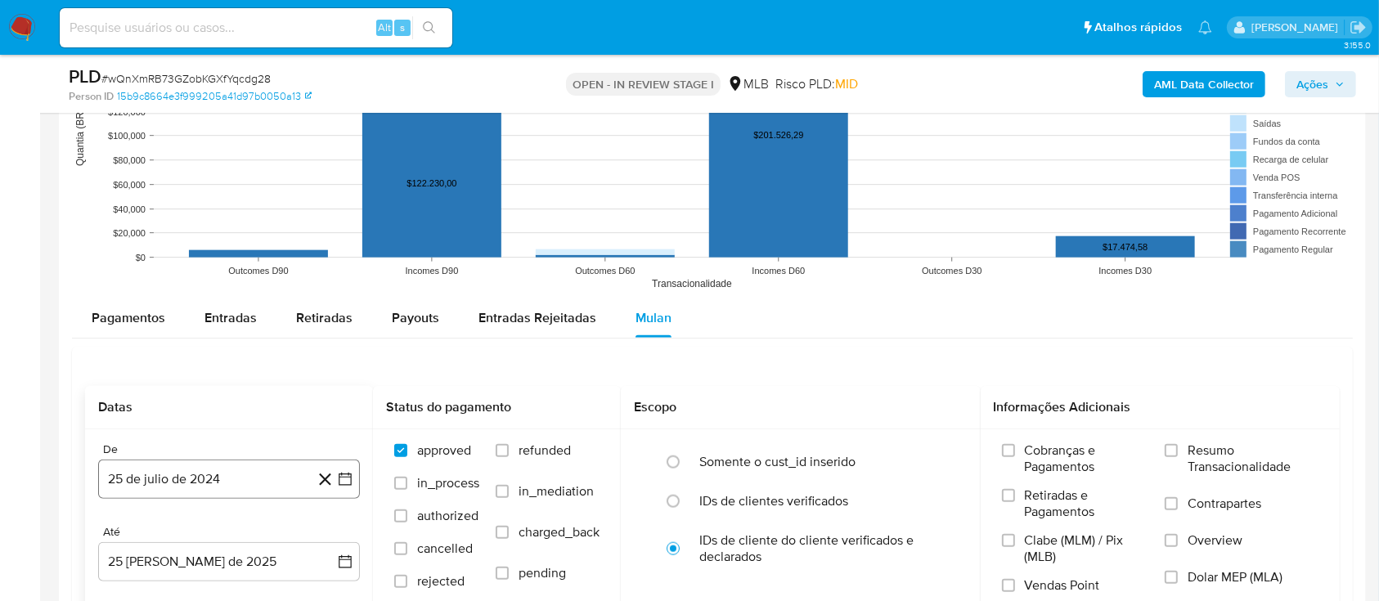
click at [344, 474] on icon "button" at bounding box center [345, 479] width 16 height 16
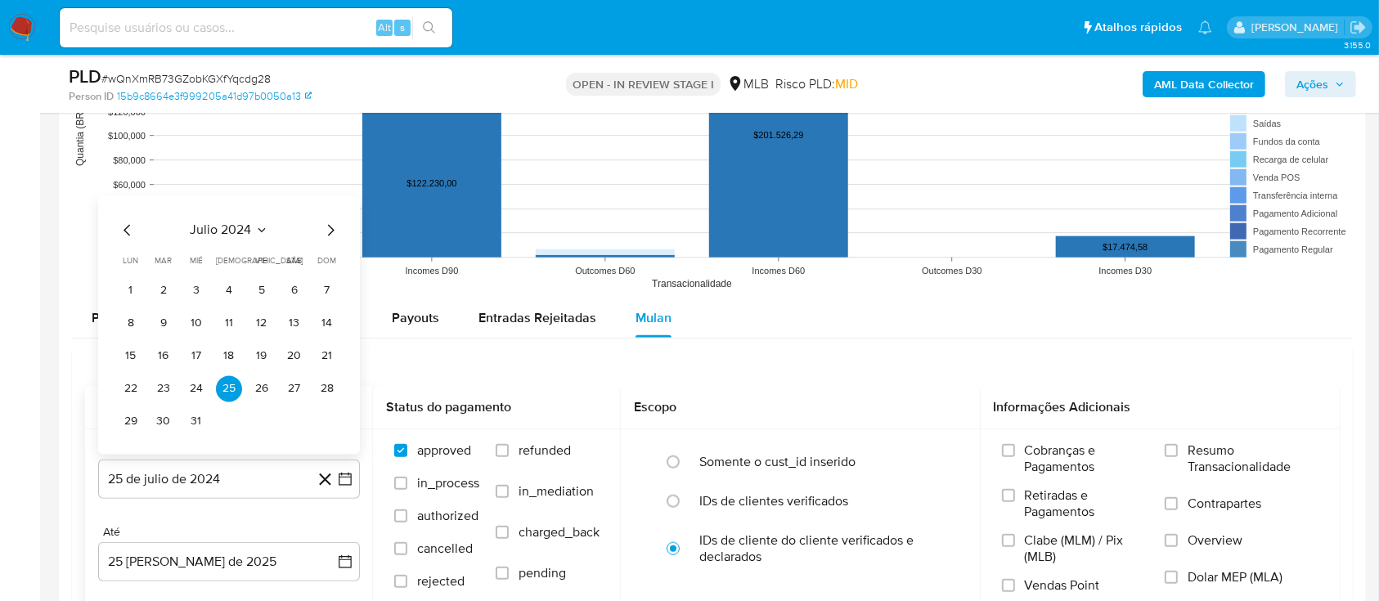
click at [261, 227] on icon "Seleccionar mes y año" at bounding box center [261, 229] width 13 height 13
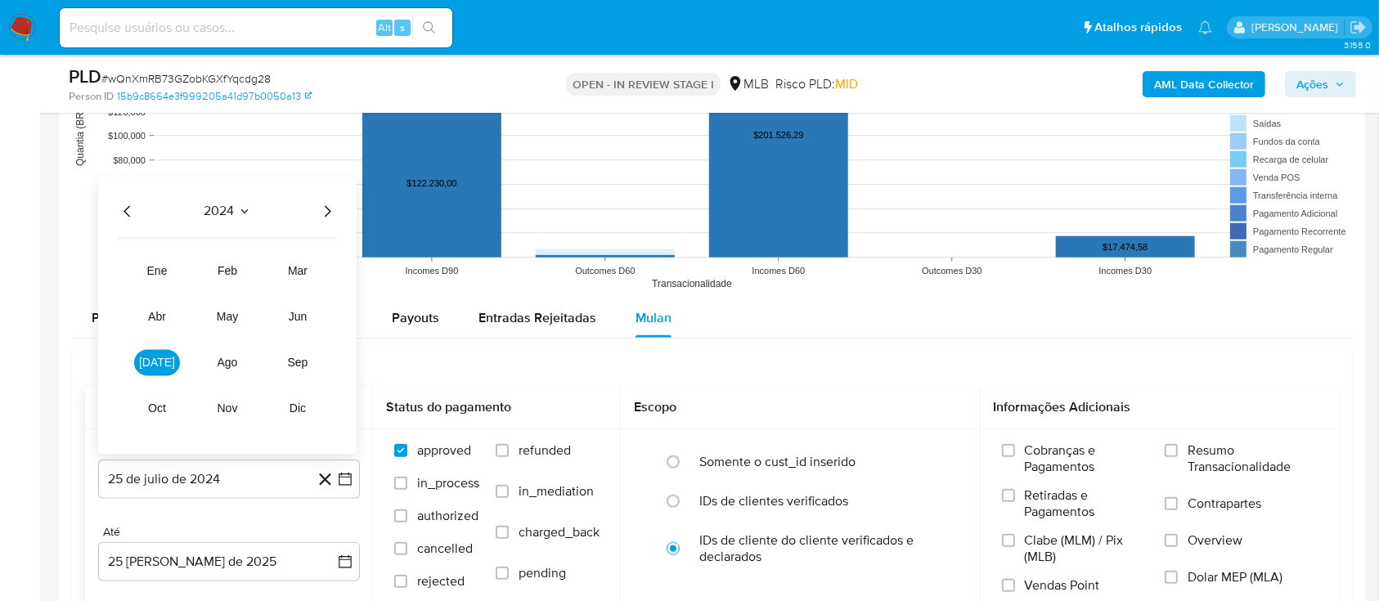
click at [327, 204] on icon "Año siguiente" at bounding box center [327, 211] width 20 height 20
click at [159, 365] on span "[DATE]" at bounding box center [157, 362] width 36 height 13
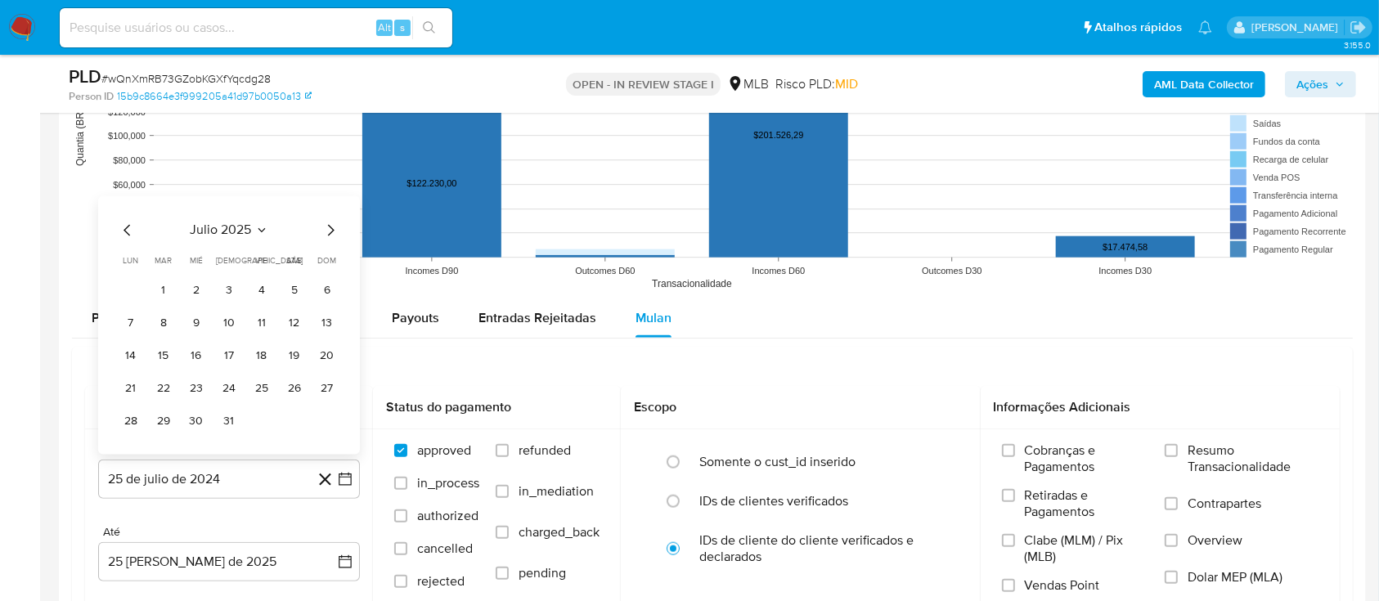
drag, startPoint x: 164, startPoint y: 292, endPoint x: 174, endPoint y: 293, distance: 9.8
click at [164, 293] on button "1" at bounding box center [163, 290] width 26 height 26
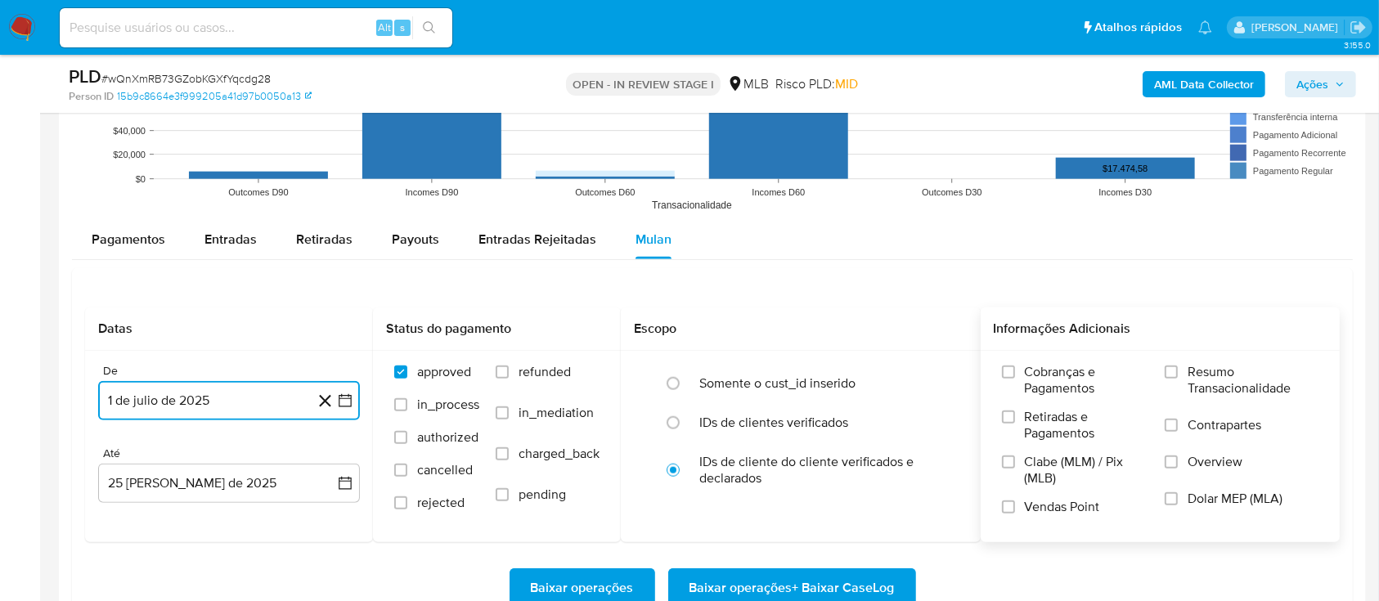
scroll to position [1744, 0]
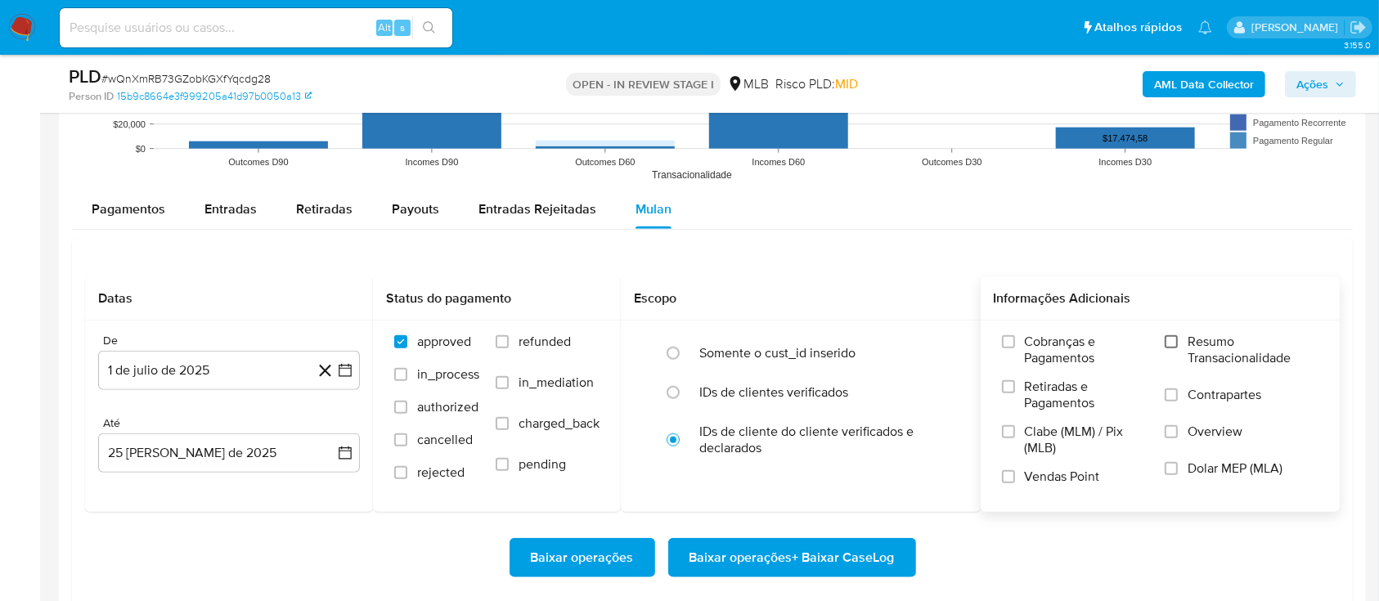
click at [1173, 347] on label "Resumo Transacionalidade" at bounding box center [1241, 360] width 154 height 53
click at [1173, 347] on input "Resumo Transacionalidade" at bounding box center [1170, 341] width 13 height 13
click at [758, 546] on span "Baixar operações + Baixar CaseLog" at bounding box center [791, 558] width 205 height 36
